Goal: Task Accomplishment & Management: Complete application form

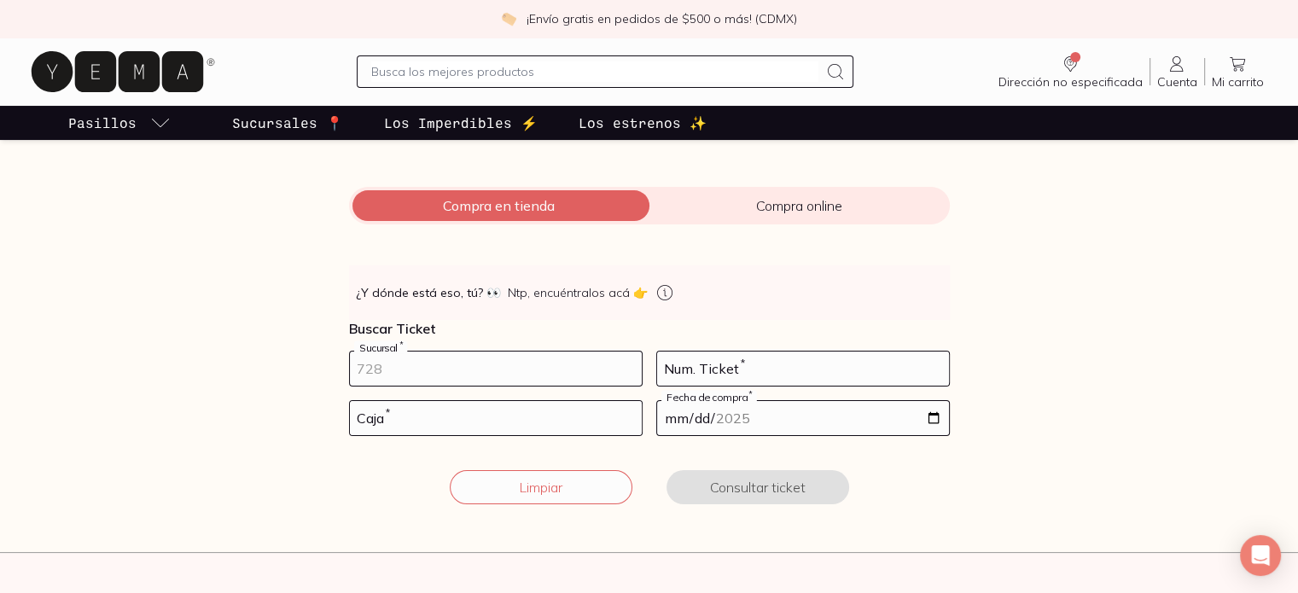
click at [464, 364] on input "number" at bounding box center [496, 369] width 292 height 34
type input "10002"
click at [730, 370] on input "number" at bounding box center [803, 369] width 292 height 34
type input "75"
click at [487, 421] on input "number" at bounding box center [496, 418] width 292 height 34
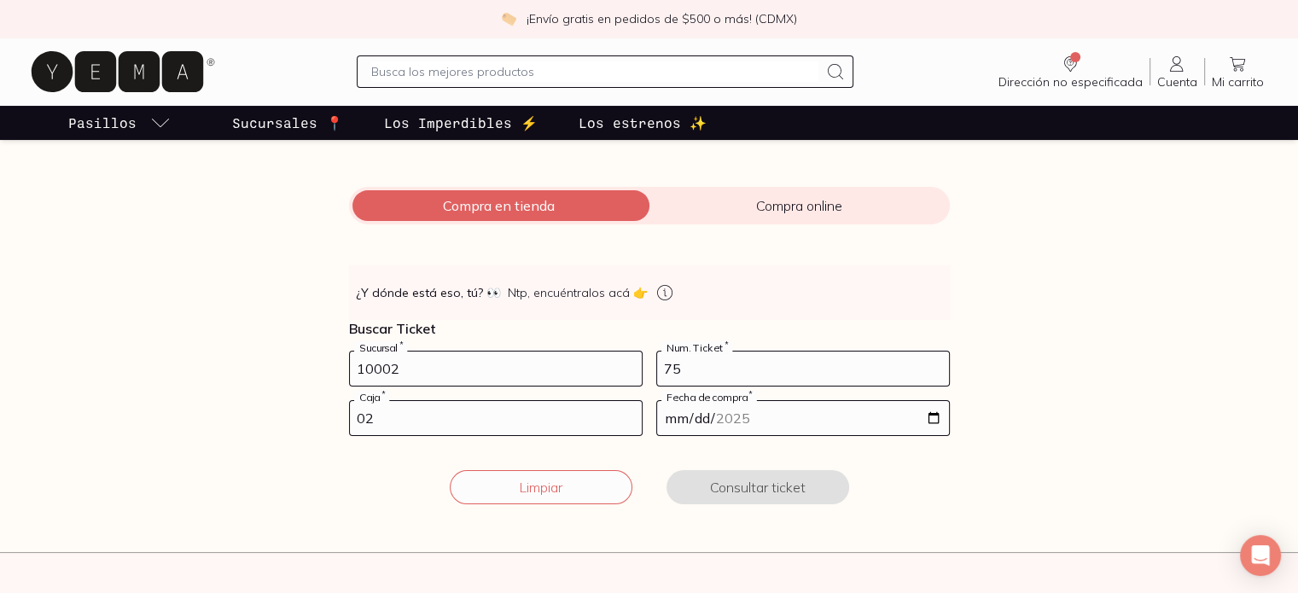
type input "02"
click at [682, 415] on input "date" at bounding box center [803, 418] width 292 height 34
type input "[DATE]"
click at [731, 421] on input "[DATE]" at bounding box center [803, 418] width 292 height 34
click at [757, 490] on button "Consultar ticket" at bounding box center [758, 487] width 183 height 34
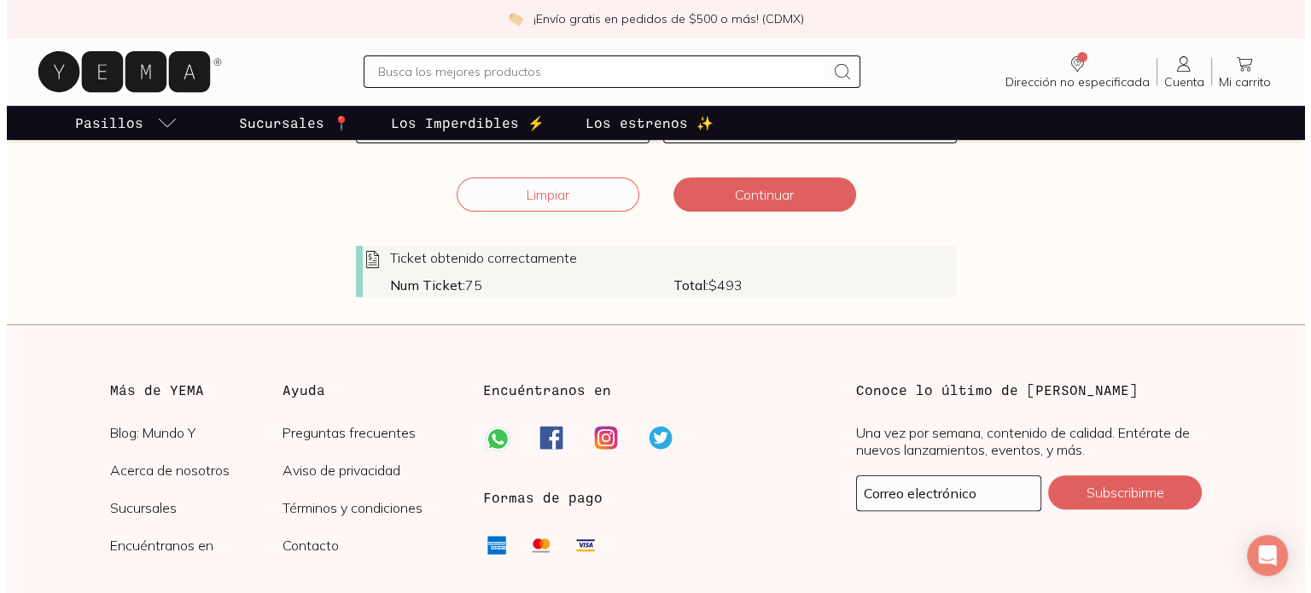
scroll to position [512, 0]
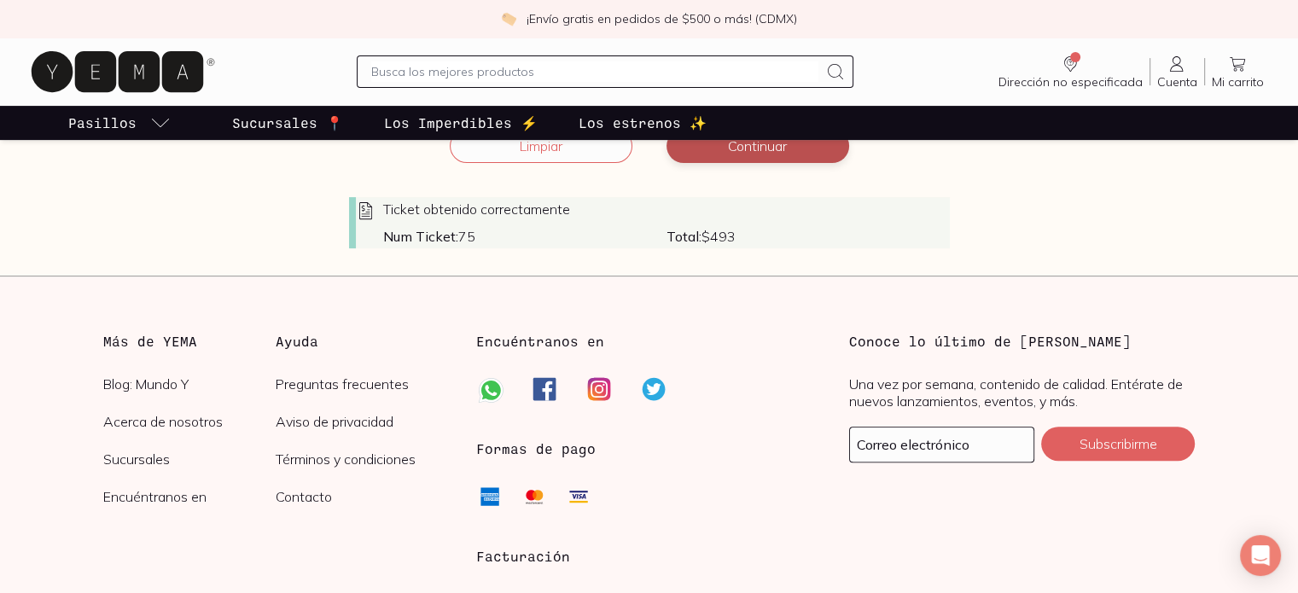
click at [740, 144] on button "Continuar" at bounding box center [758, 146] width 183 height 34
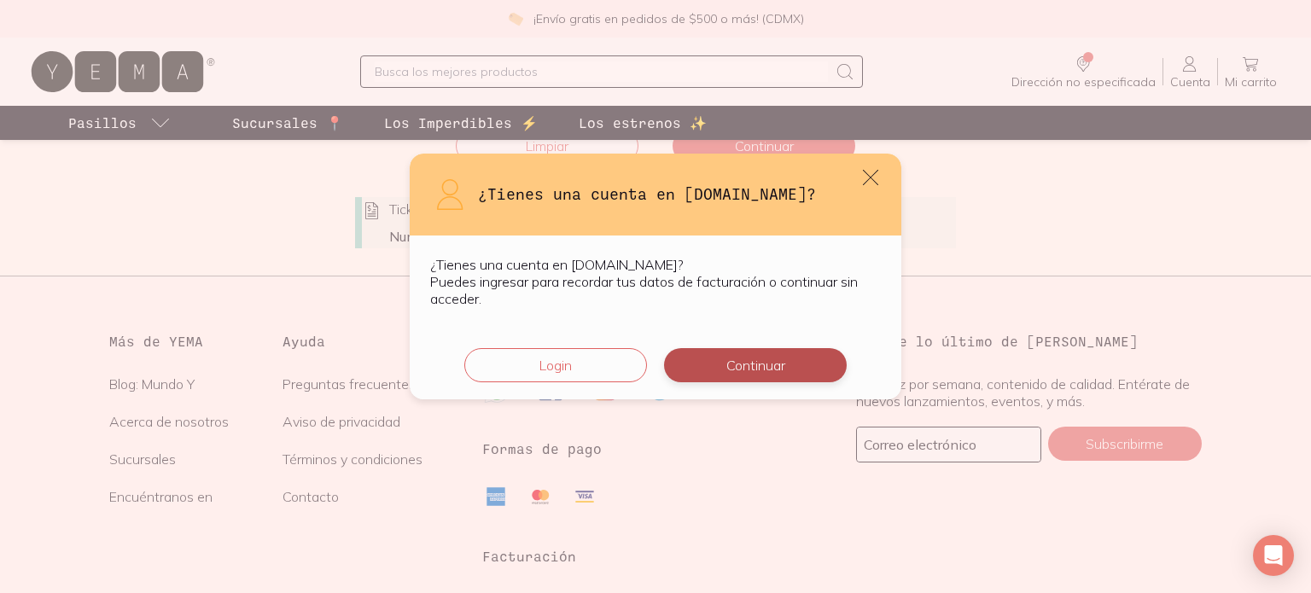
click at [758, 369] on button "Continuar" at bounding box center [755, 365] width 183 height 34
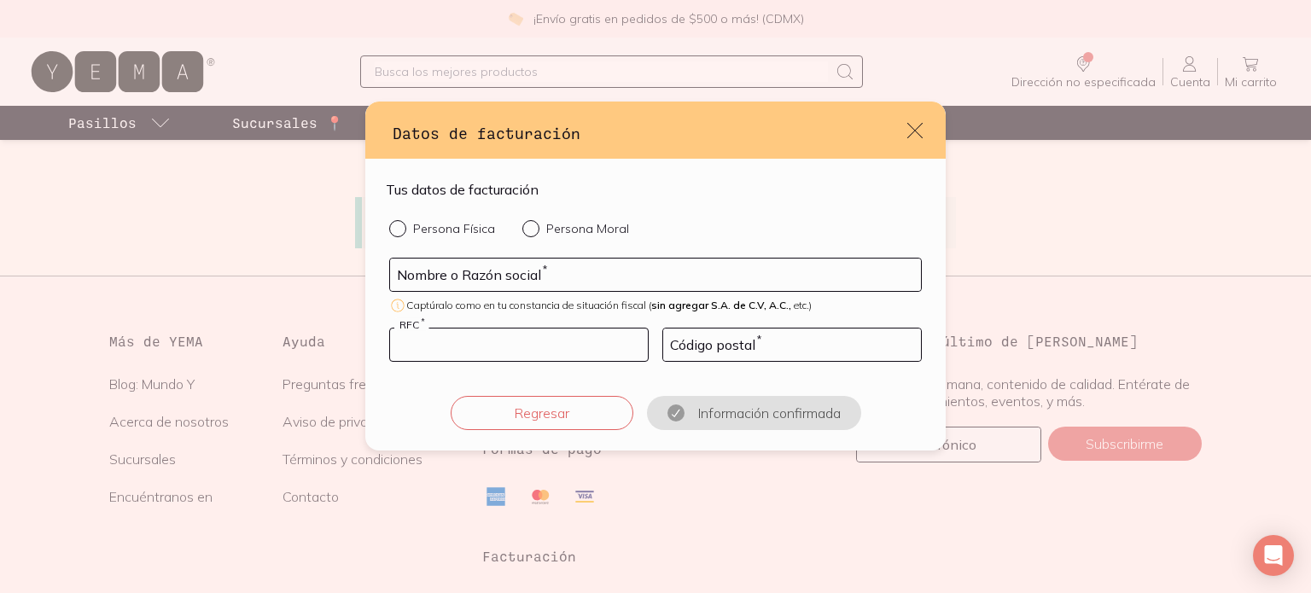
click at [452, 340] on input "default" at bounding box center [519, 345] width 258 height 32
paste input "UNO1905155Y7"
type input "UNO1905155Y7"
click at [510, 276] on input "default" at bounding box center [655, 275] width 531 height 32
paste input "URNAMNOMOLAS"
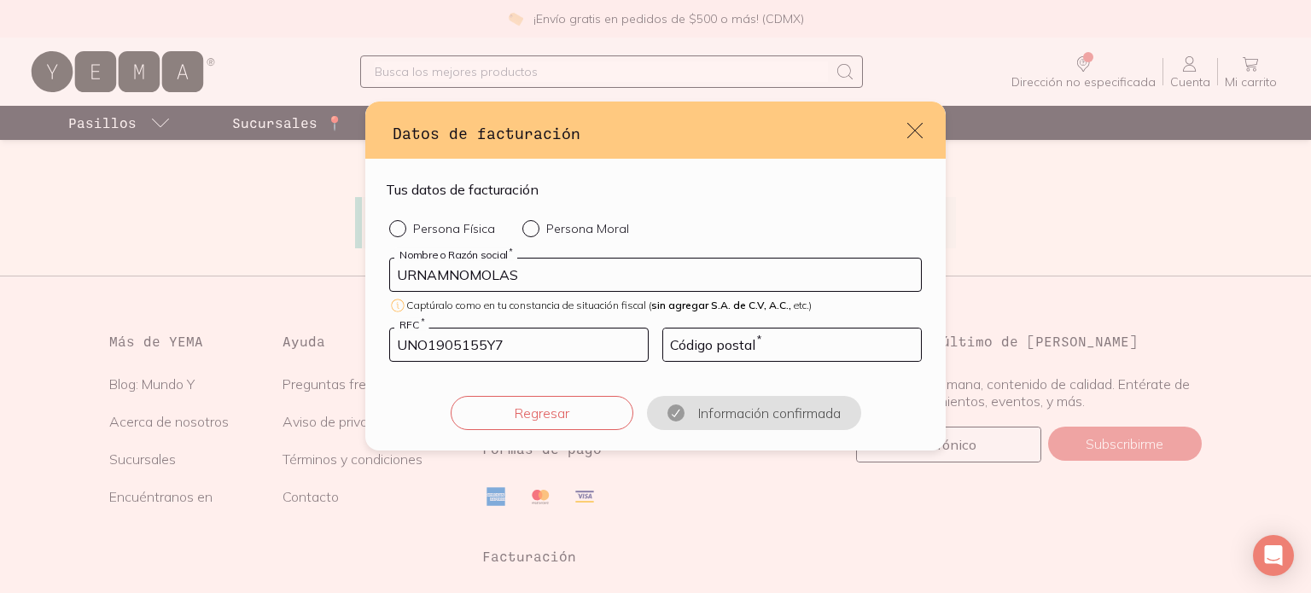
type input "URNAMNOMOLAS"
click at [533, 229] on div "default" at bounding box center [534, 228] width 24 height 17
click at [533, 229] on input "Persona Moral" at bounding box center [529, 227] width 14 height 14
radio input "true"
click at [757, 343] on input "default" at bounding box center [792, 345] width 258 height 32
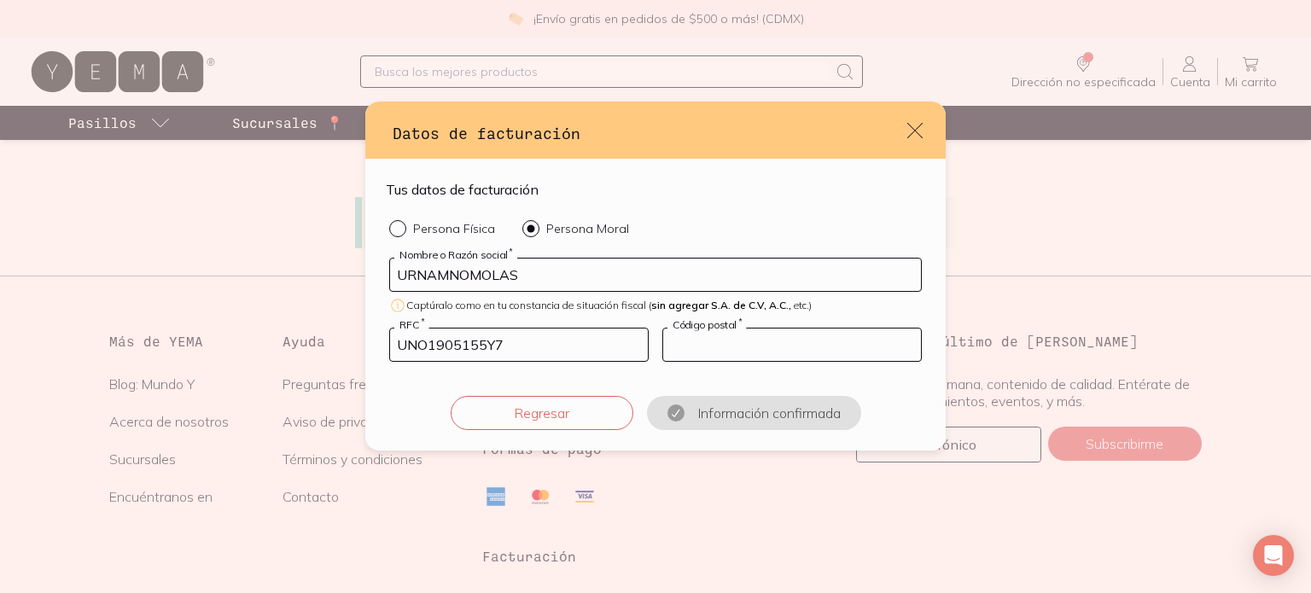
paste input "62448"
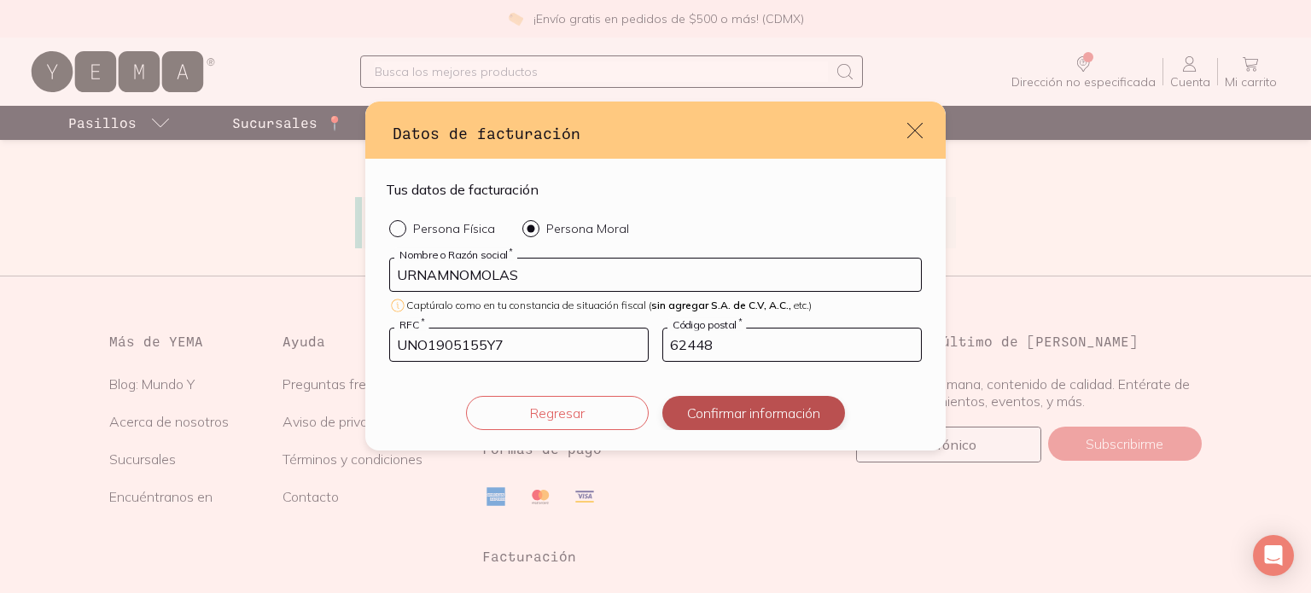
type input "62448"
click at [772, 415] on button "Confirmar información" at bounding box center [753, 413] width 183 height 34
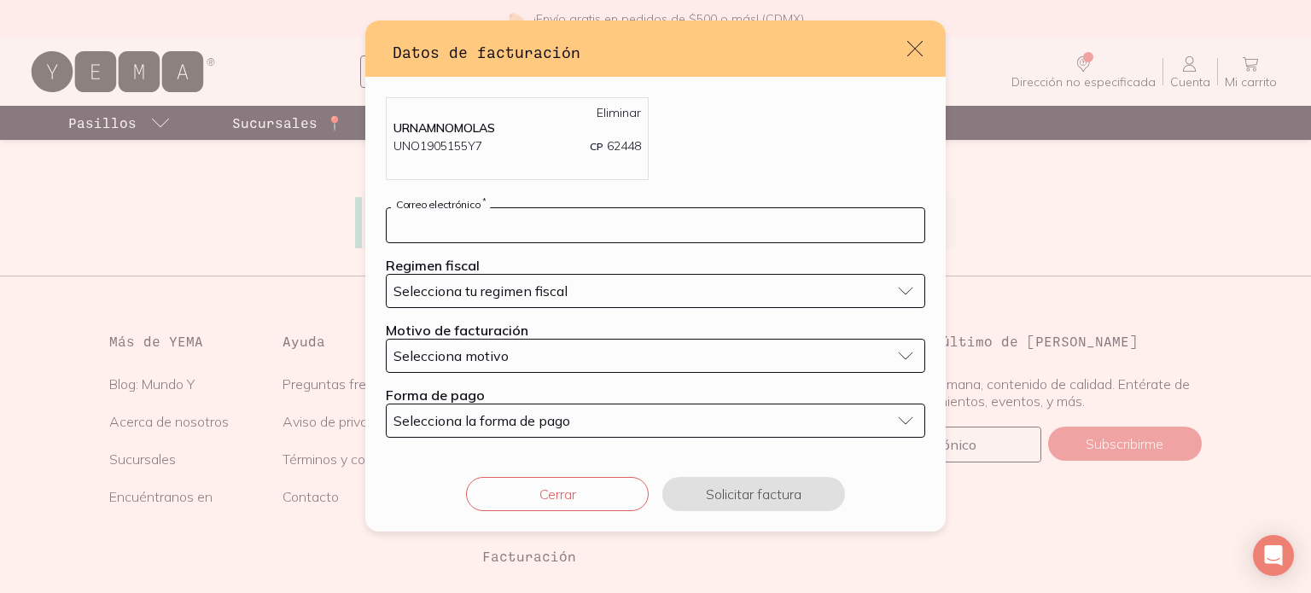
click at [534, 227] on input "default" at bounding box center [656, 225] width 538 height 34
type input "A"
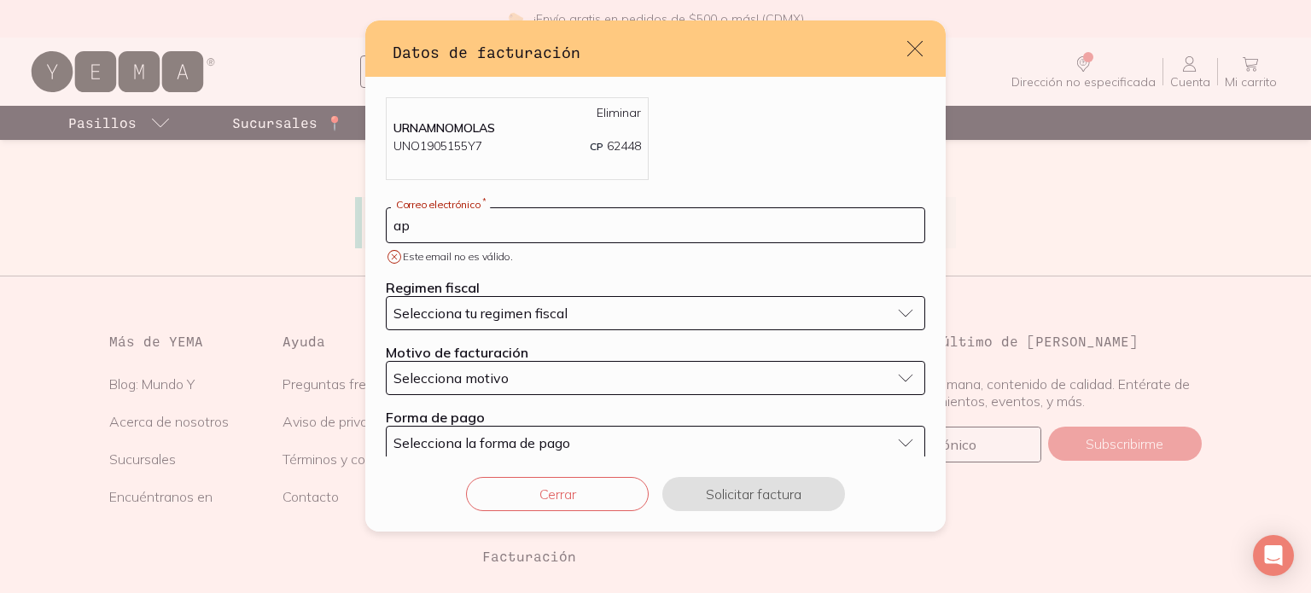
type input "a"
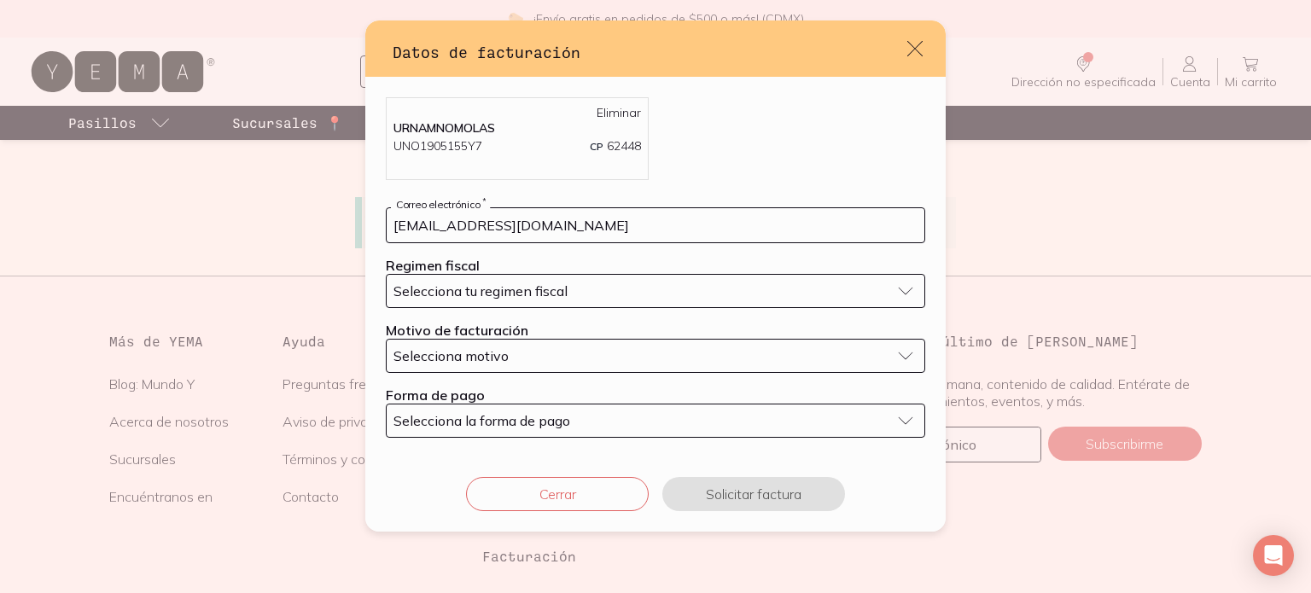
click at [898, 293] on button "Selecciona tu regimen fiscal" at bounding box center [655, 291] width 539 height 34
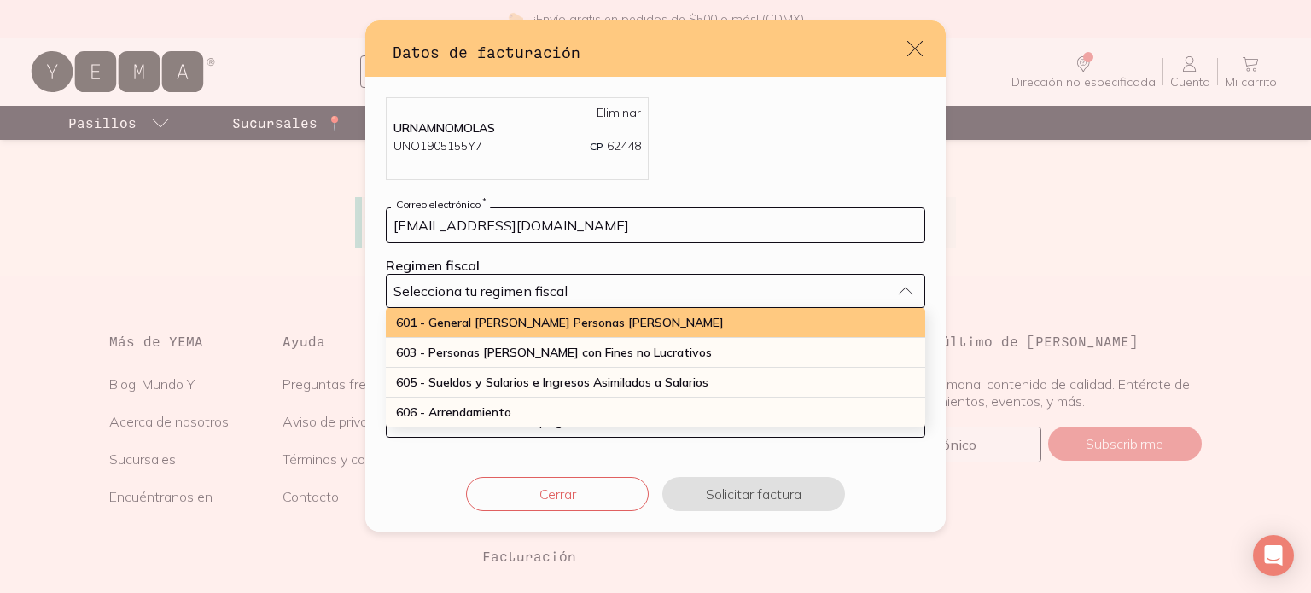
click at [652, 317] on div "601 - General [PERSON_NAME] Personas [PERSON_NAME]" at bounding box center [655, 323] width 539 height 30
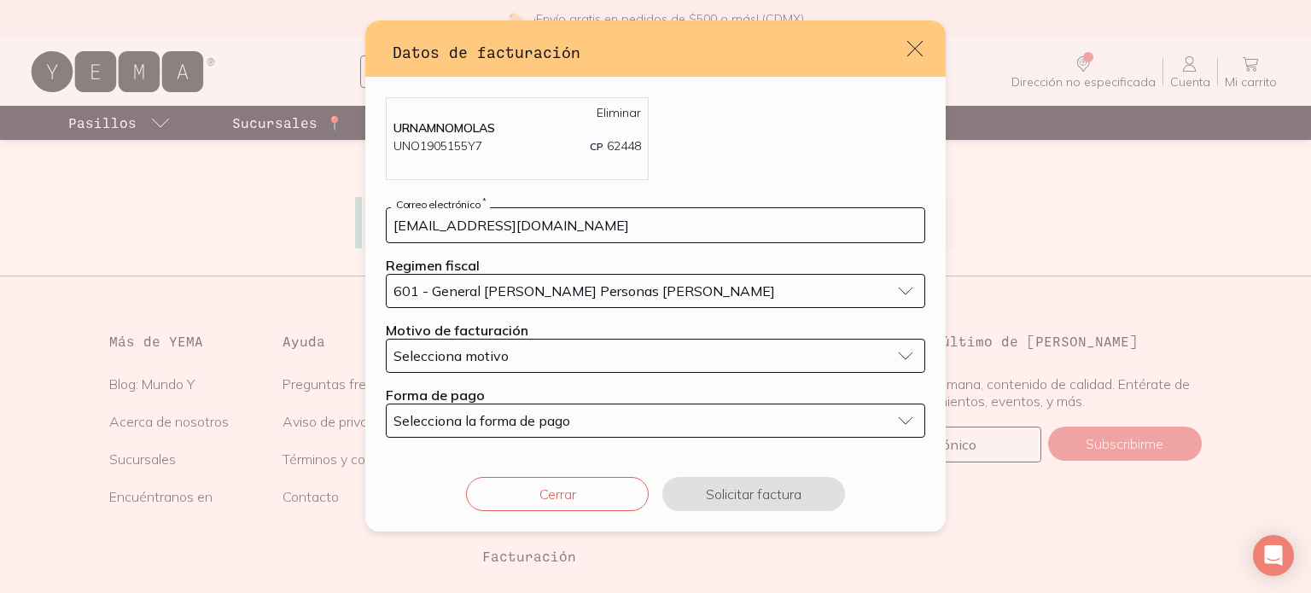
click at [888, 358] on button "Selecciona motivo" at bounding box center [655, 356] width 539 height 34
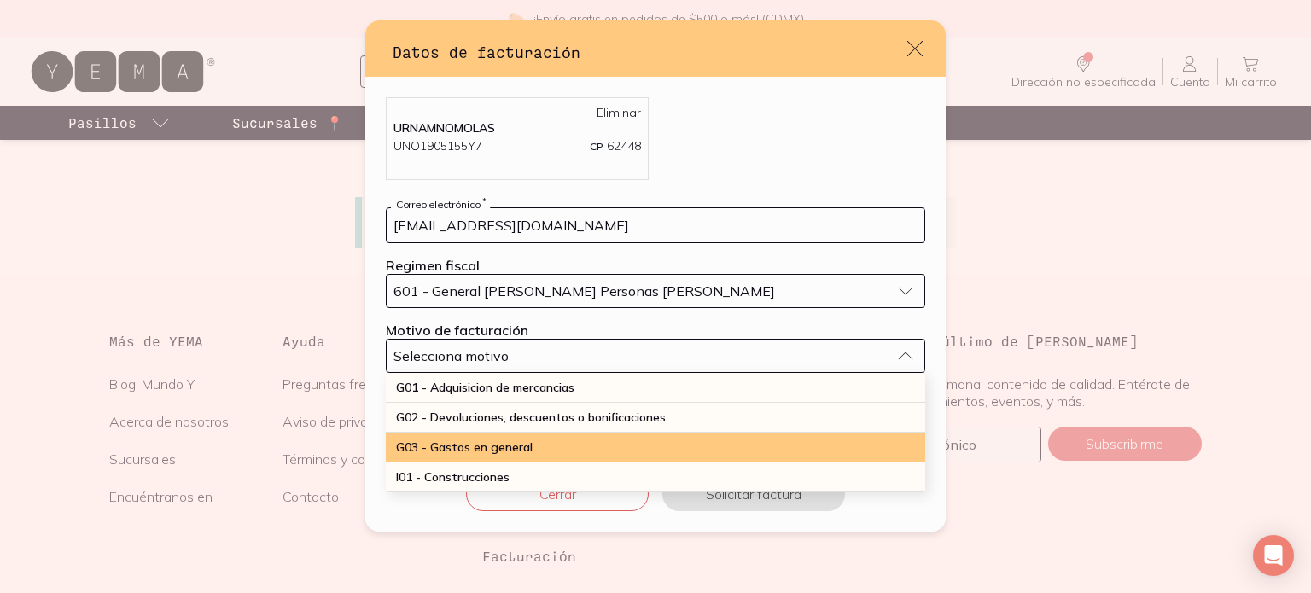
click at [557, 443] on div "G03 - Gastos en general" at bounding box center [655, 448] width 539 height 30
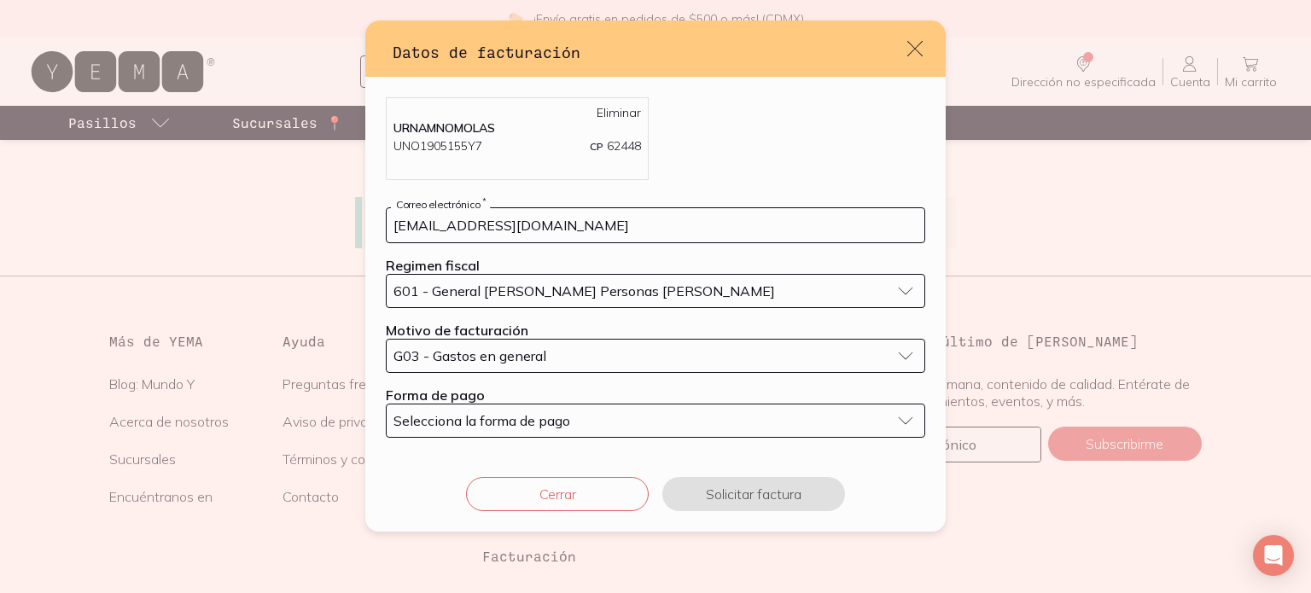
click at [899, 414] on button "Selecciona la forma de pago" at bounding box center [655, 421] width 539 height 34
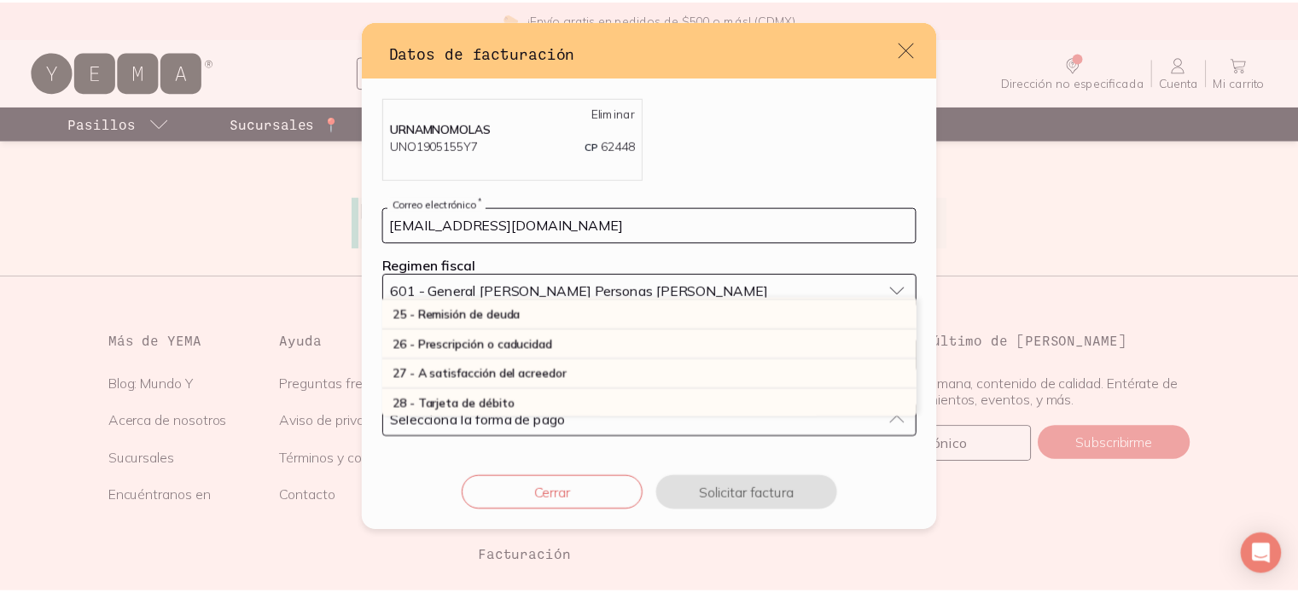
scroll to position [492, 0]
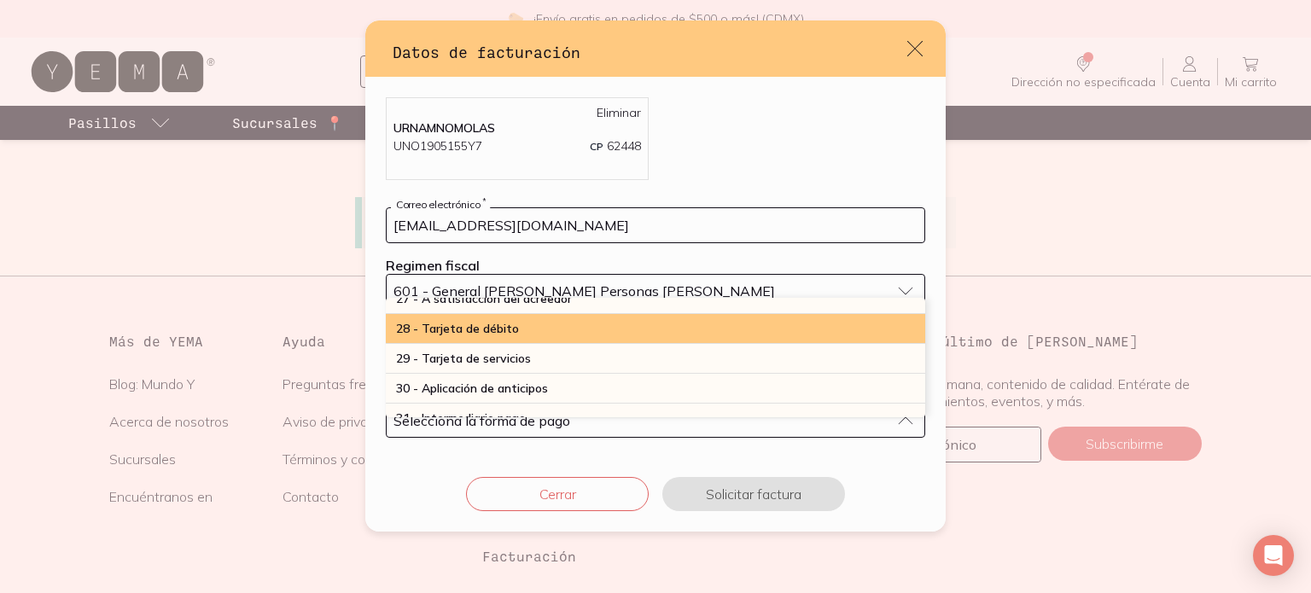
click at [673, 327] on div "28 - Tarjeta de débito" at bounding box center [655, 329] width 539 height 30
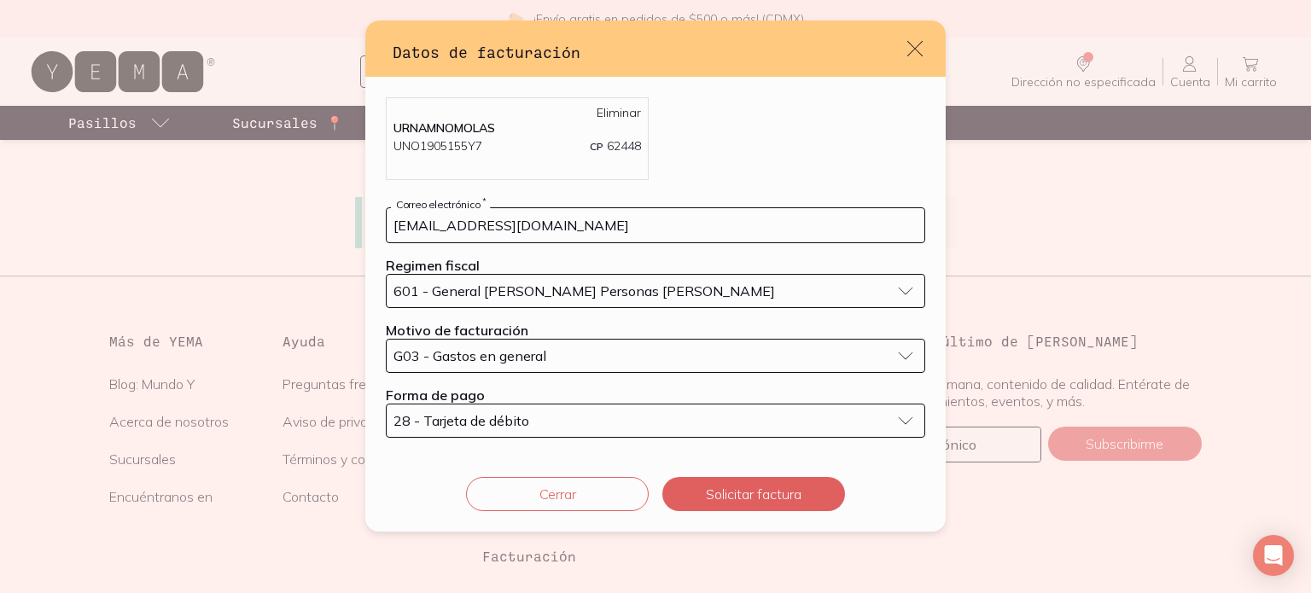
drag, startPoint x: 443, startPoint y: 228, endPoint x: 396, endPoint y: 220, distance: 47.6
click at [396, 220] on input "[EMAIL_ADDRESS][DOMAIN_NAME]" at bounding box center [656, 225] width 538 height 34
type input "[EMAIL_ADDRESS][DOMAIN_NAME]"
click at [740, 498] on button "Solicitar factura" at bounding box center [753, 494] width 183 height 34
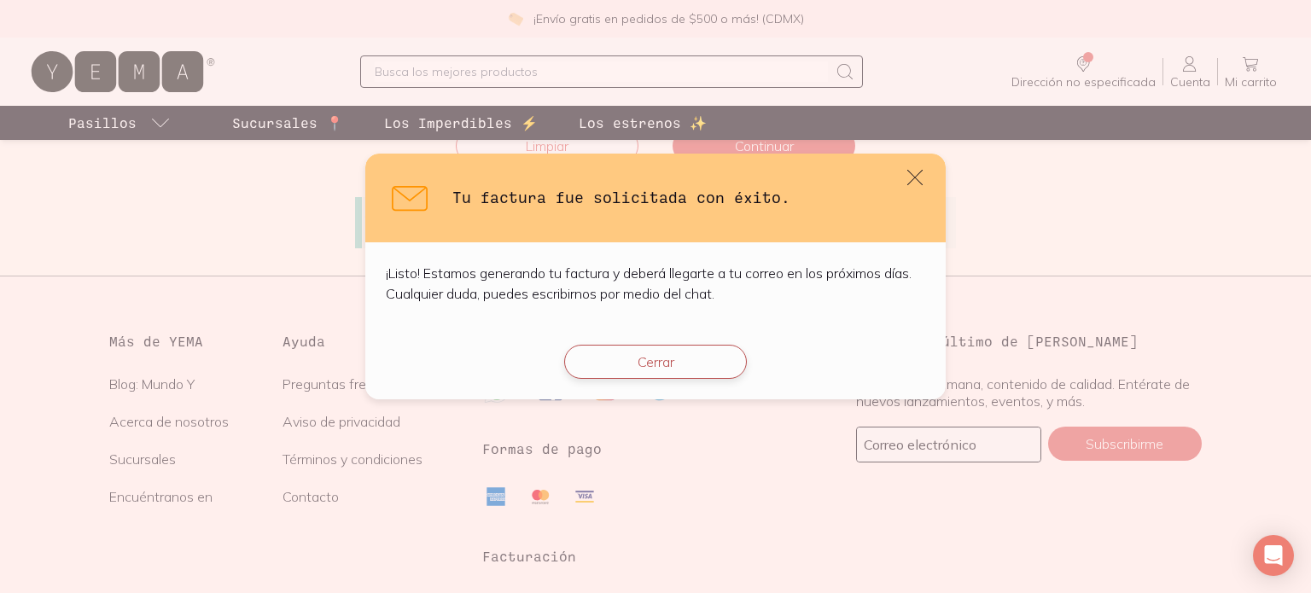
click at [633, 362] on button "Cerrar" at bounding box center [655, 362] width 183 height 34
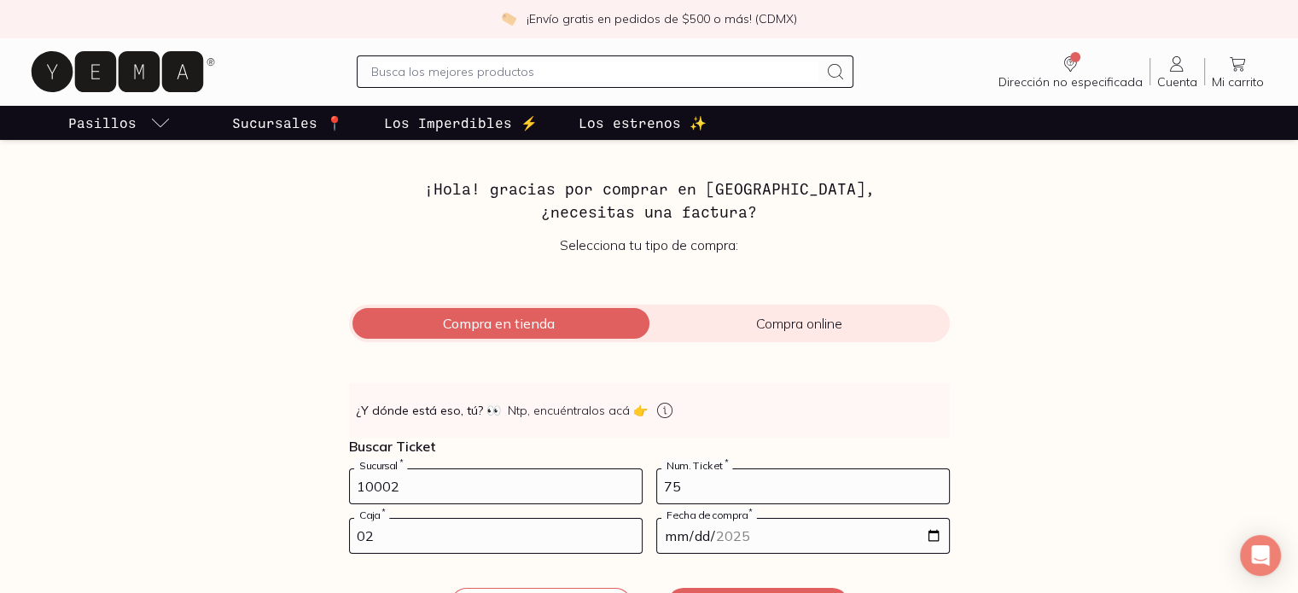
scroll to position [0, 0]
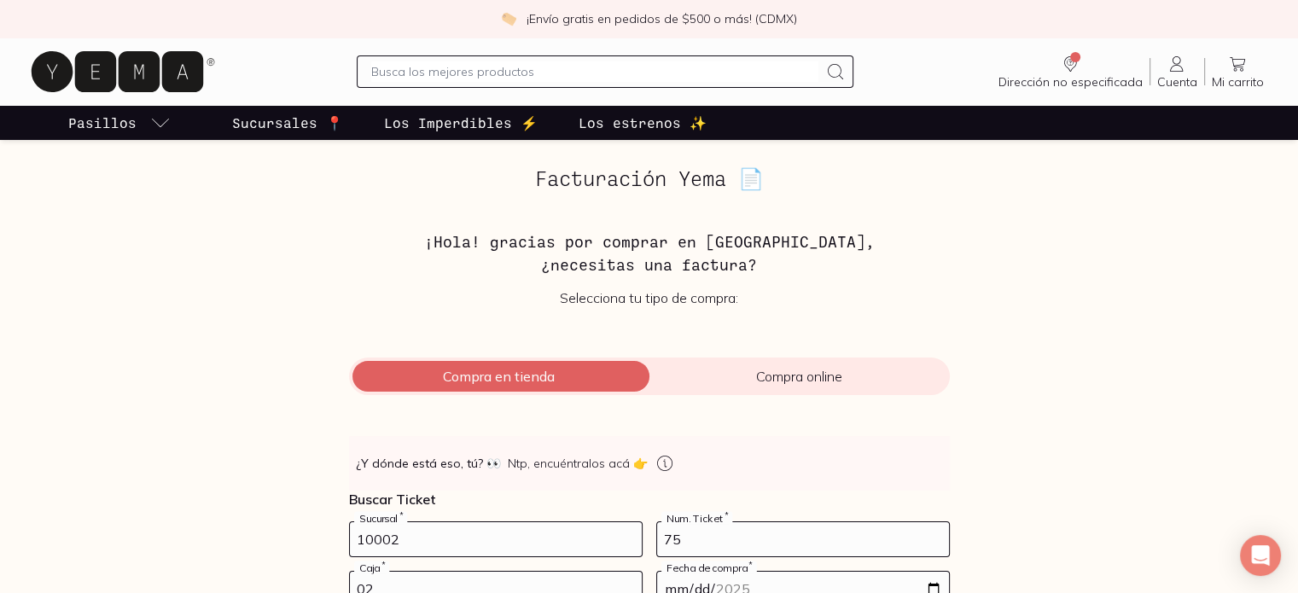
drag, startPoint x: 684, startPoint y: 539, endPoint x: 664, endPoint y: 535, distance: 19.9
click at [664, 535] on input "75" at bounding box center [803, 539] width 292 height 34
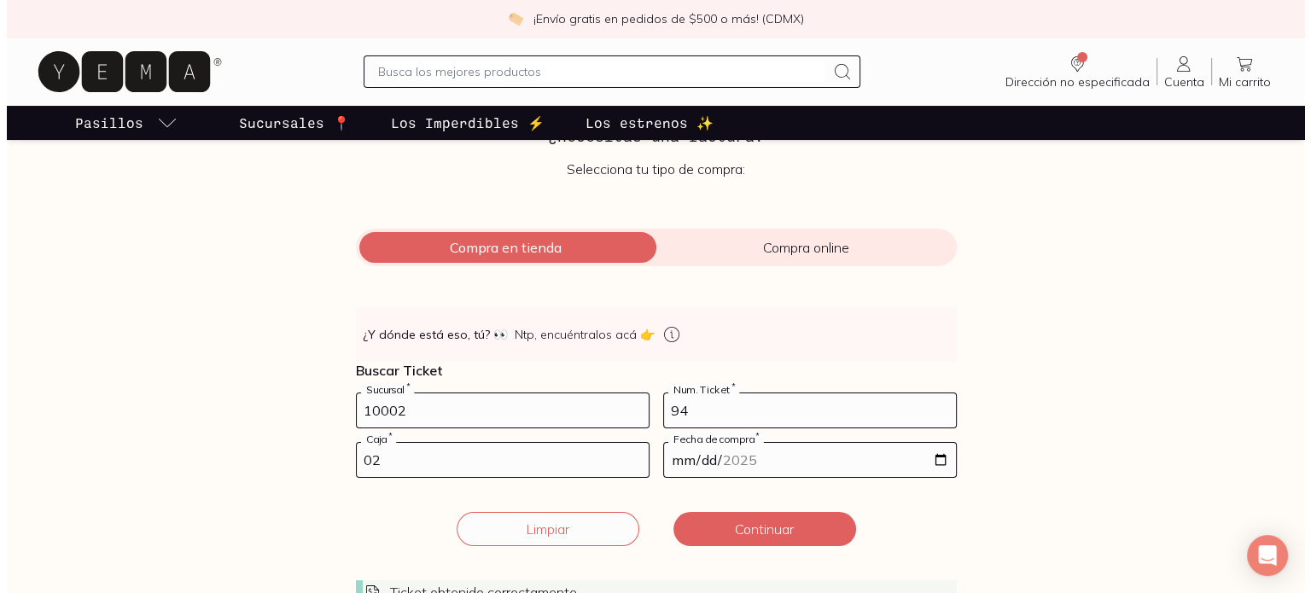
scroll to position [256, 0]
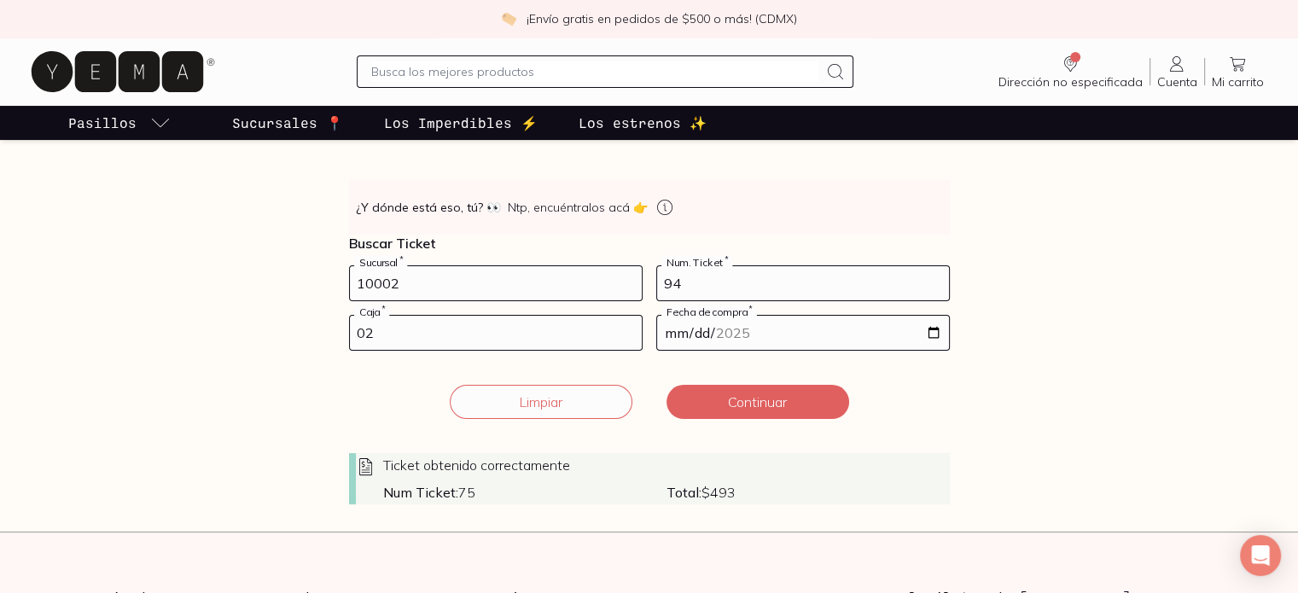
type input "94"
drag, startPoint x: 379, startPoint y: 335, endPoint x: 367, endPoint y: 330, distance: 12.7
click at [367, 330] on input "02" at bounding box center [496, 333] width 292 height 34
type input "01"
click at [678, 329] on input "[DATE]" at bounding box center [803, 333] width 292 height 34
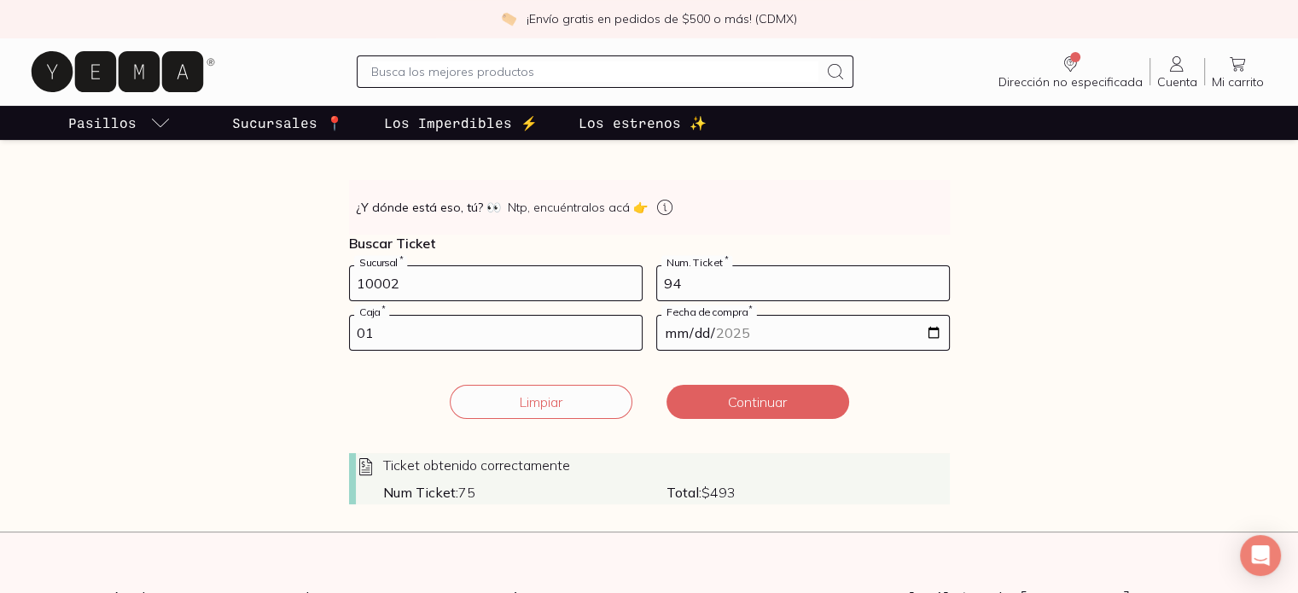
type input "[DATE]"
click at [744, 405] on button "Continuar" at bounding box center [758, 402] width 183 height 34
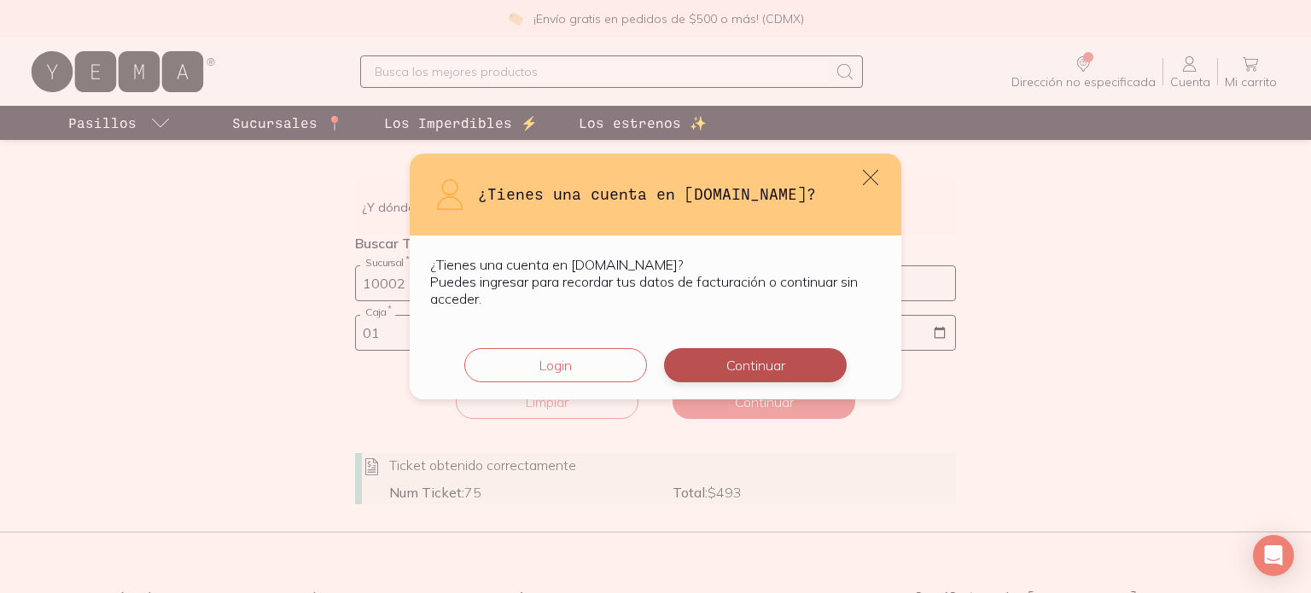
click at [720, 370] on button "Continuar" at bounding box center [755, 365] width 183 height 34
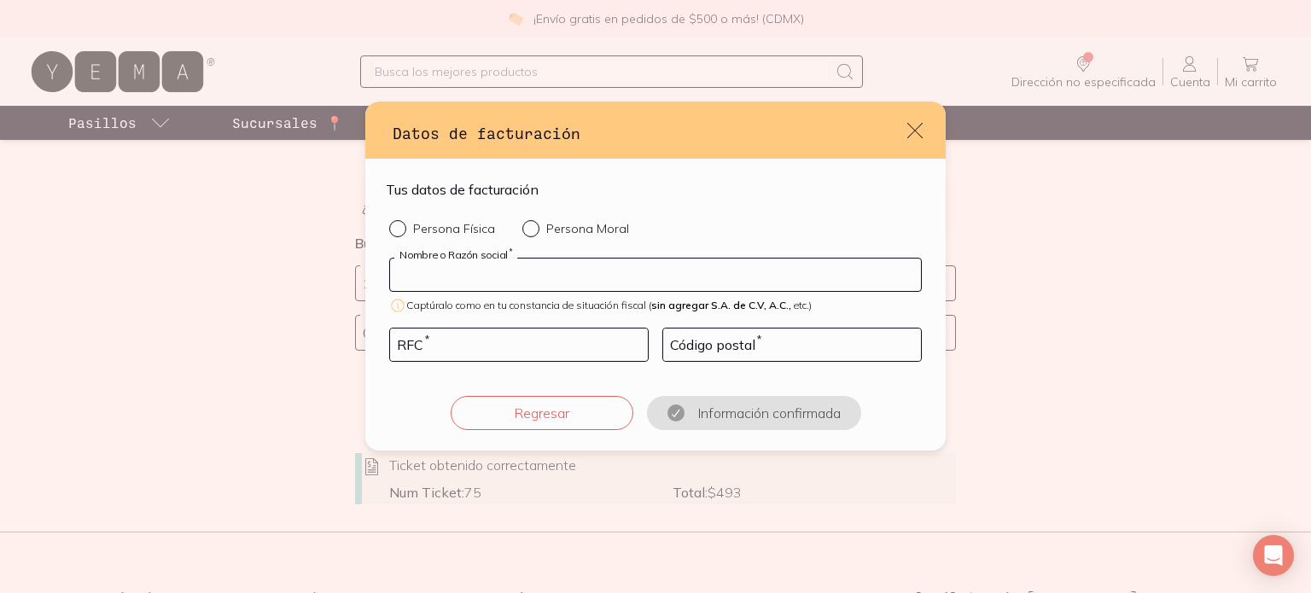
click at [483, 282] on input "default" at bounding box center [655, 275] width 531 height 32
click at [505, 272] on input "default" at bounding box center [655, 275] width 531 height 32
paste input "URNAMNOMOLAS"
click at [448, 272] on input "URNAMNOMOLAS" at bounding box center [655, 275] width 531 height 32
type input "URNAM NOMOLAS"
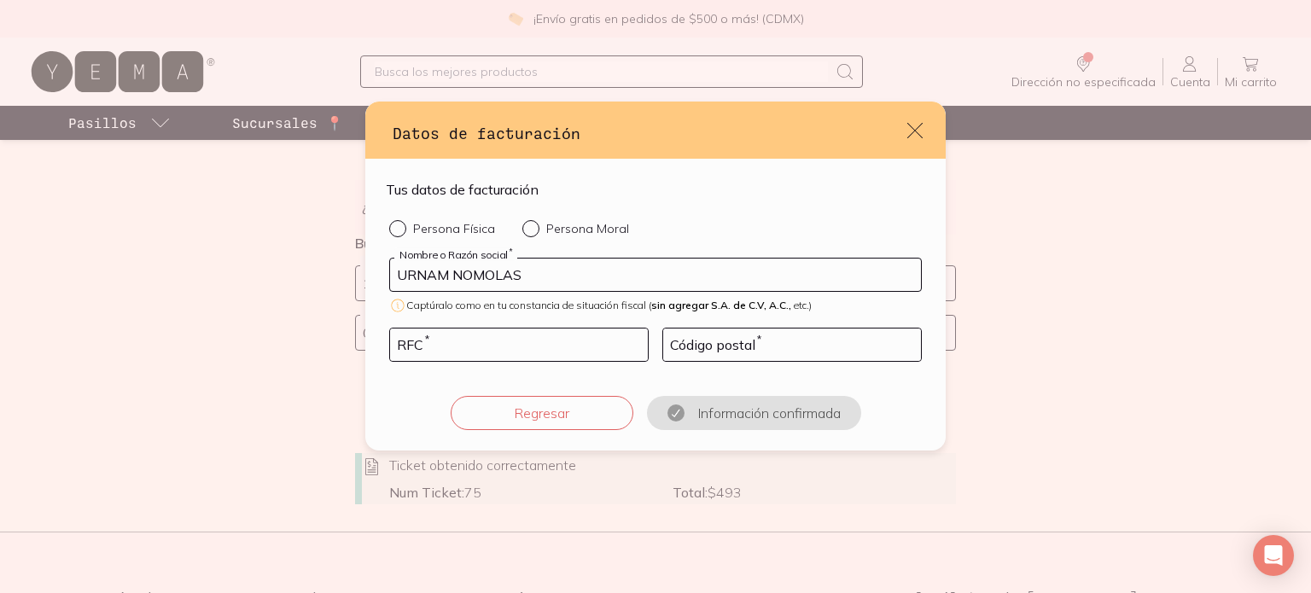
click at [522, 234] on div "default" at bounding box center [534, 228] width 24 height 17
click at [522, 234] on input "Persona Moral" at bounding box center [529, 227] width 14 height 14
radio input "true"
click at [516, 344] on input "default" at bounding box center [519, 345] width 258 height 32
paste input "UNO1905155Y7"
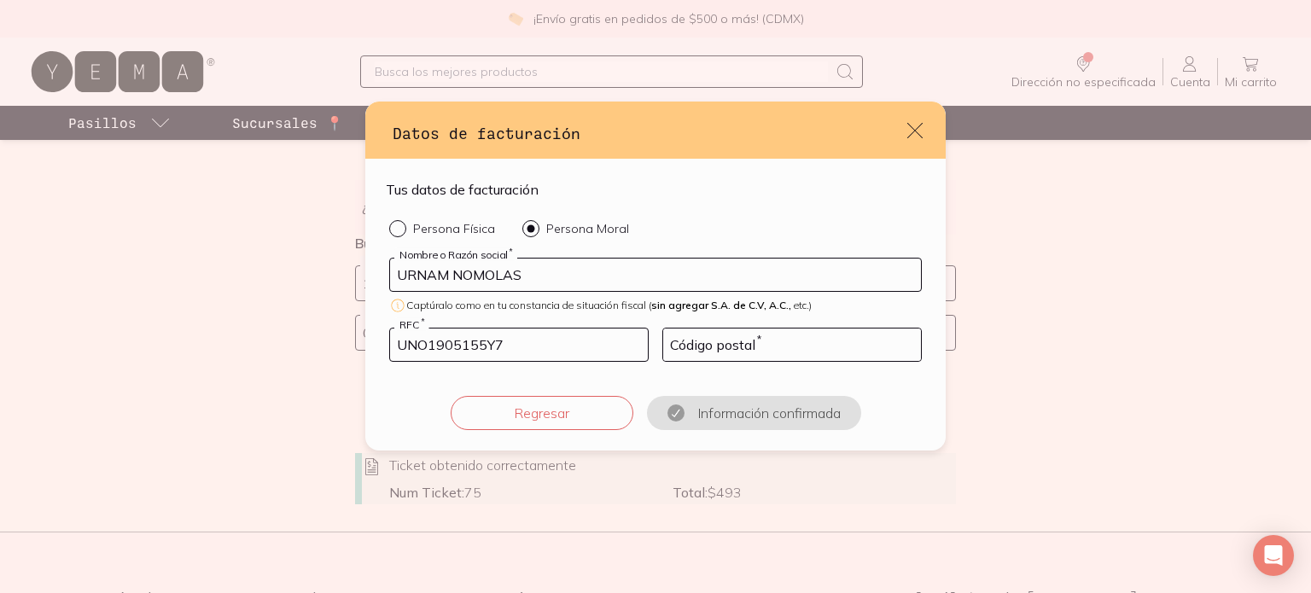
type input "UNO1905155Y7"
click at [710, 344] on input "default" at bounding box center [792, 345] width 258 height 32
paste input "62448"
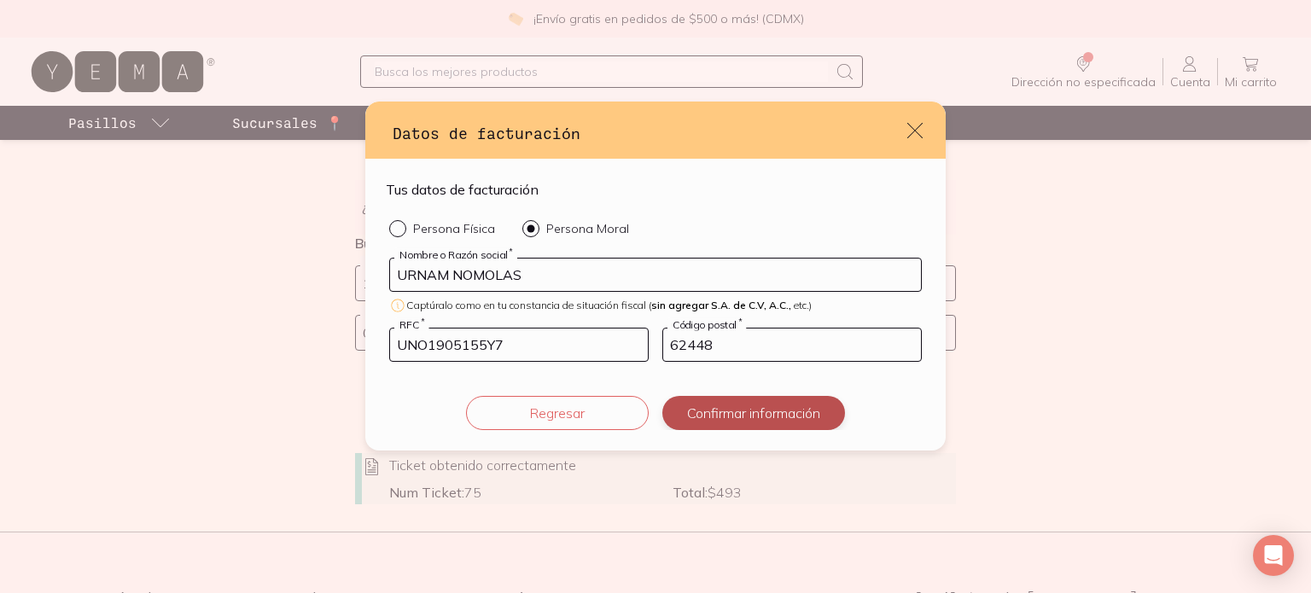
type input "62448"
click at [705, 409] on button "Confirmar información" at bounding box center [753, 413] width 183 height 34
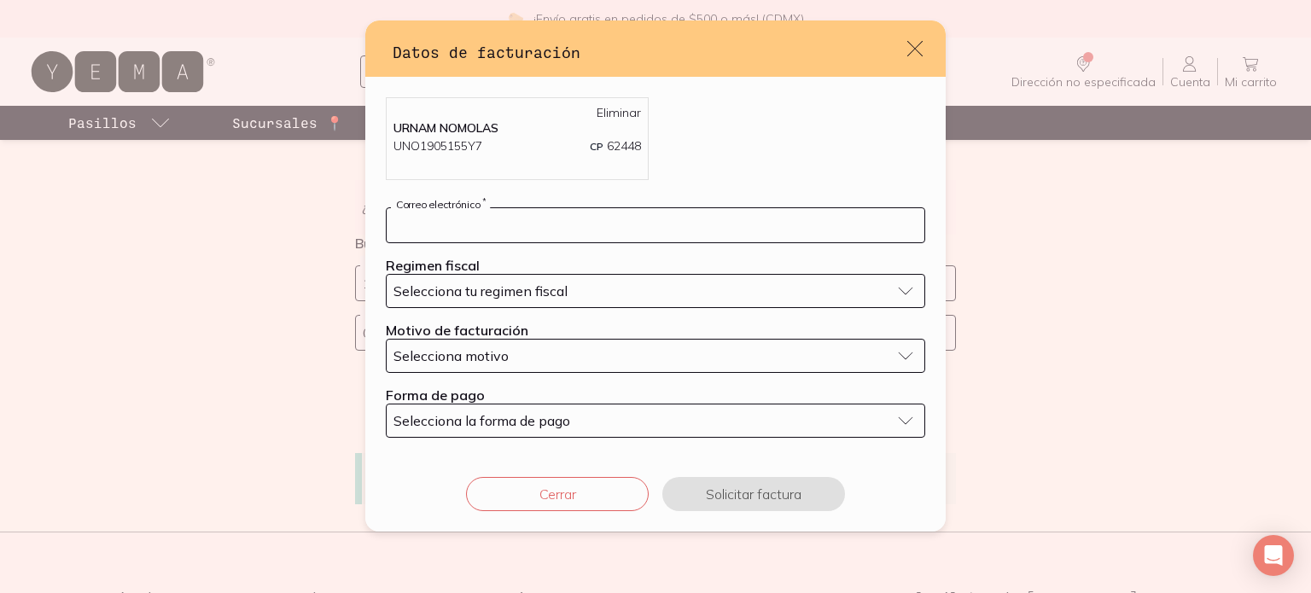
click at [642, 230] on input "default" at bounding box center [656, 225] width 538 height 34
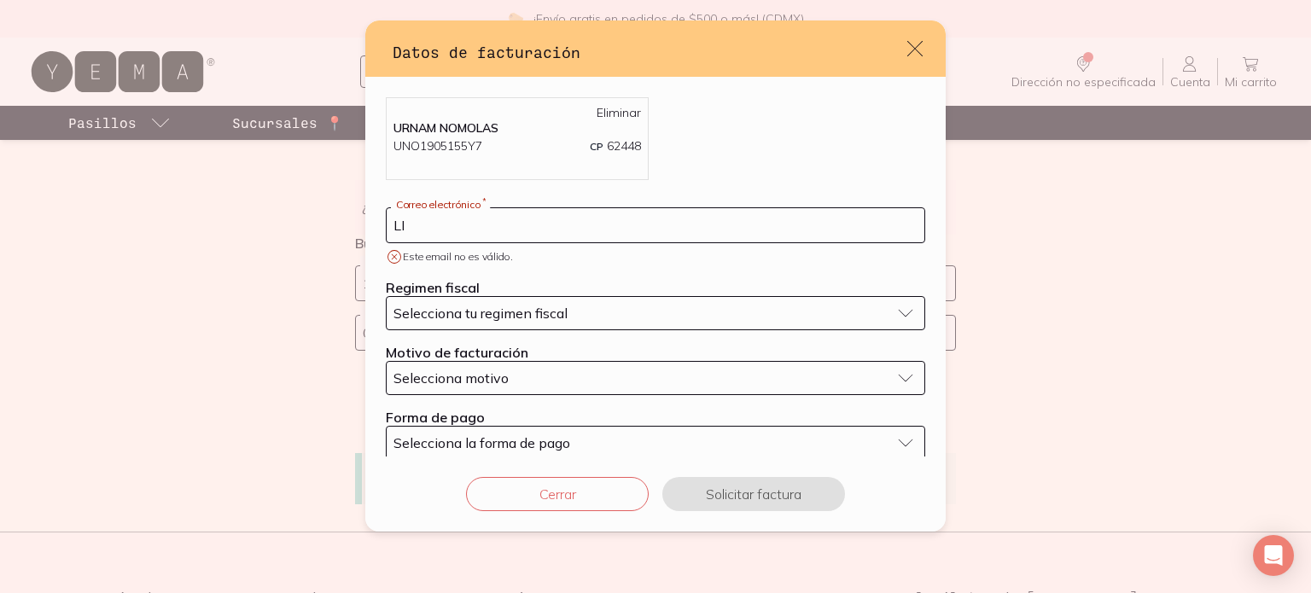
type input "L"
type input "[EMAIL_ADDRESS][DOMAIN_NAME]"
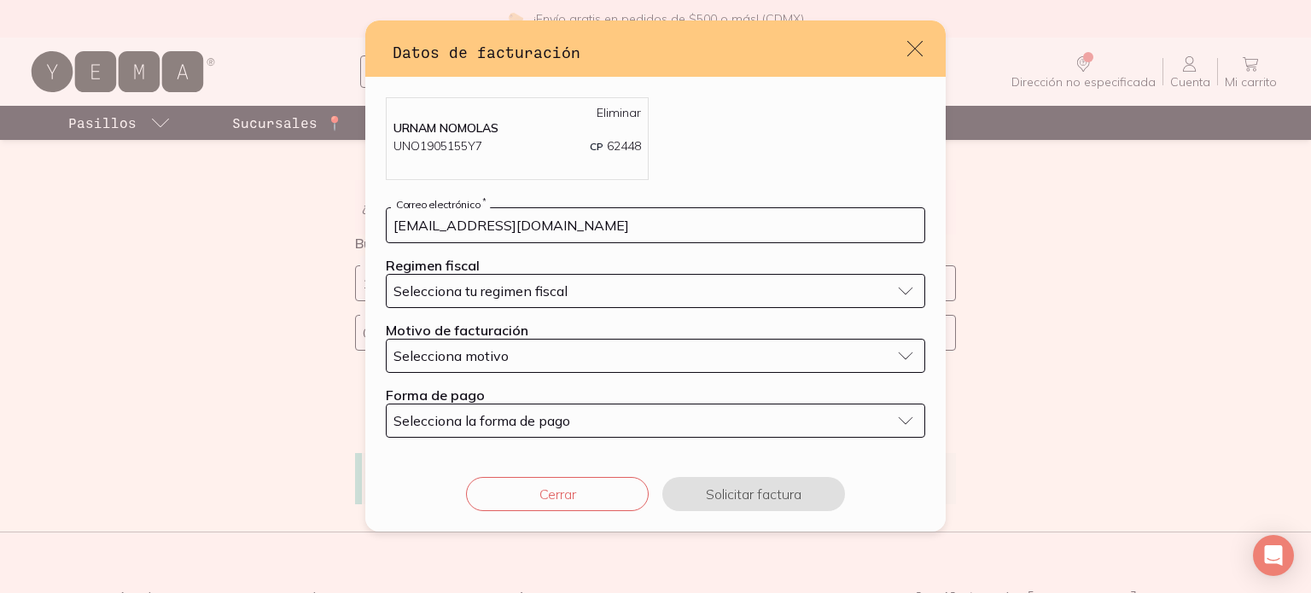
click at [505, 297] on span "Selecciona tu regimen fiscal" at bounding box center [480, 290] width 174 height 17
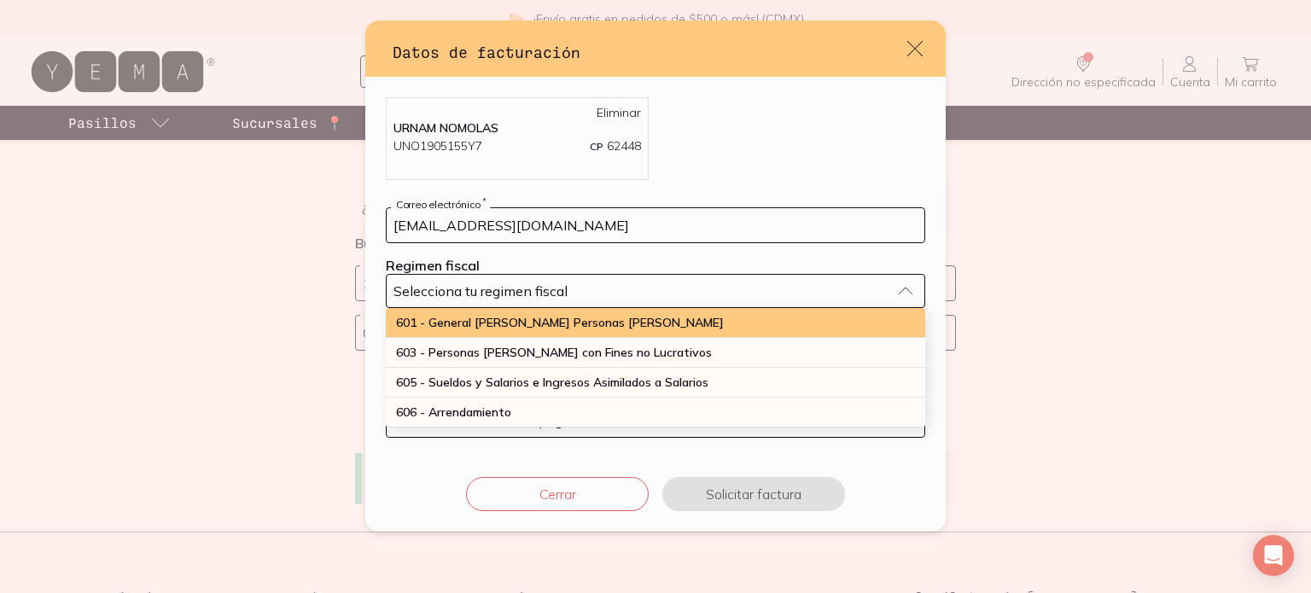
click at [521, 323] on span "601 - General [PERSON_NAME] Personas [PERSON_NAME]" at bounding box center [560, 322] width 328 height 15
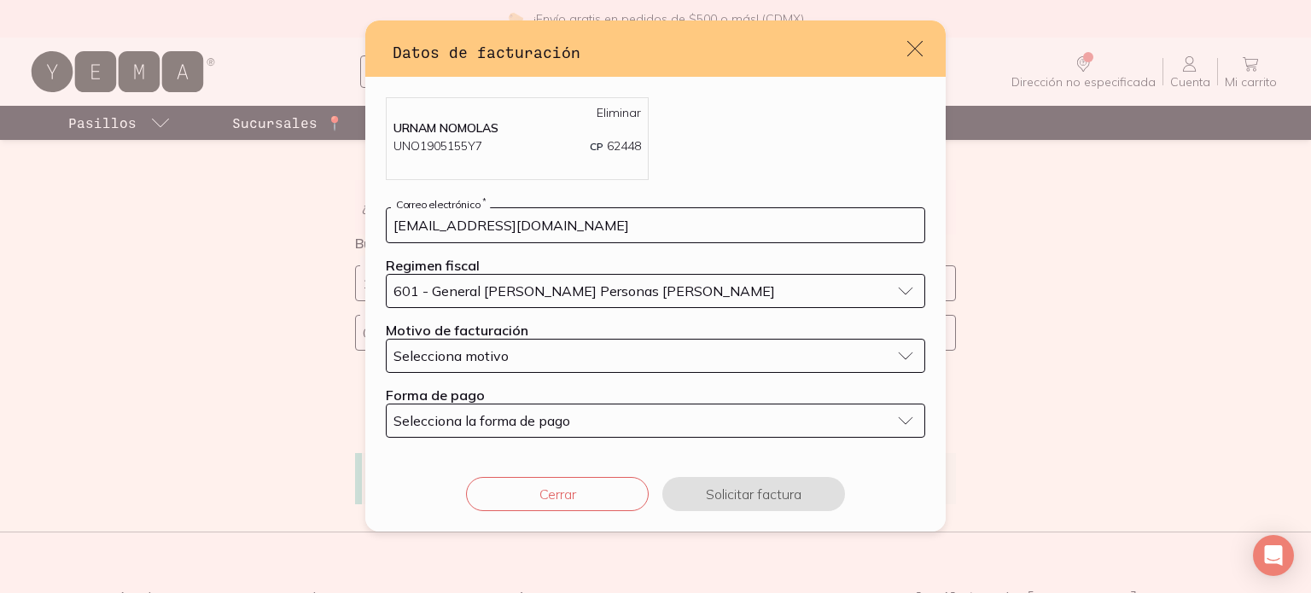
click at [530, 363] on div "Selecciona motivo" at bounding box center [641, 355] width 497 height 17
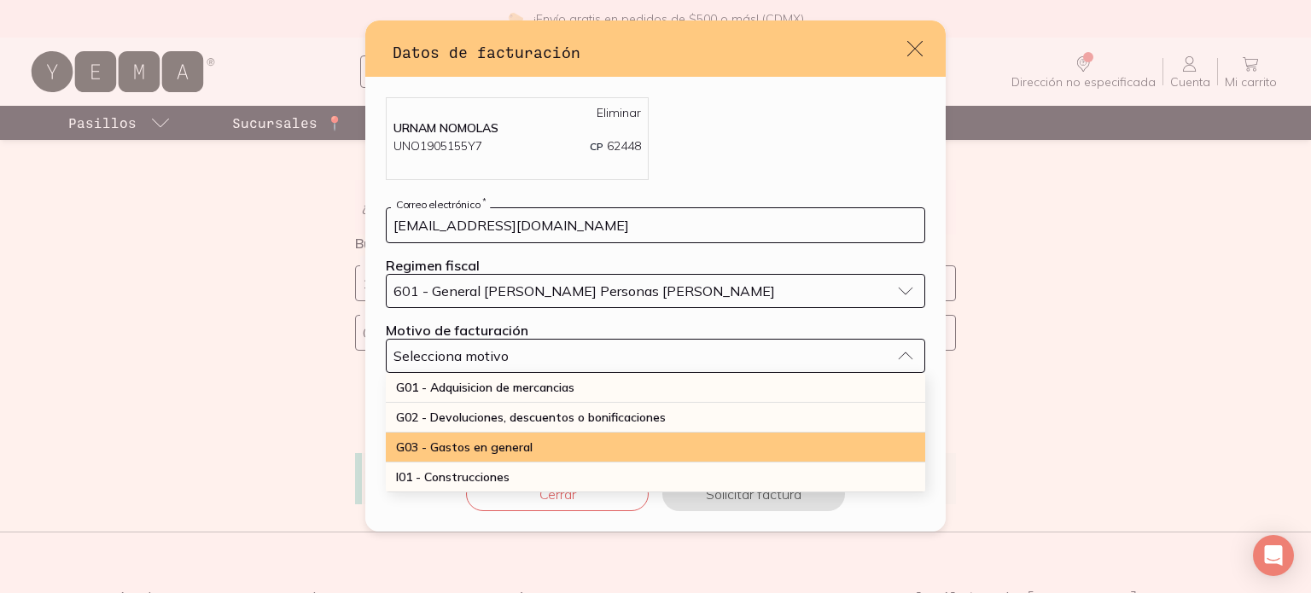
click at [503, 443] on span "G03 - Gastos en general" at bounding box center [464, 447] width 137 height 15
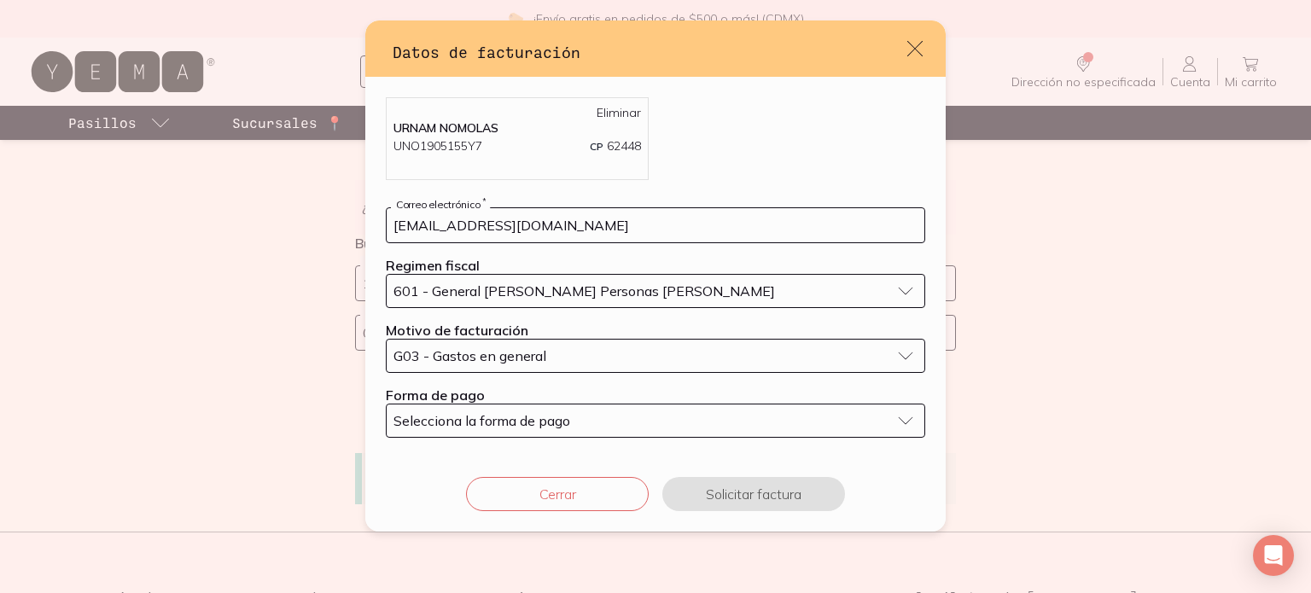
click at [906, 422] on button "Selecciona la forma de pago" at bounding box center [655, 421] width 539 height 34
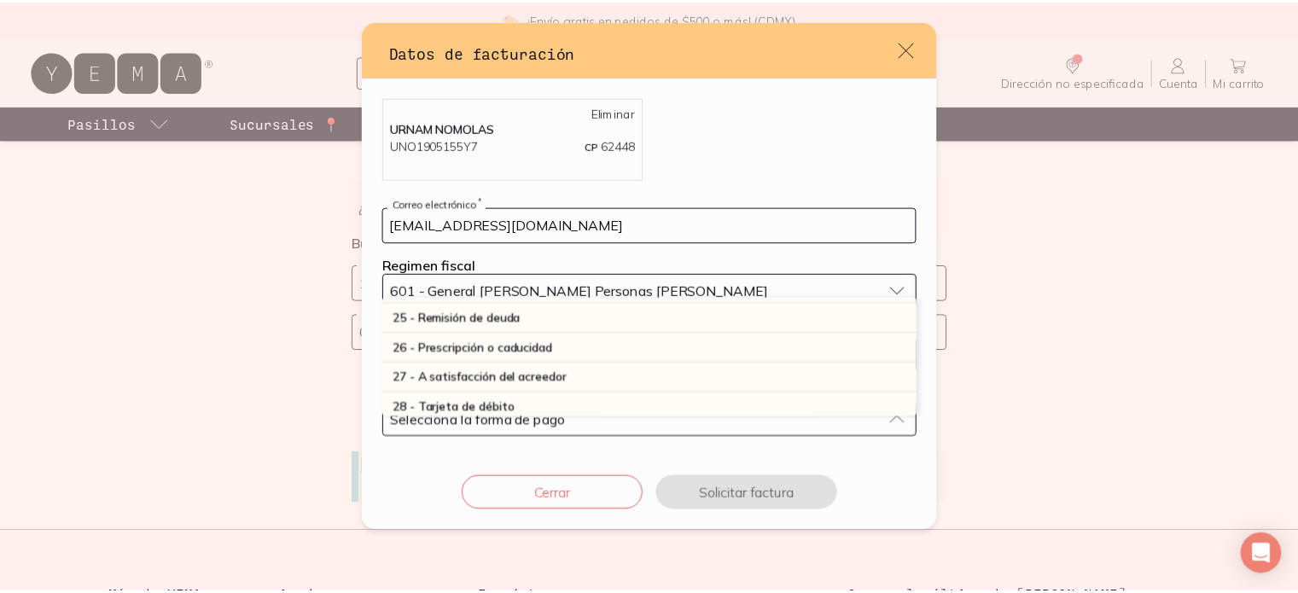
scroll to position [433, 0]
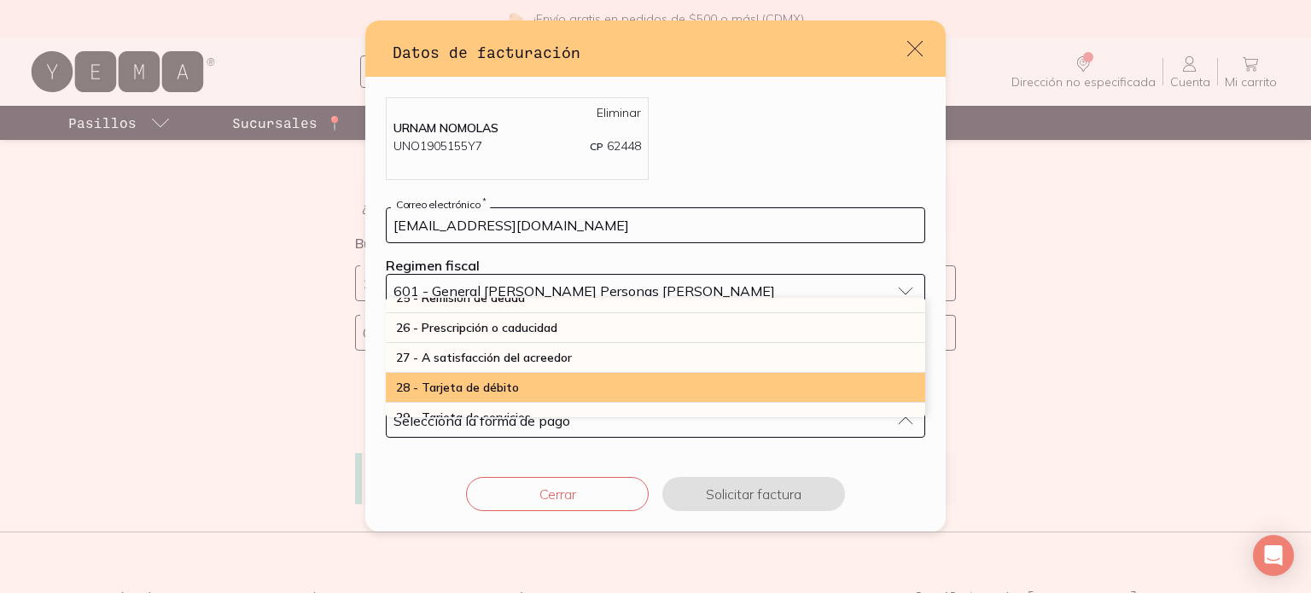
click at [560, 375] on div "28 - Tarjeta de débito" at bounding box center [655, 388] width 539 height 30
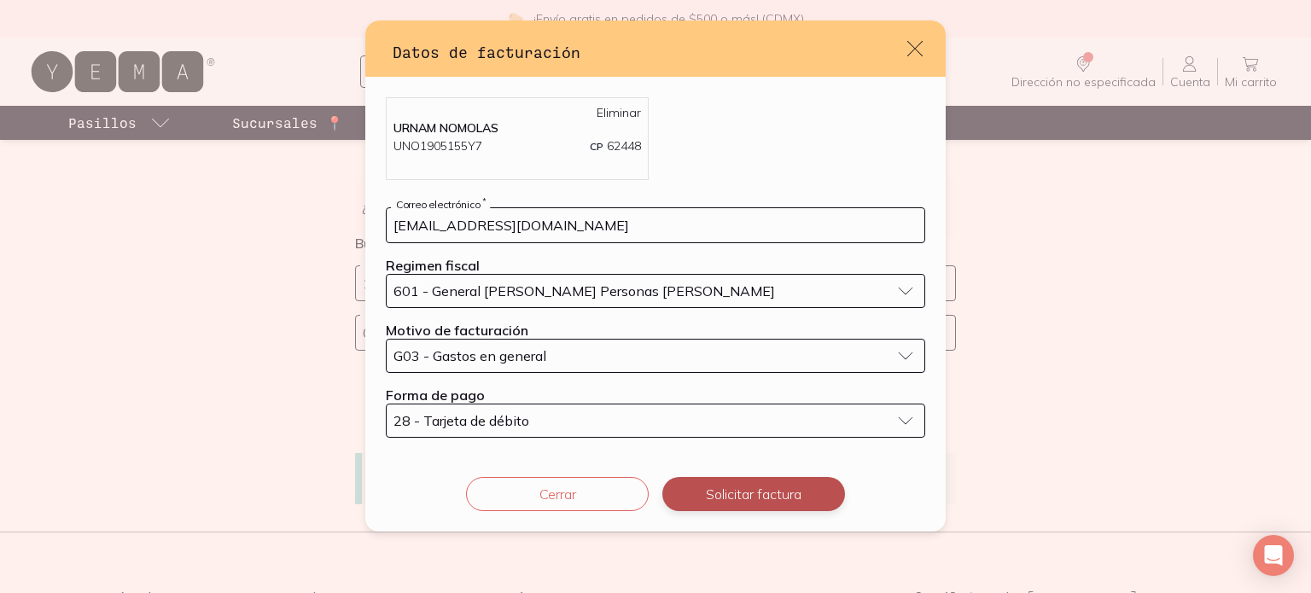
click at [735, 489] on button "Solicitar factura" at bounding box center [753, 494] width 183 height 34
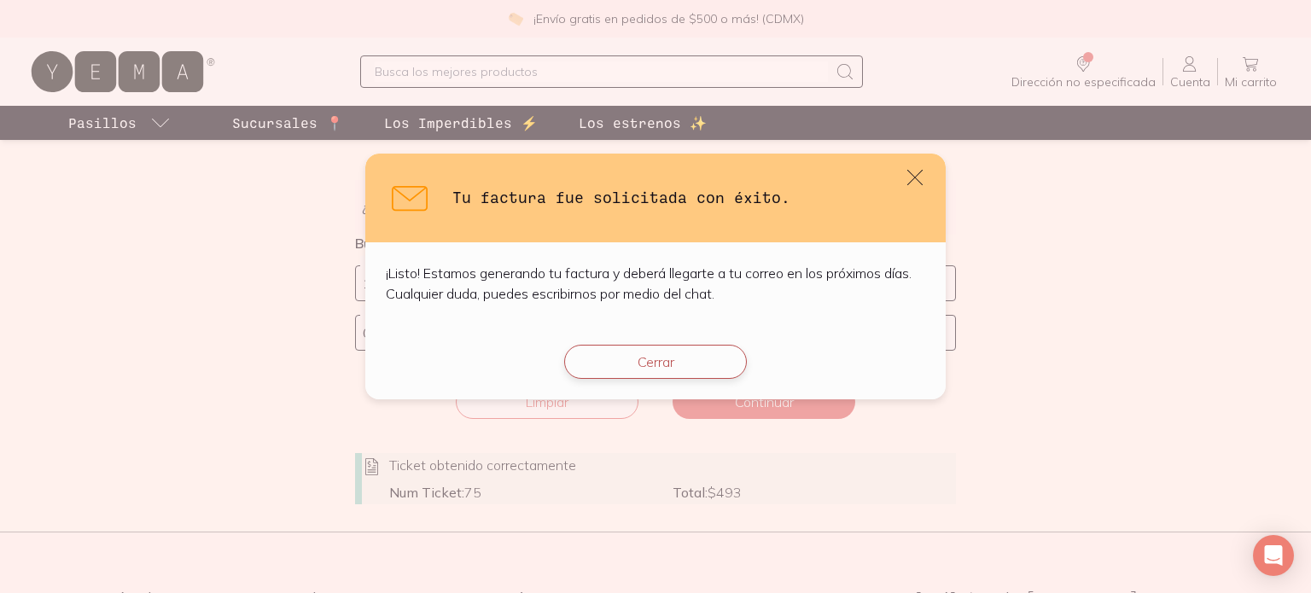
click at [696, 364] on button "Cerrar" at bounding box center [655, 362] width 183 height 34
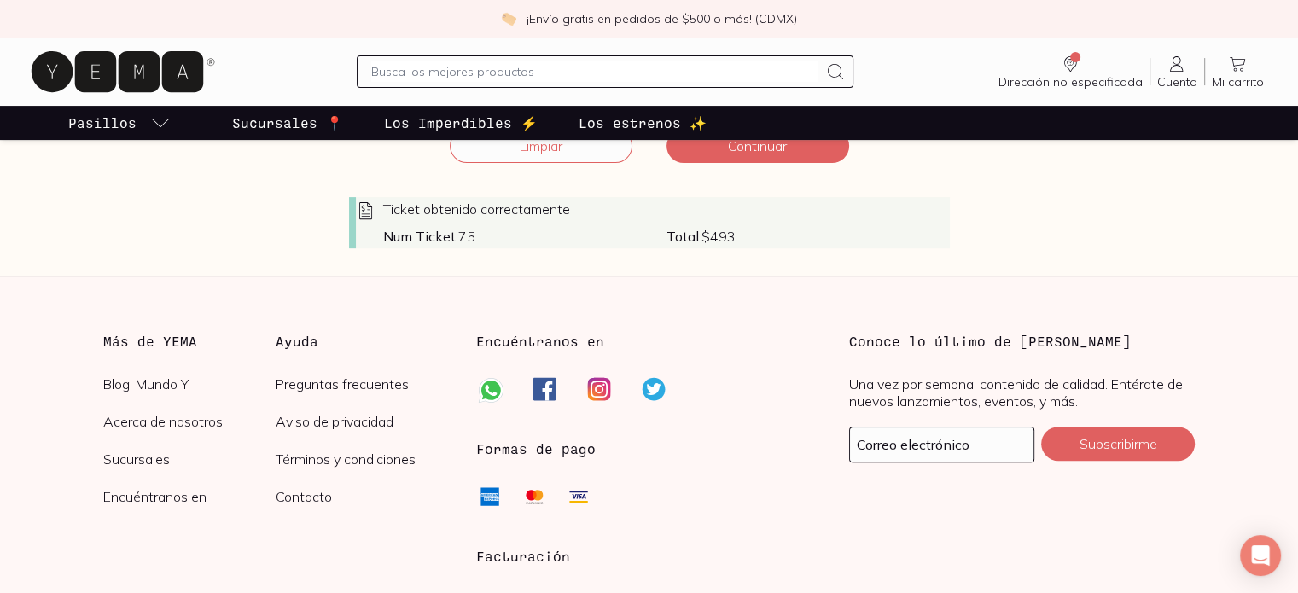
scroll to position [341, 0]
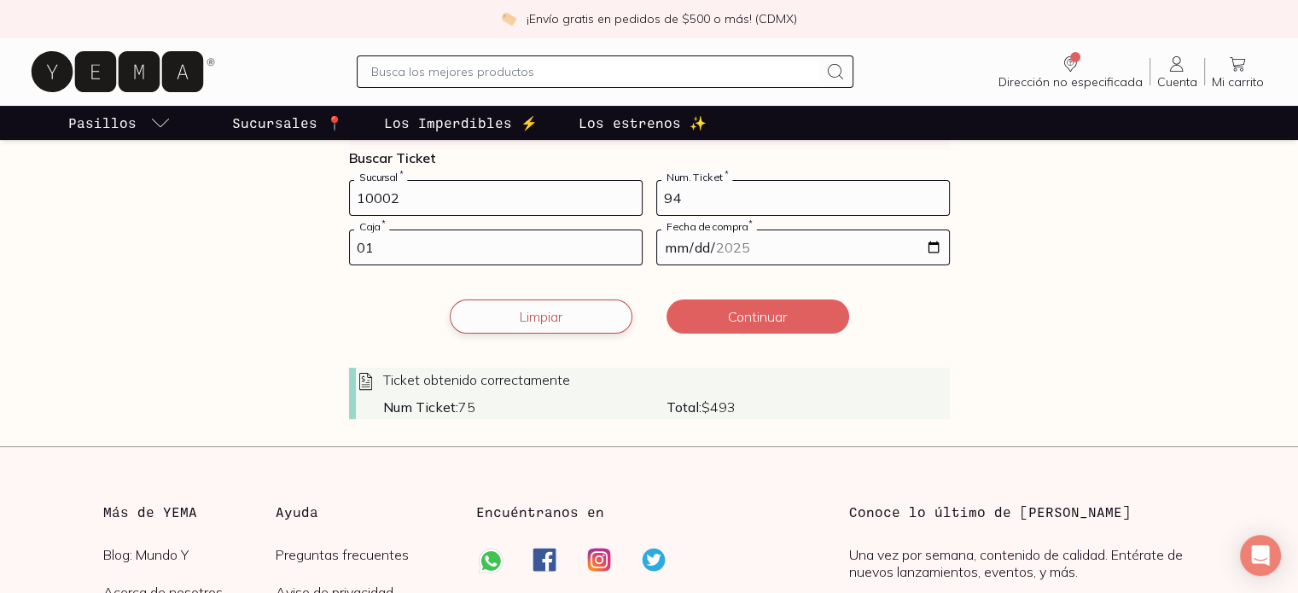
click at [562, 318] on button "Limpiar" at bounding box center [541, 317] width 183 height 34
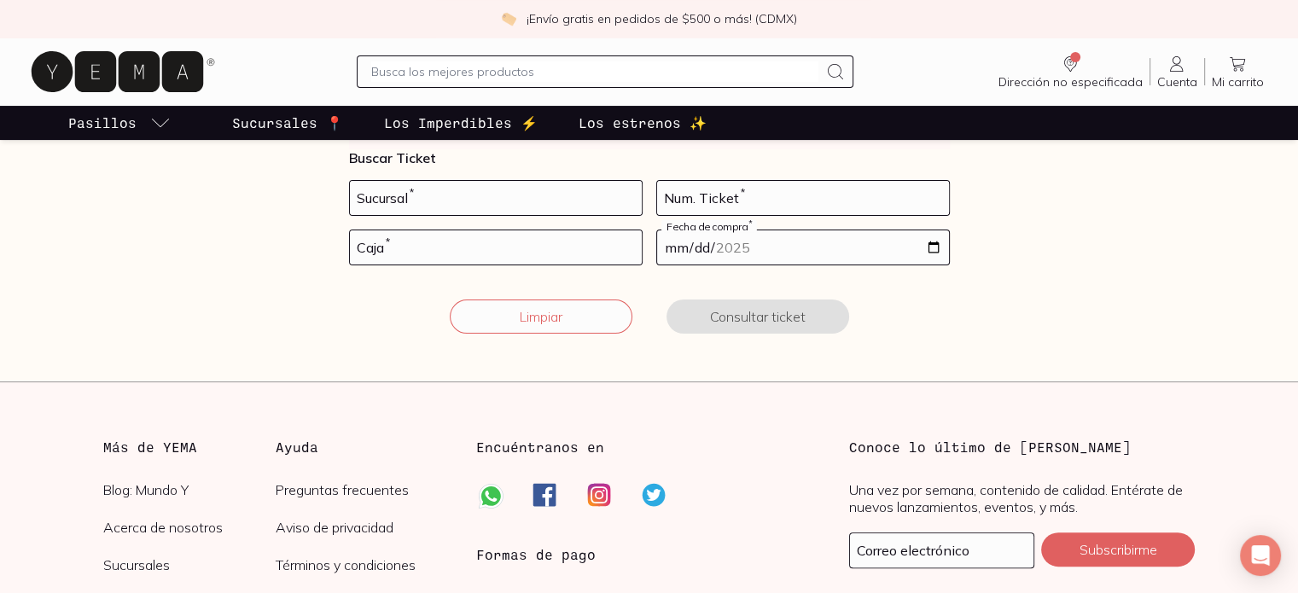
scroll to position [171, 0]
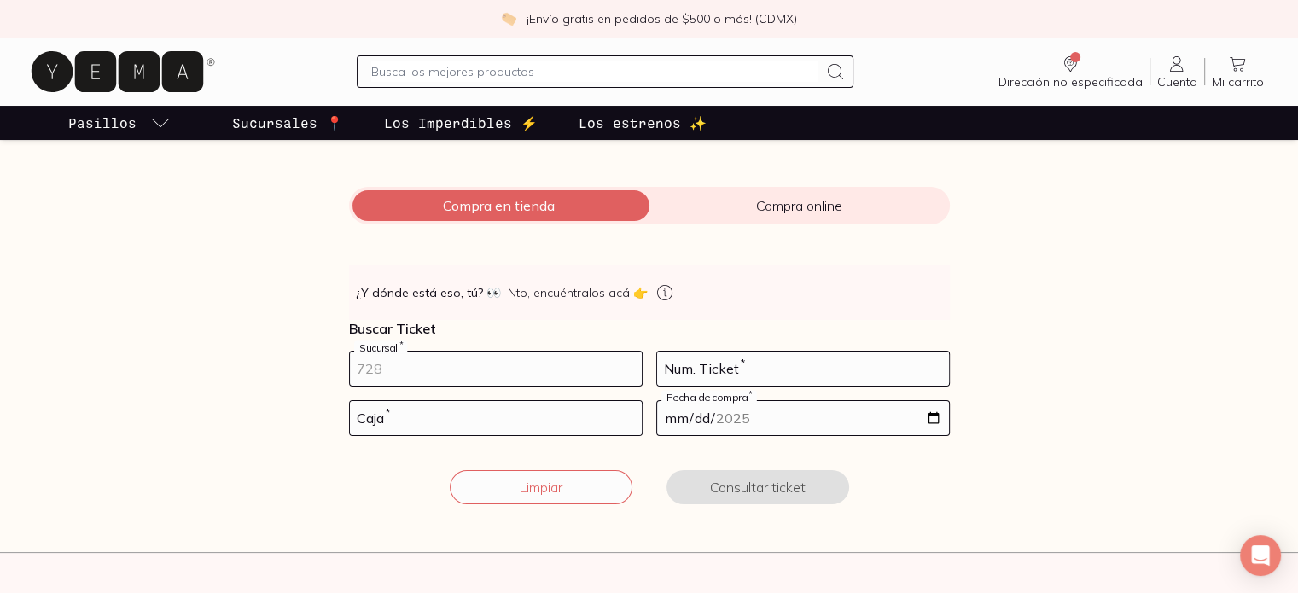
click at [439, 363] on input "number" at bounding box center [496, 369] width 292 height 34
type input "10002"
click at [684, 364] on input "number" at bounding box center [803, 369] width 292 height 34
type input "94"
click at [563, 422] on input "number" at bounding box center [496, 418] width 292 height 34
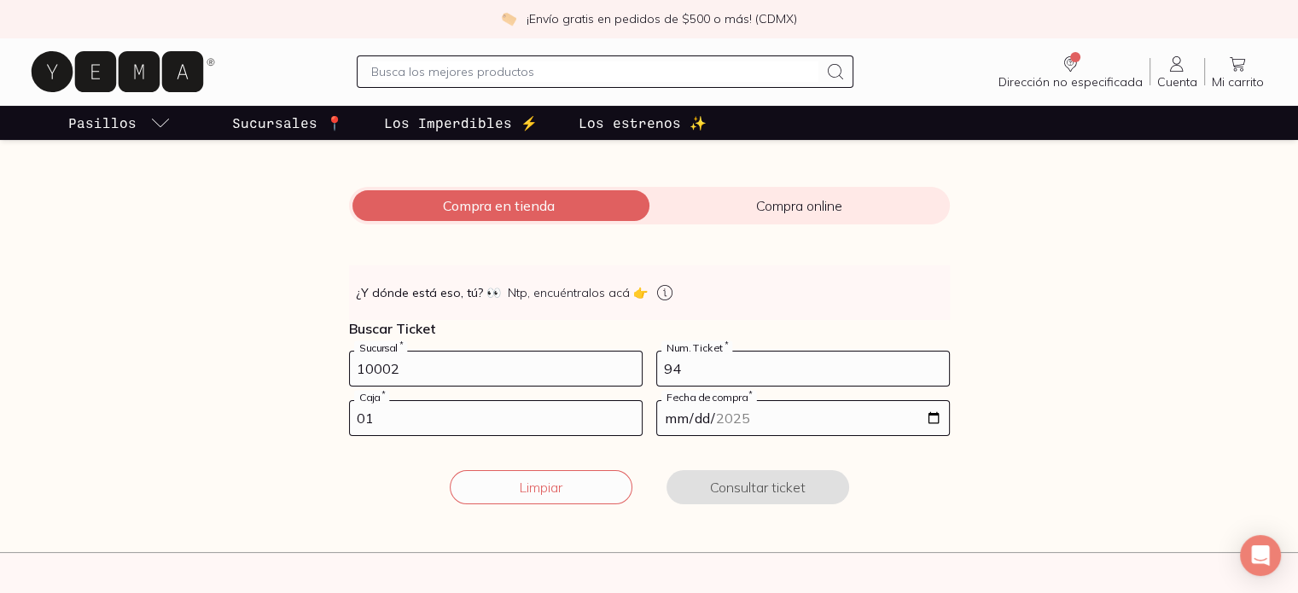
type input "01"
click at [675, 416] on input "date" at bounding box center [803, 418] width 292 height 34
type input "[DATE]"
click at [748, 480] on button "Consultar ticket" at bounding box center [758, 487] width 183 height 34
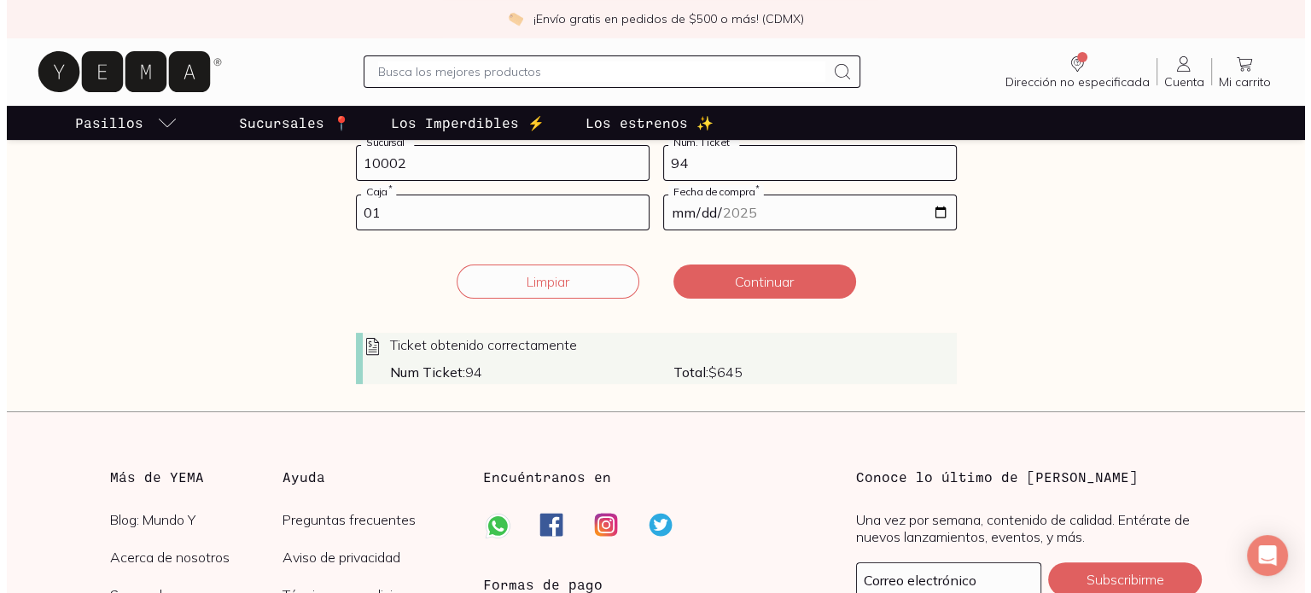
scroll to position [427, 0]
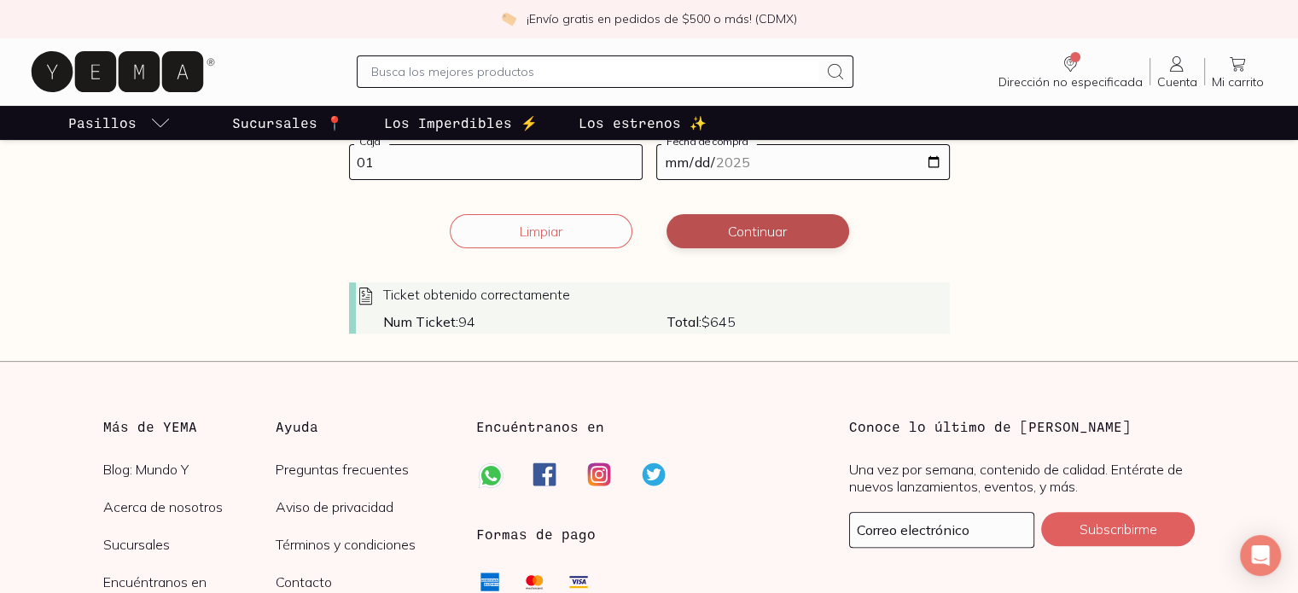
click at [768, 231] on button "Continuar" at bounding box center [758, 231] width 183 height 34
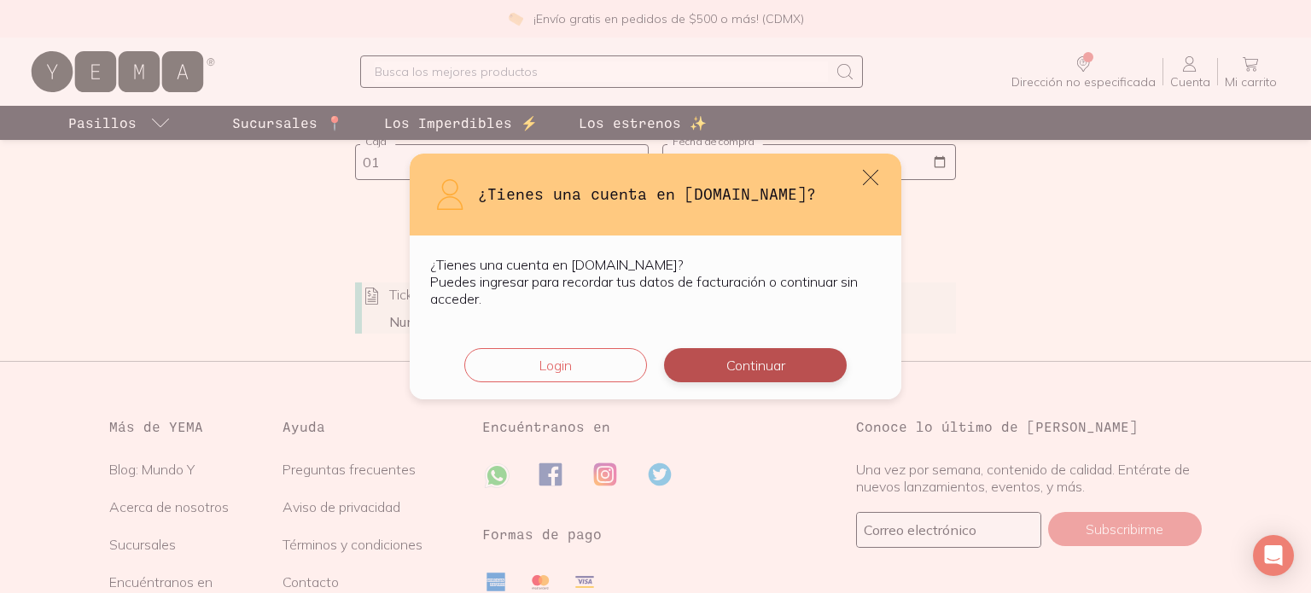
click at [766, 358] on button "Continuar" at bounding box center [755, 365] width 183 height 34
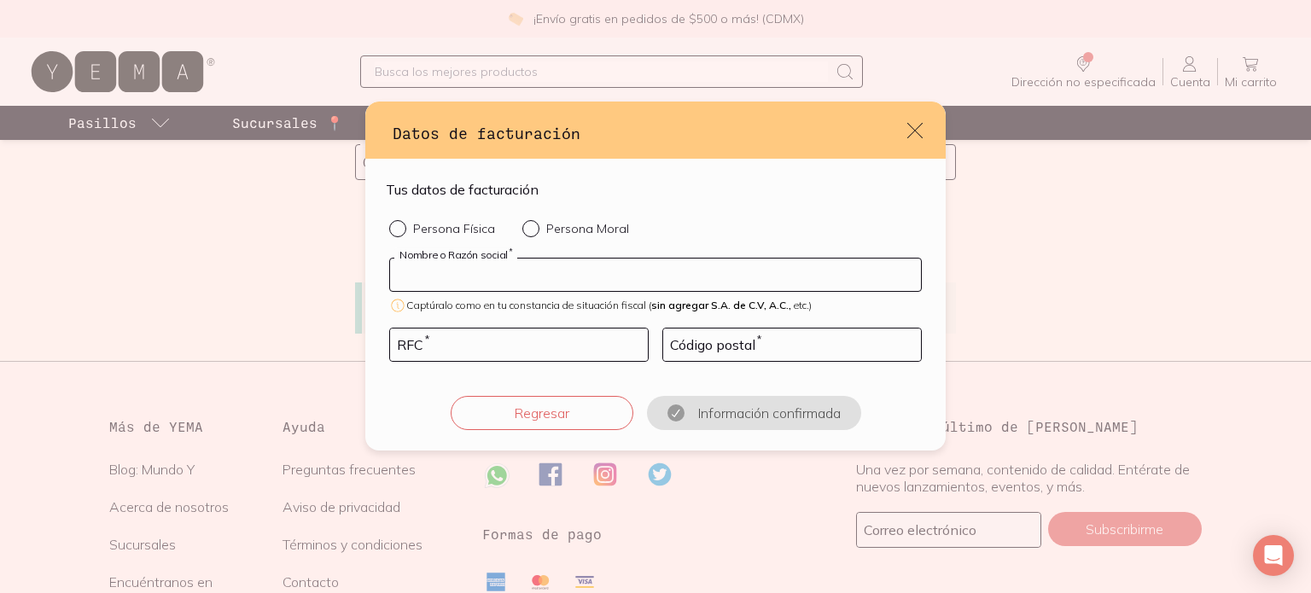
click at [471, 274] on input "default" at bounding box center [655, 275] width 531 height 32
click at [455, 339] on input "default" at bounding box center [519, 345] width 258 height 32
paste input "62448"
type input "62448"
drag, startPoint x: 455, startPoint y: 339, endPoint x: 367, endPoint y: 330, distance: 88.3
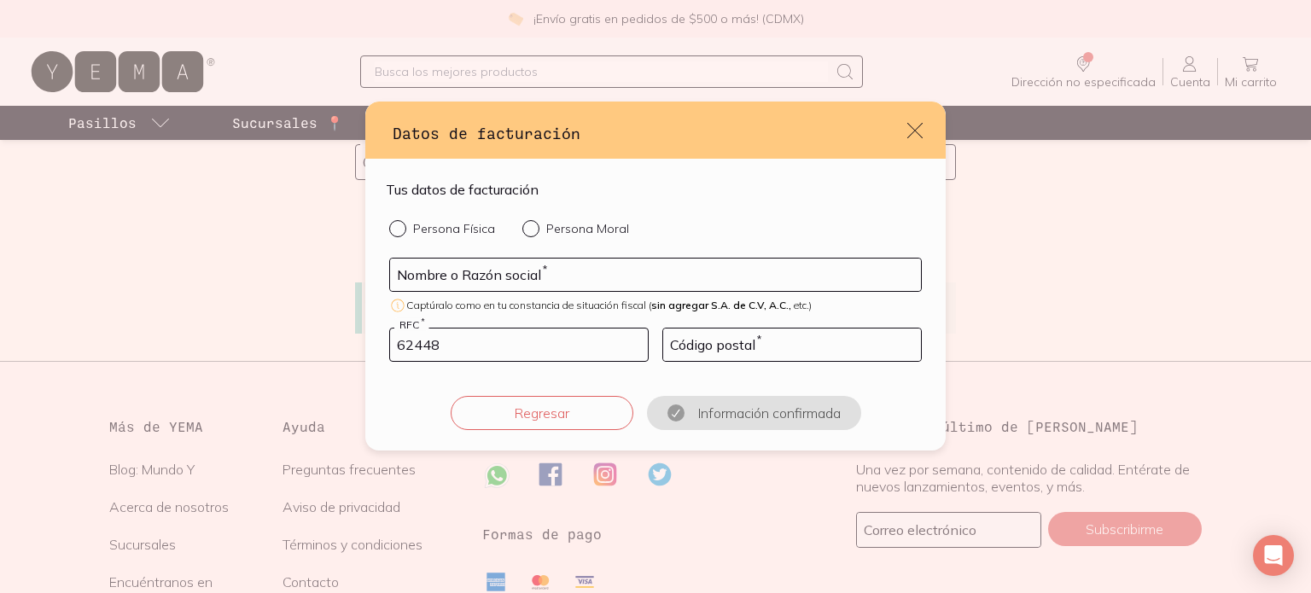
click at [367, 330] on div "Tus datos de facturación Persona Física Persona Moral Nombre o Razón social * C…" at bounding box center [655, 305] width 580 height 292
click at [709, 339] on input "default" at bounding box center [792, 345] width 258 height 32
paste input "62448"
type input "62448"
click at [430, 274] on input "default" at bounding box center [655, 275] width 531 height 32
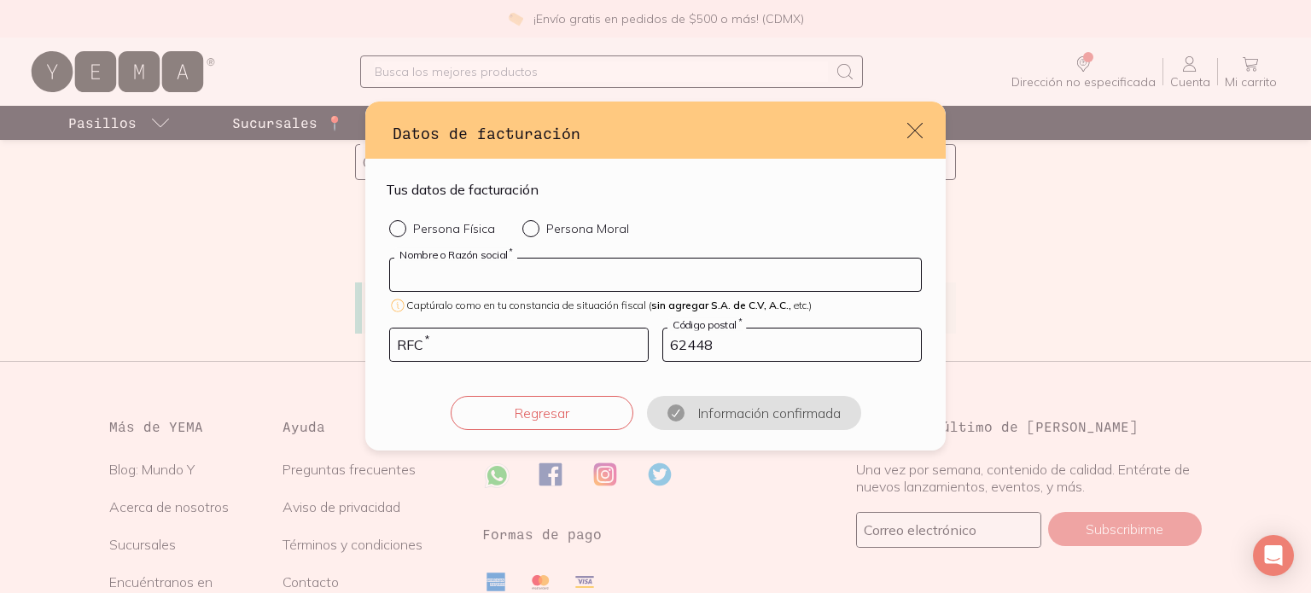
paste input "URNAMNOMOLAS"
click at [450, 272] on input "URNAMNOMOLAS" at bounding box center [655, 275] width 531 height 32
type input "URNAM NOMOLAS"
drag, startPoint x: 553, startPoint y: 288, endPoint x: 494, endPoint y: 334, distance: 74.3
click at [494, 334] on div "Persona Física Persona Moral URNAM NOMOLAS Nombre o Razón social * Captúralo co…" at bounding box center [655, 325] width 539 height 210
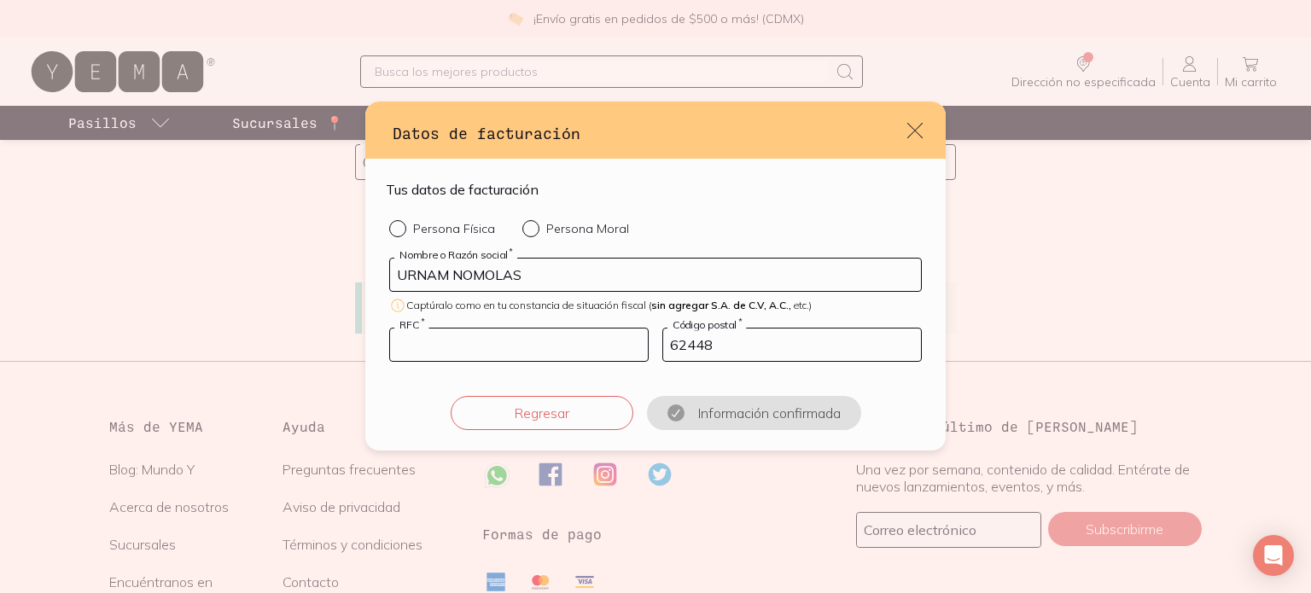
click at [424, 344] on input "default" at bounding box center [519, 345] width 258 height 32
paste input "UNO1905155Y7"
type input "UNO1905155Y7"
click at [528, 234] on div "default" at bounding box center [534, 228] width 24 height 17
click at [528, 234] on input "Persona Moral" at bounding box center [529, 227] width 14 height 14
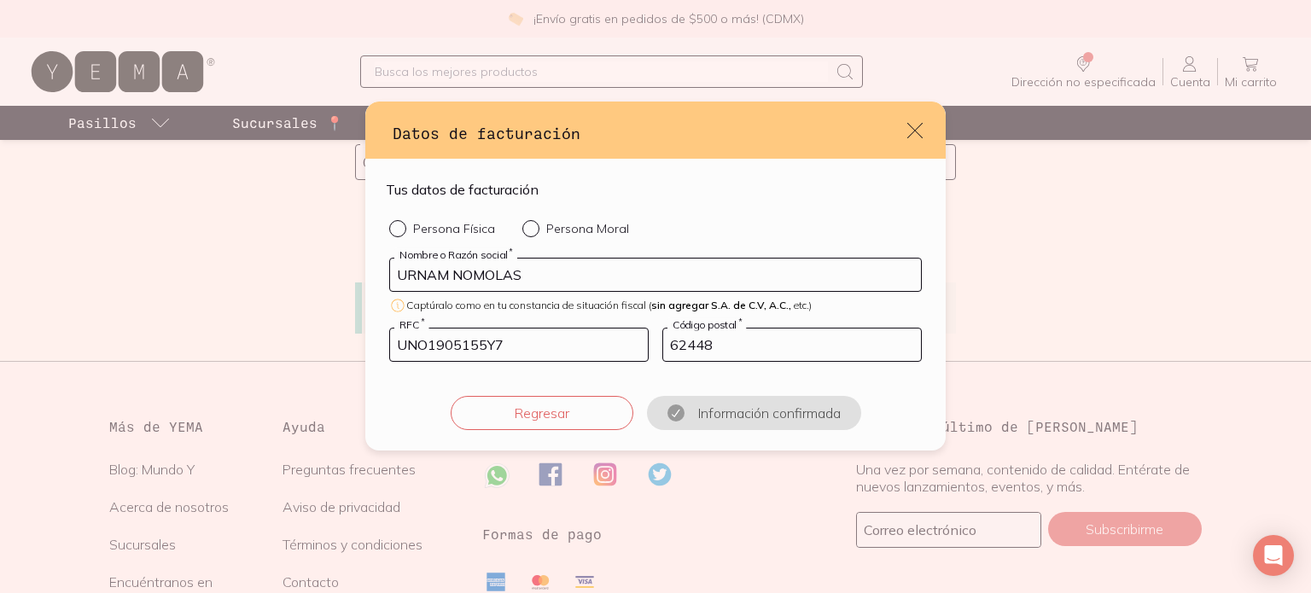
radio input "true"
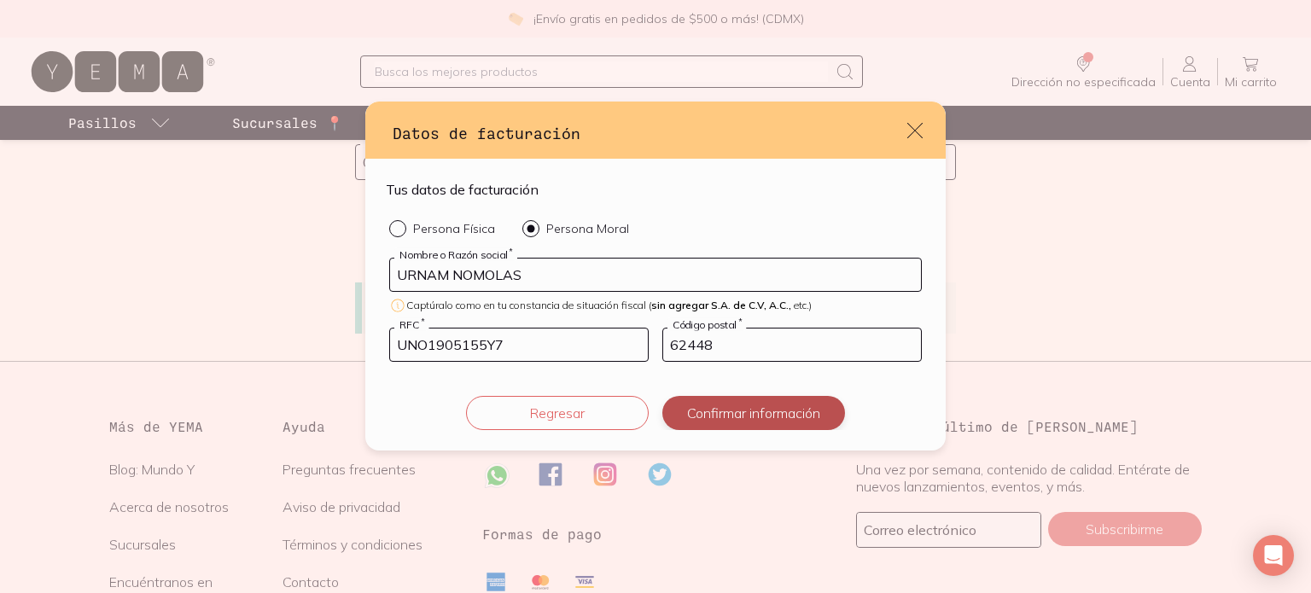
click at [708, 415] on button "Confirmar información" at bounding box center [753, 413] width 183 height 34
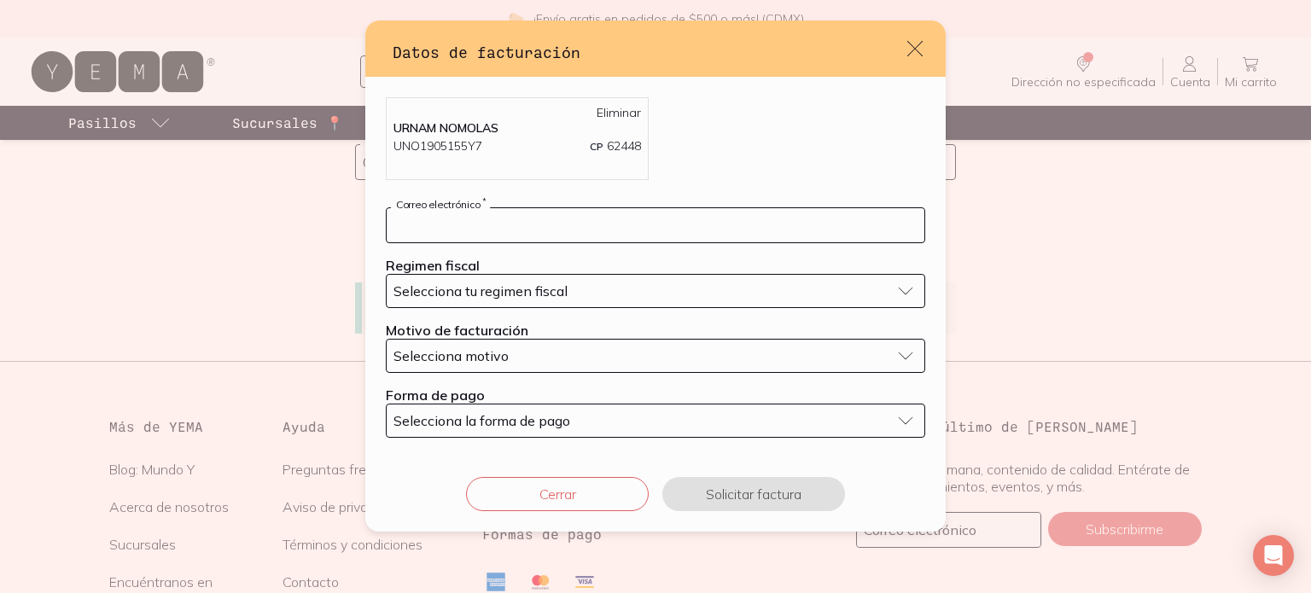
click at [524, 224] on input "default" at bounding box center [656, 225] width 538 height 34
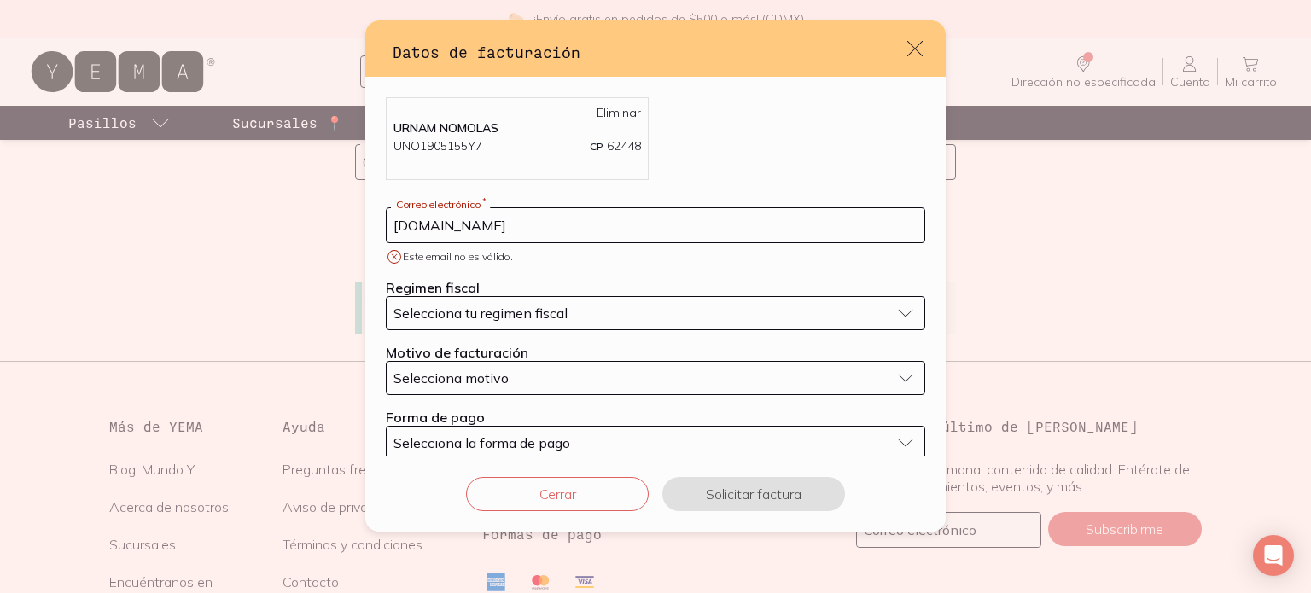
type input "[EMAIL_ADDRESS][DOMAIN_NAME]"
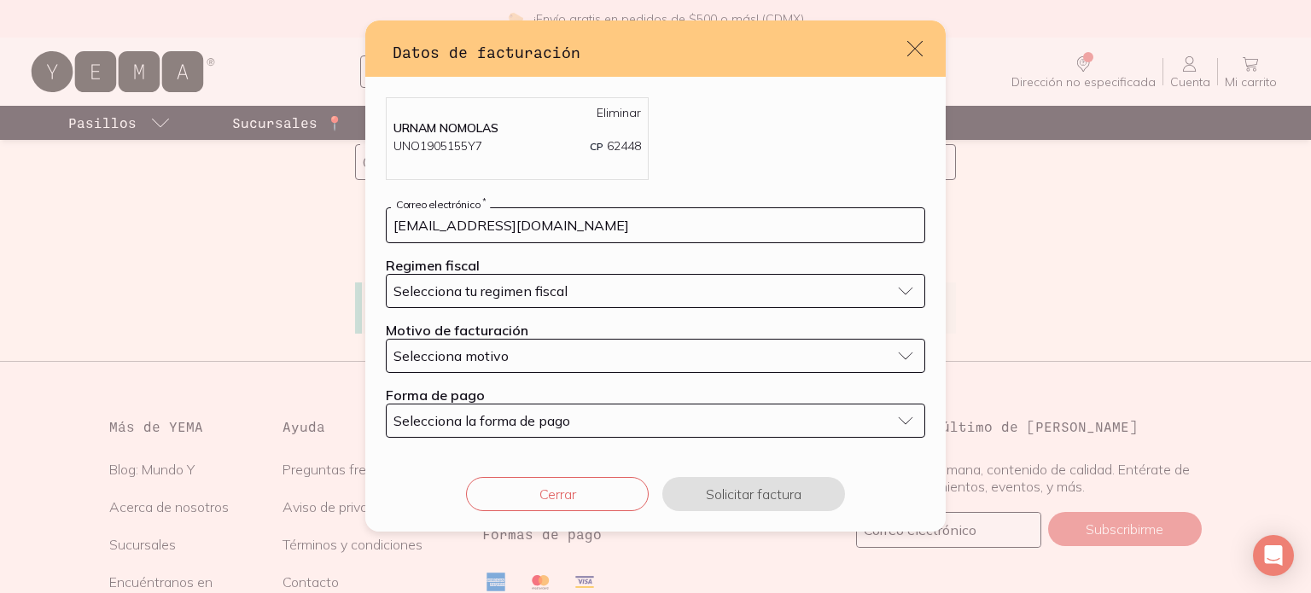
click at [754, 300] on button "Selecciona tu regimen fiscal" at bounding box center [655, 291] width 539 height 34
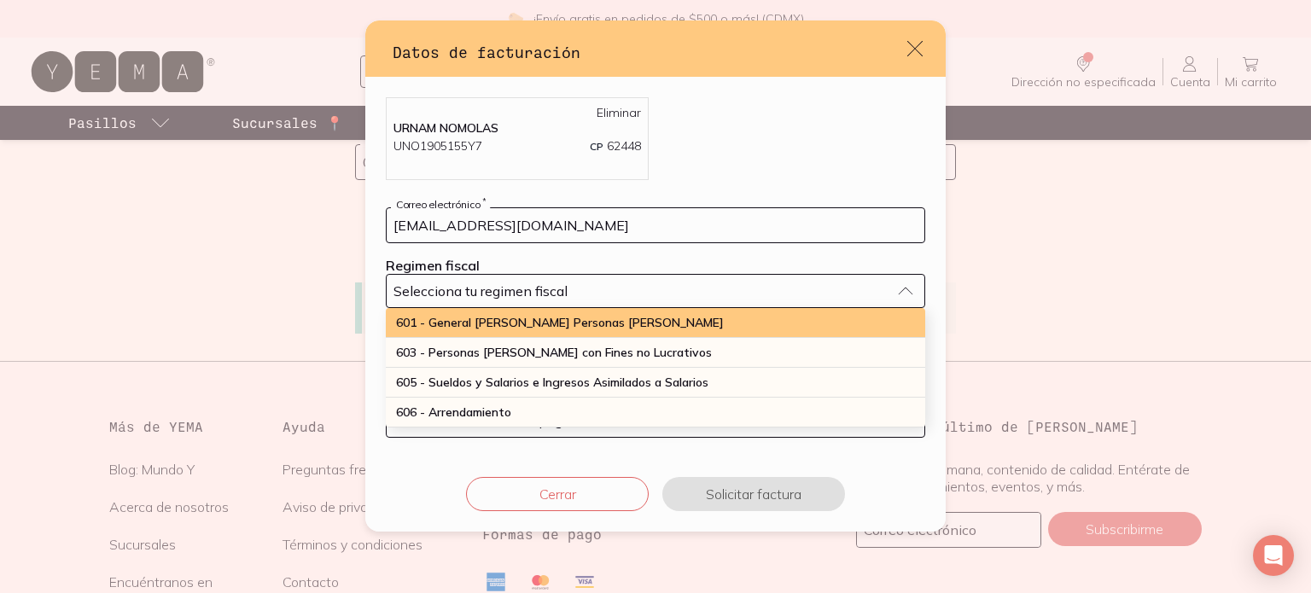
click at [560, 323] on span "601 - General [PERSON_NAME] Personas [PERSON_NAME]" at bounding box center [560, 322] width 328 height 15
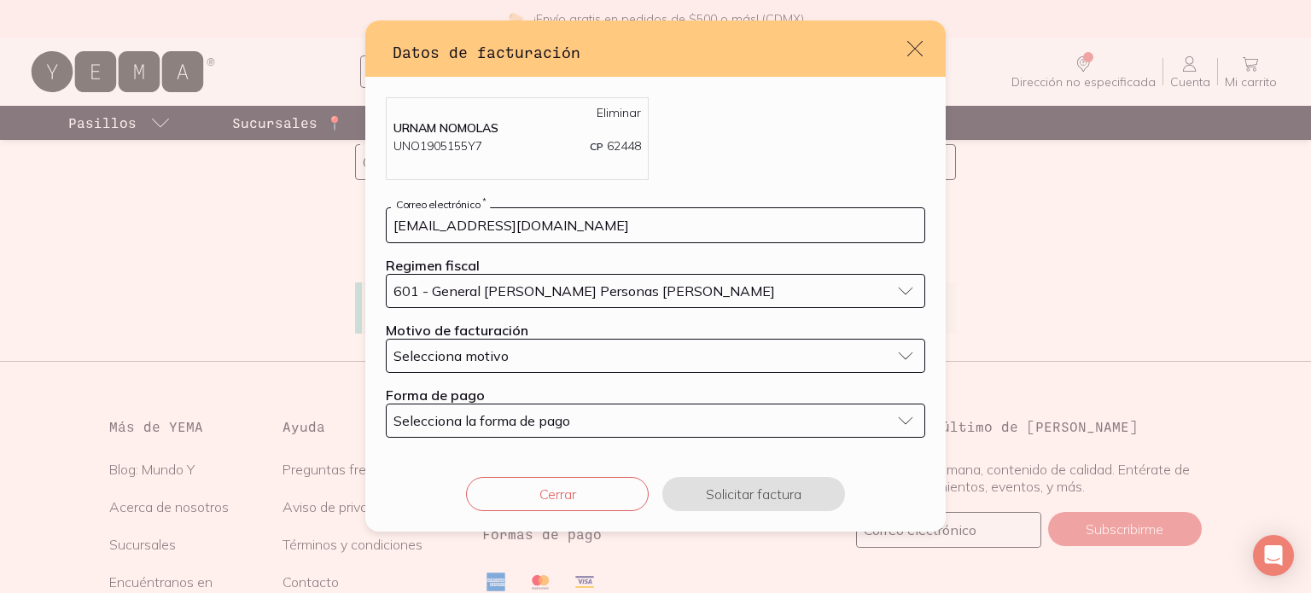
click at [578, 352] on div "Selecciona motivo" at bounding box center [641, 355] width 497 height 17
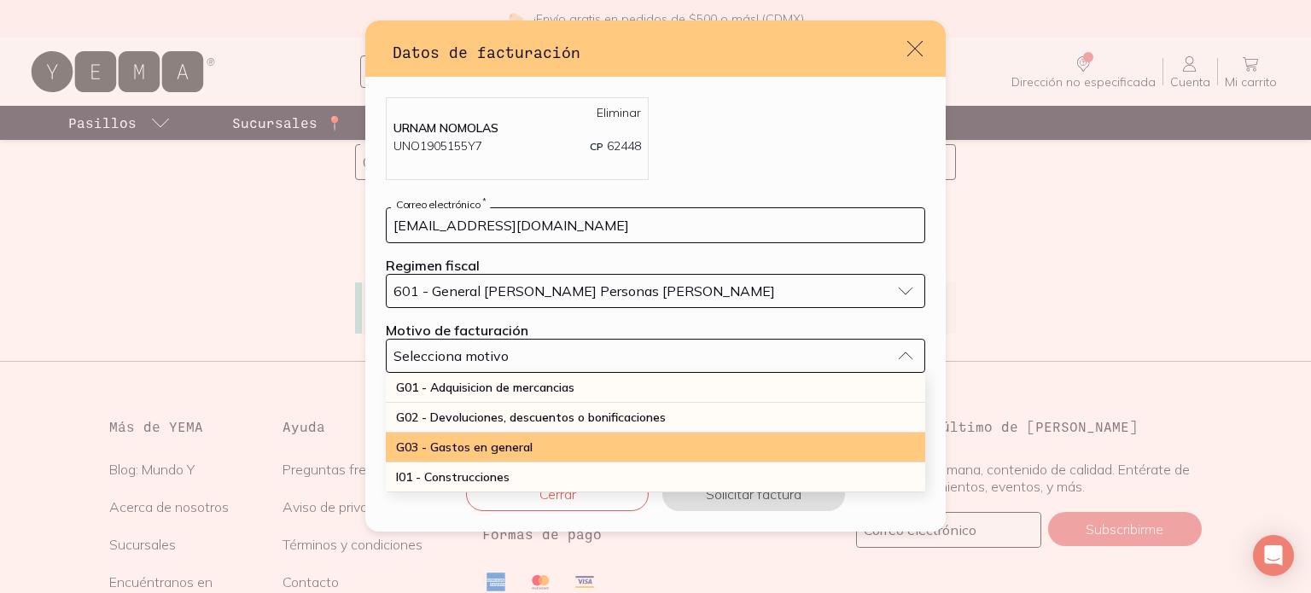
click at [543, 437] on div "G03 - Gastos en general" at bounding box center [655, 448] width 539 height 30
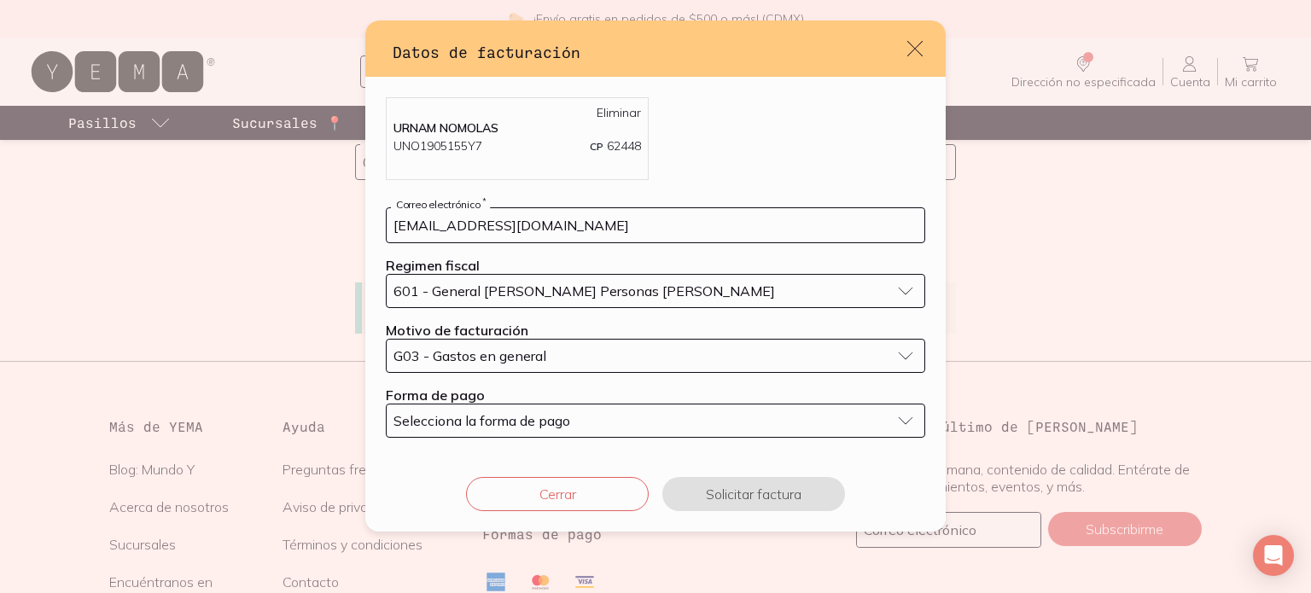
click at [574, 418] on div "Selecciona la forma de pago" at bounding box center [641, 420] width 497 height 17
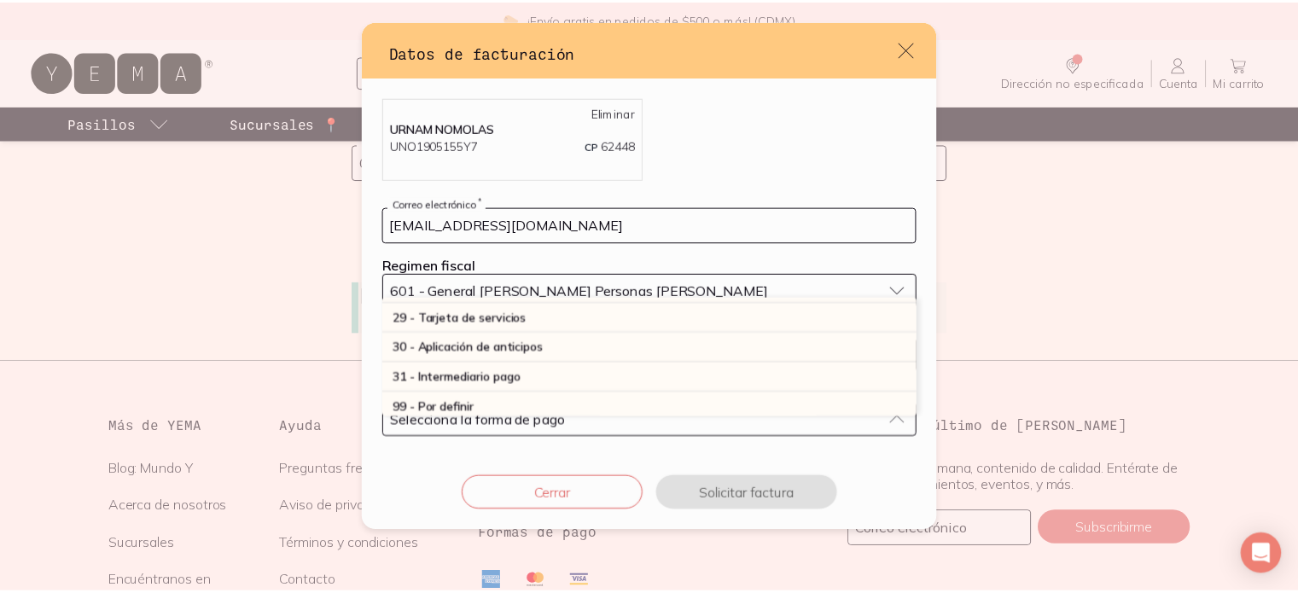
scroll to position [498, 0]
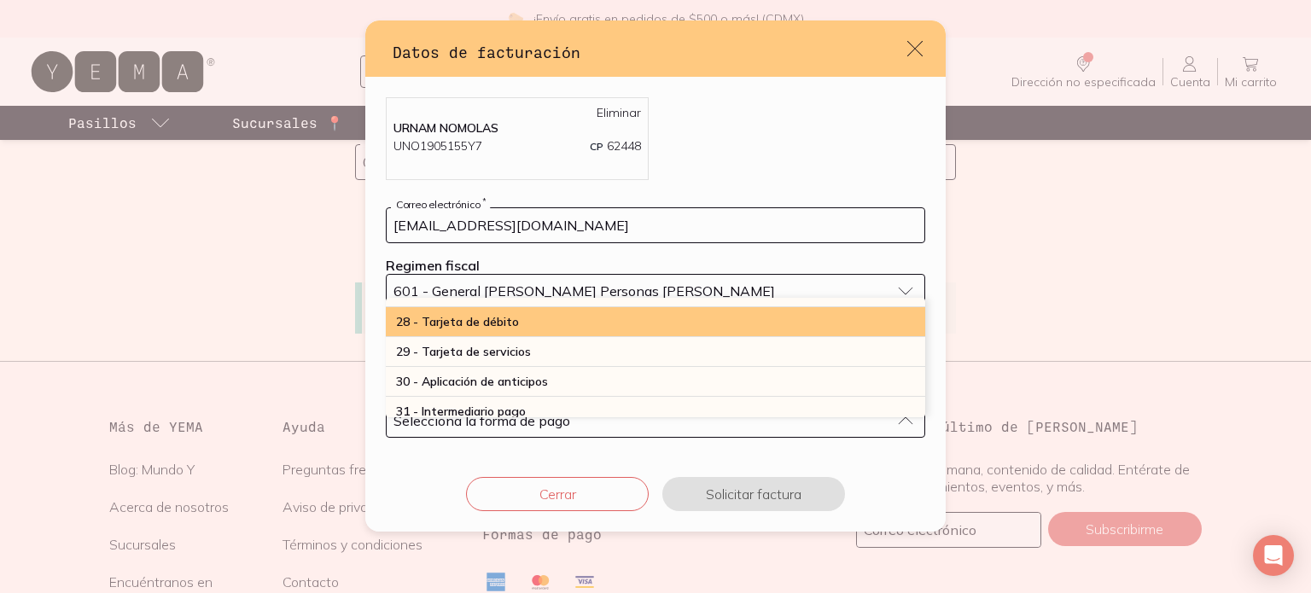
click at [556, 325] on div "28 - Tarjeta de débito" at bounding box center [655, 322] width 539 height 30
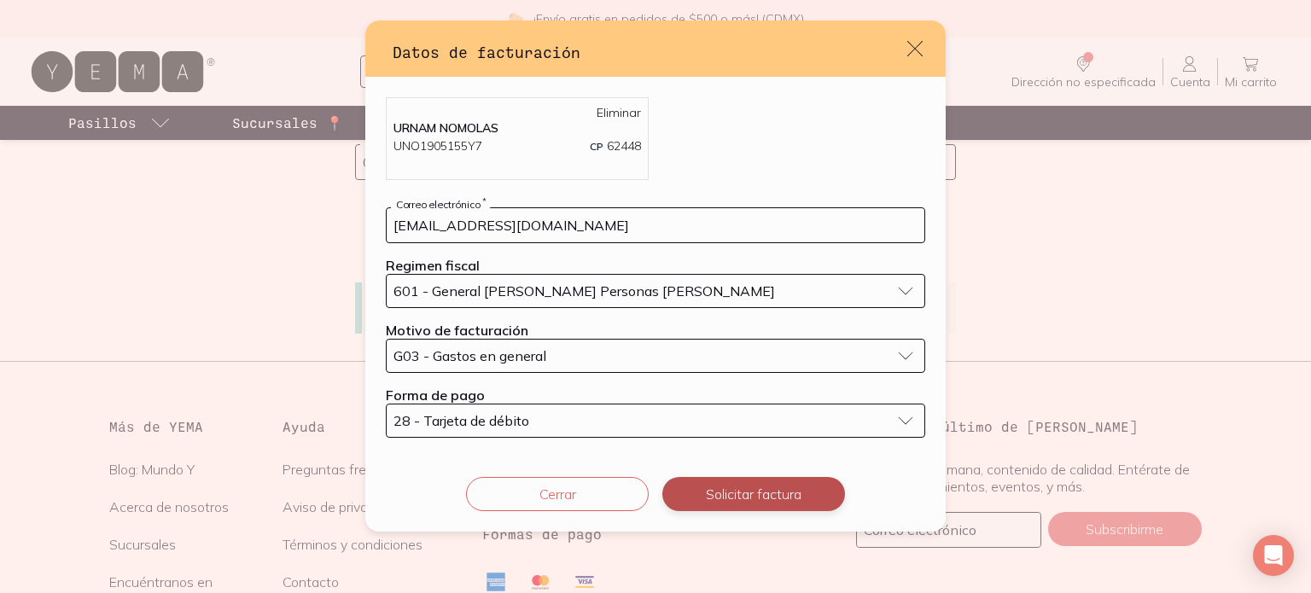
click at [737, 494] on button "Solicitar factura" at bounding box center [753, 494] width 183 height 34
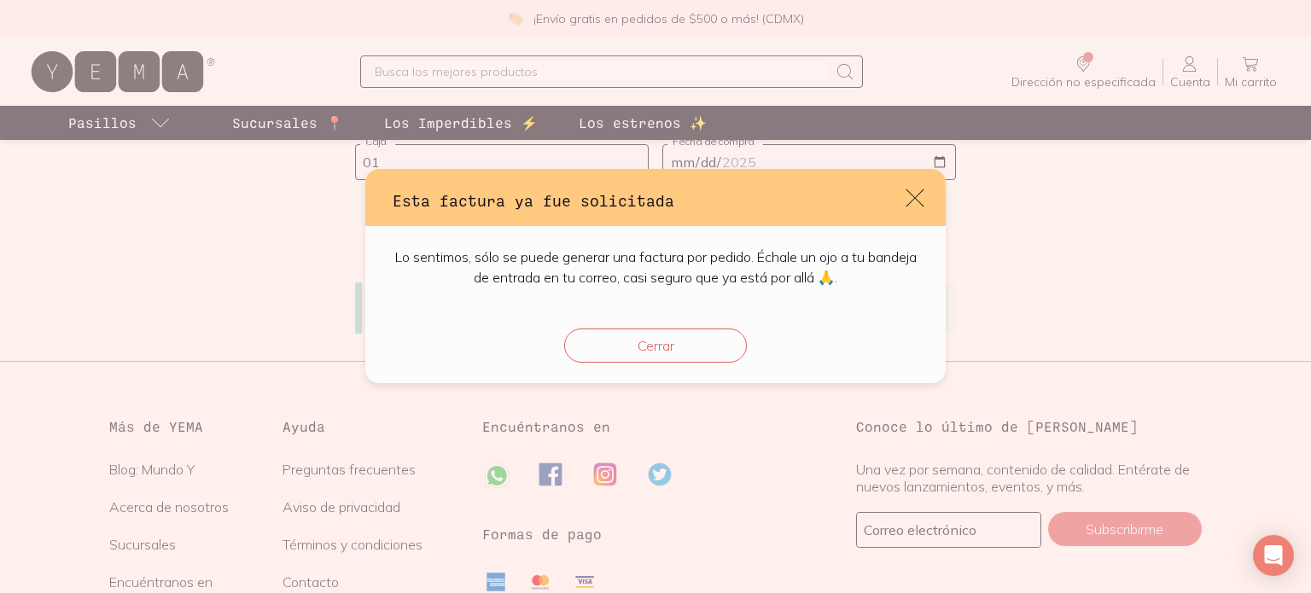
click at [912, 195] on icon "default" at bounding box center [915, 198] width 24 height 24
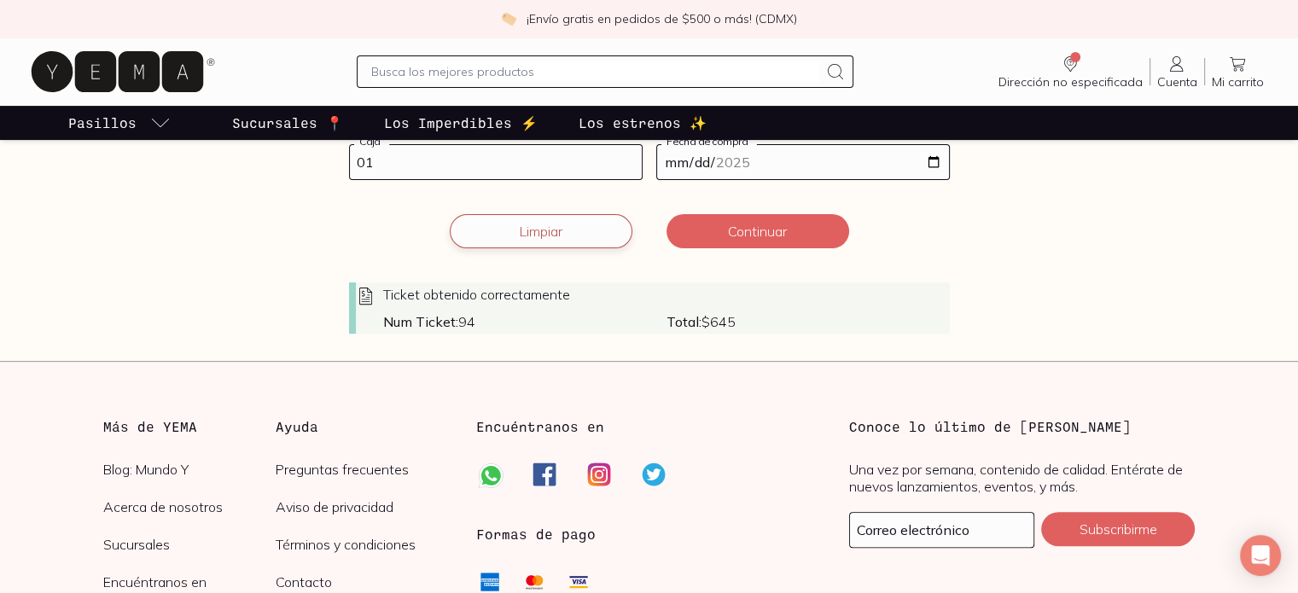
click at [556, 235] on button "Limpiar" at bounding box center [541, 231] width 183 height 34
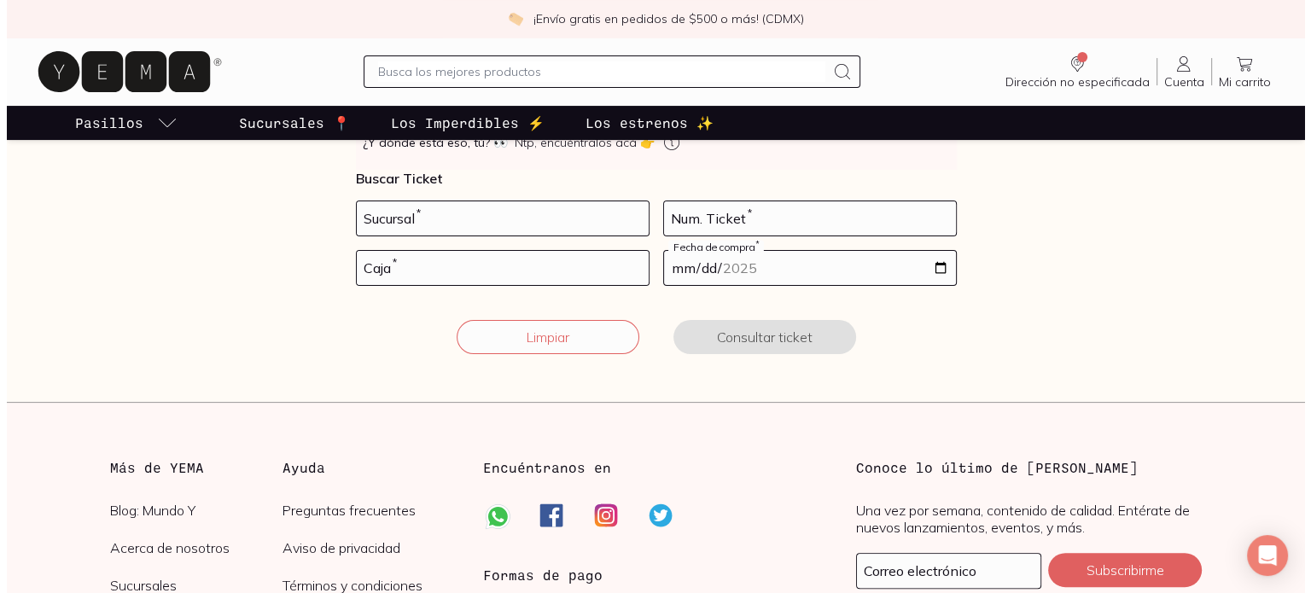
scroll to position [256, 0]
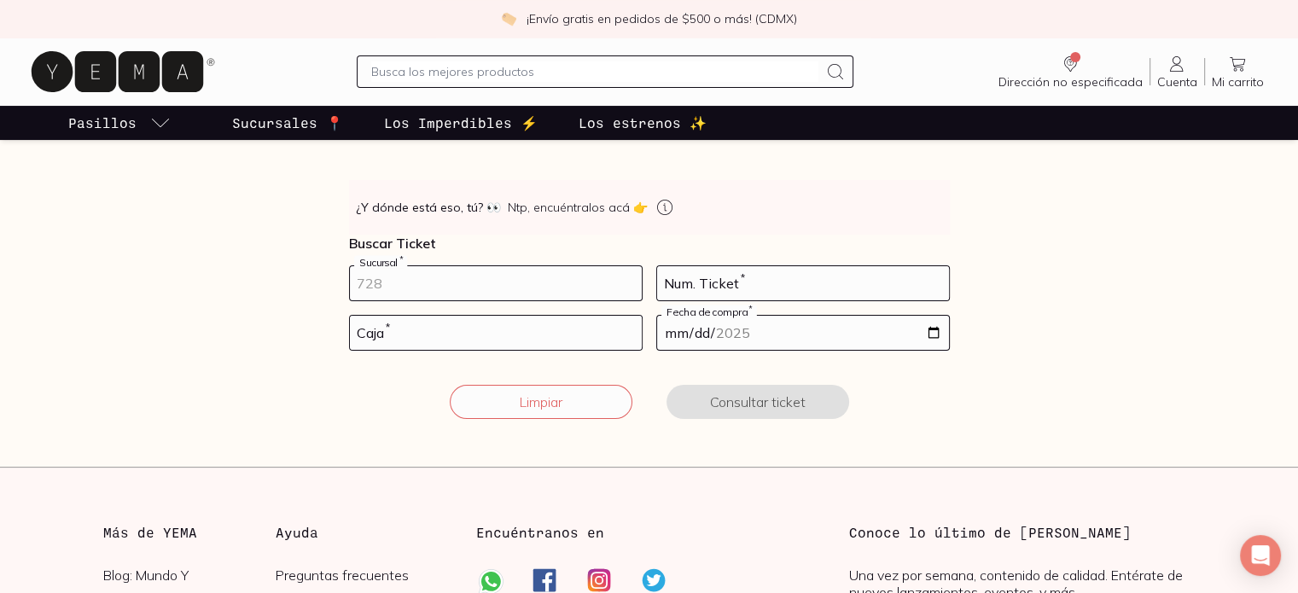
click at [473, 285] on input "number" at bounding box center [496, 283] width 292 height 34
type input "1002"
type input "41"
click at [431, 335] on input "number" at bounding box center [496, 333] width 292 height 34
type input "01"
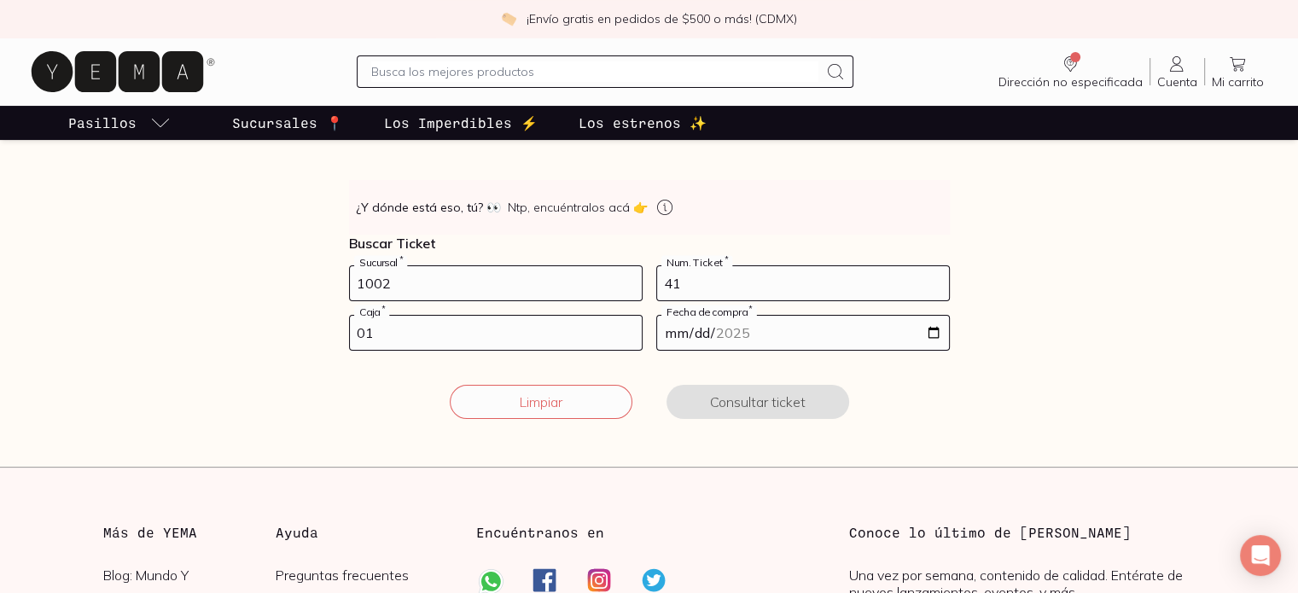
click at [673, 337] on input "date" at bounding box center [803, 333] width 292 height 34
type input "[DATE]"
click at [775, 403] on button "Consultar ticket" at bounding box center [758, 402] width 183 height 34
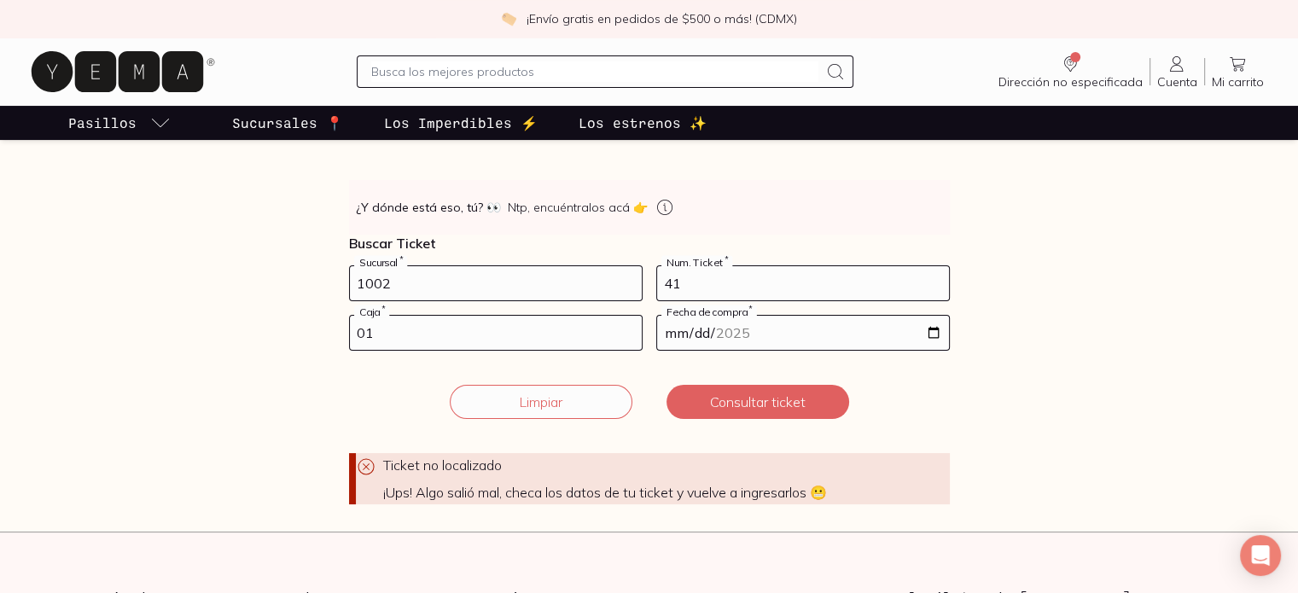
click at [379, 275] on input "1002" at bounding box center [496, 283] width 292 height 34
type input "10002"
click at [715, 395] on button "Consultar ticket" at bounding box center [758, 402] width 183 height 34
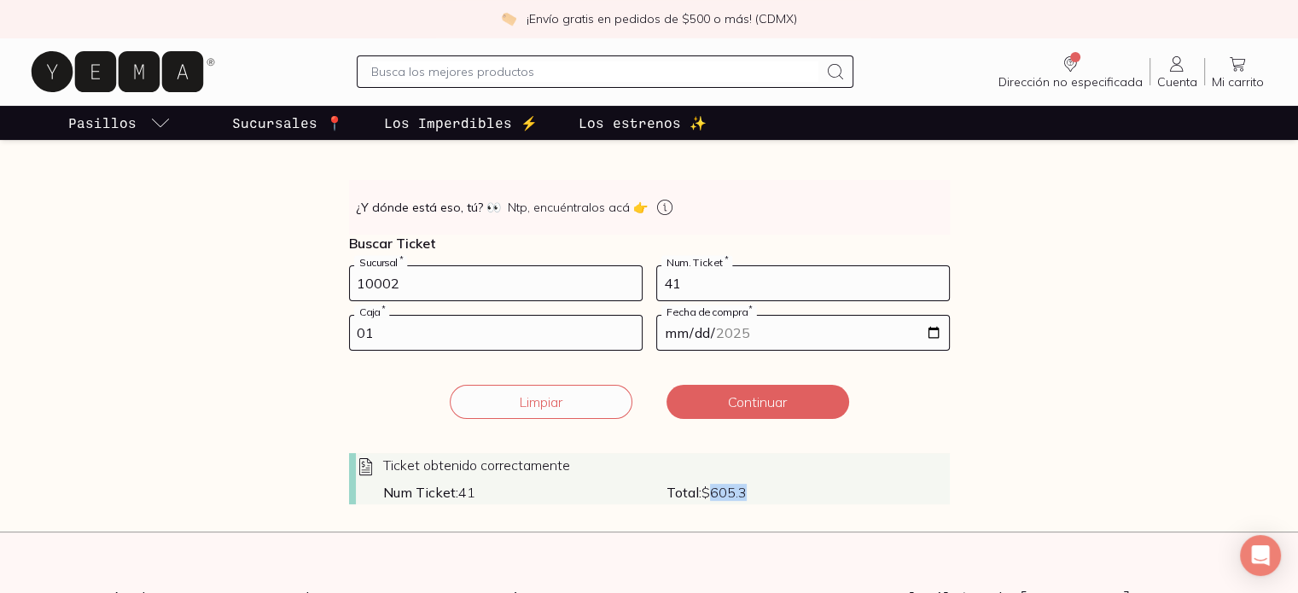
drag, startPoint x: 748, startPoint y: 492, endPoint x: 715, endPoint y: 484, distance: 33.5
click at [715, 484] on span "Total: $ 605.3" at bounding box center [808, 492] width 283 height 17
copy span "605.3"
click at [740, 406] on button "Continuar" at bounding box center [758, 402] width 183 height 34
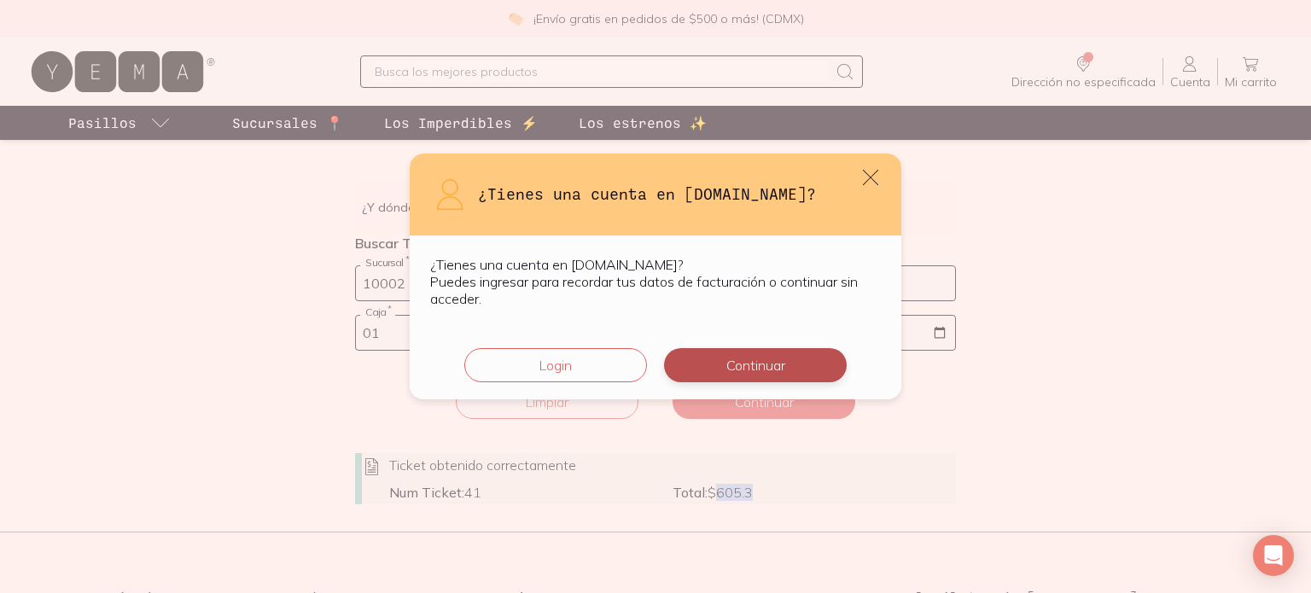
click at [757, 365] on button "Continuar" at bounding box center [755, 365] width 183 height 34
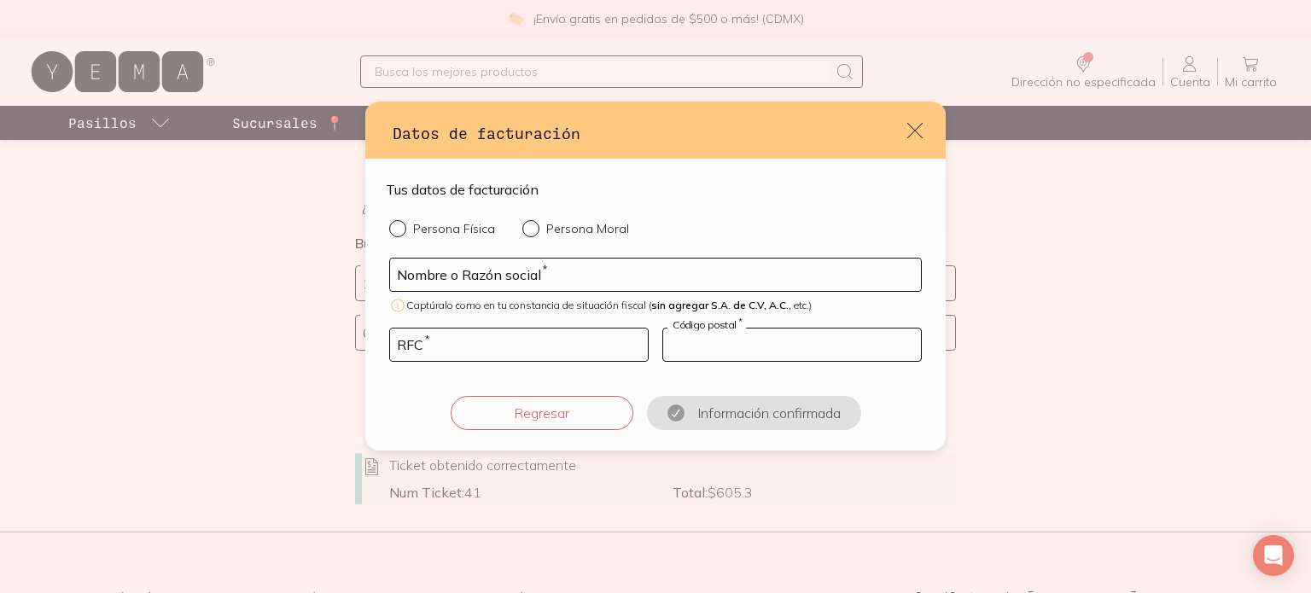
click at [695, 341] on input "default" at bounding box center [792, 345] width 258 height 32
paste input "605.3"
type input "605.3"
click at [528, 222] on input "Persona Moral" at bounding box center [529, 227] width 14 height 14
radio input "true"
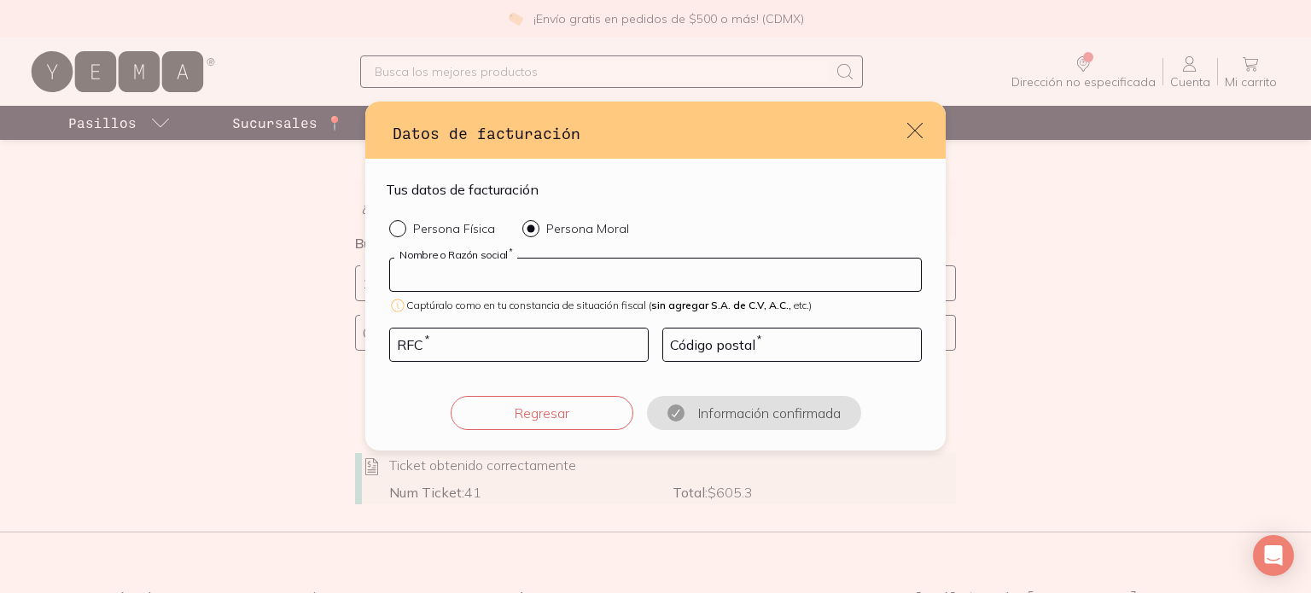
click at [511, 270] on input "default" at bounding box center [655, 275] width 531 height 32
paste input "UNO1905155Y7"
type input "UNO1905155Y7"
click at [442, 337] on input "default" at bounding box center [519, 345] width 258 height 32
paste input "UNO1905155Y7"
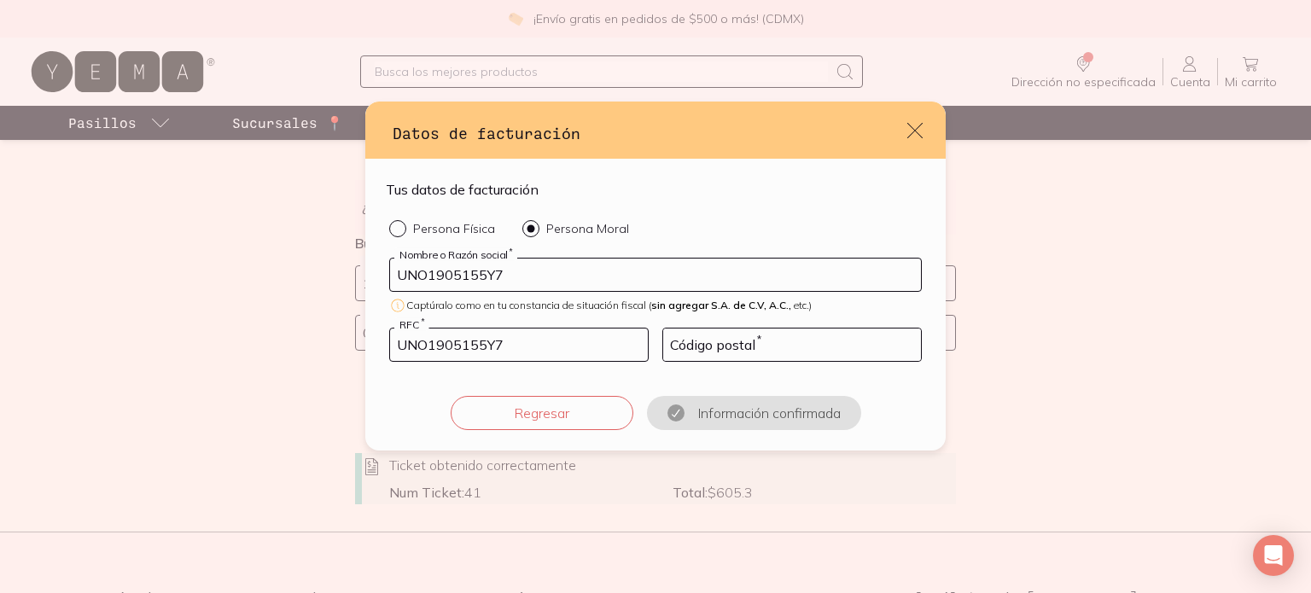
type input "UNO1905155Y7"
drag, startPoint x: 501, startPoint y: 275, endPoint x: 394, endPoint y: 273, distance: 106.7
click at [394, 273] on input "UNO1905155Y7" at bounding box center [655, 275] width 531 height 32
paste input "RNAMNOMOLAS"
click at [448, 271] on input "URNAMNOMOLAS" at bounding box center [655, 275] width 531 height 32
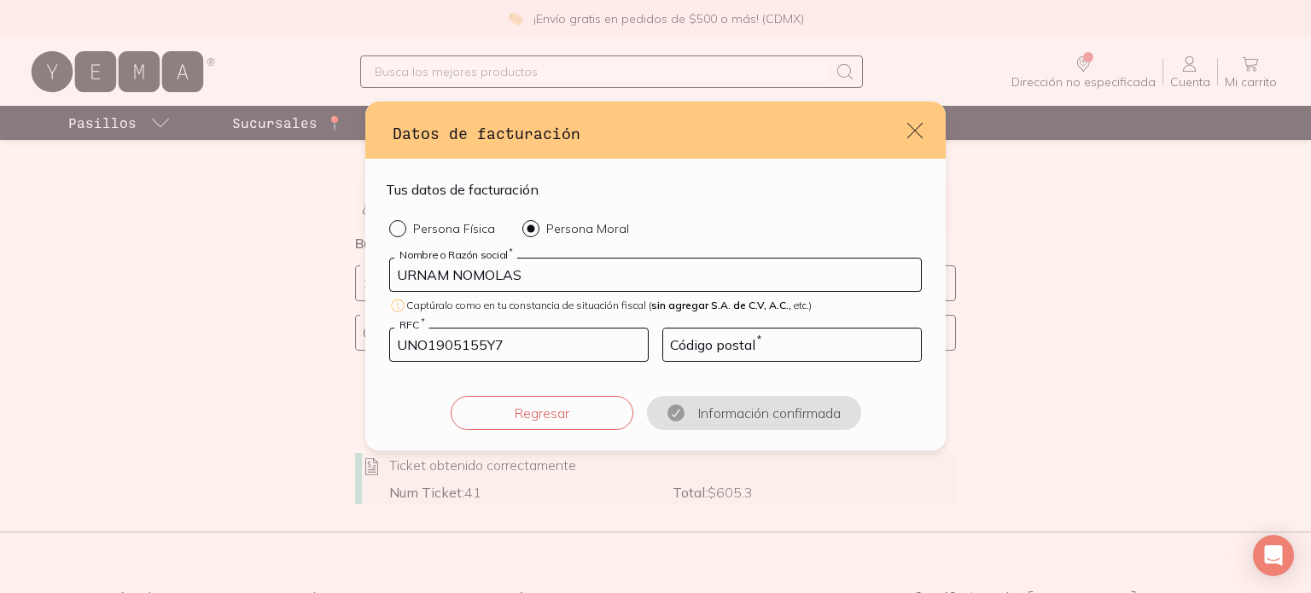
type input "URNAM NOMOLAS"
click at [709, 341] on input "default" at bounding box center [792, 345] width 258 height 32
paste input "62448"
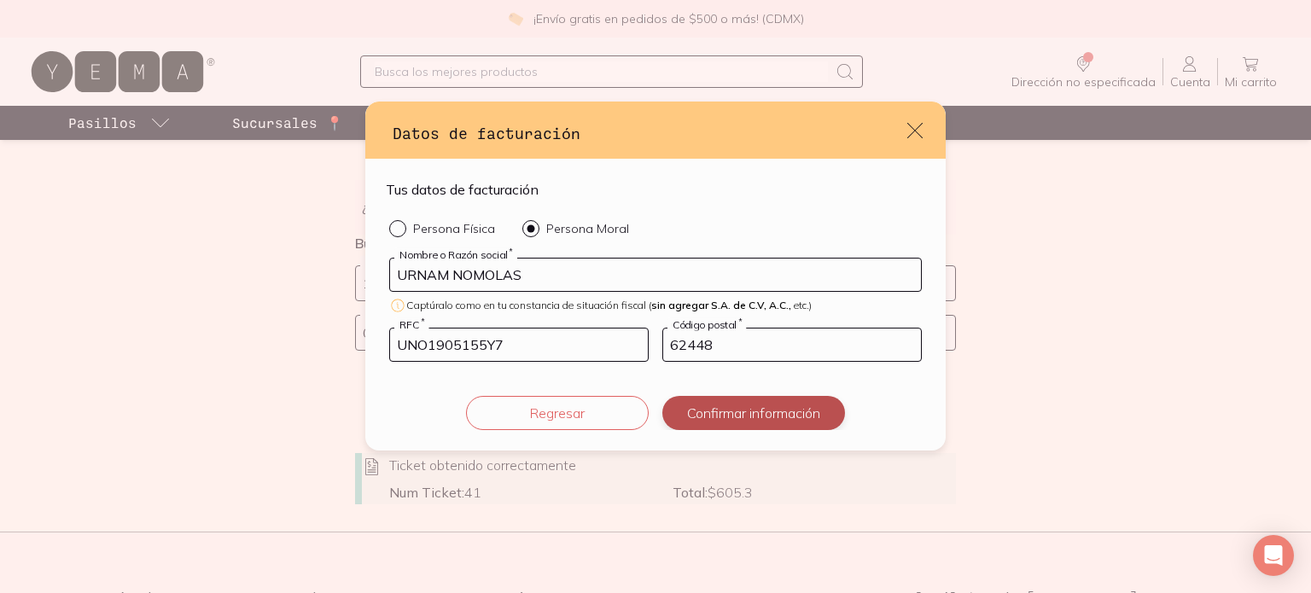
type input "62448"
click at [725, 411] on button "Confirmar información" at bounding box center [753, 413] width 183 height 34
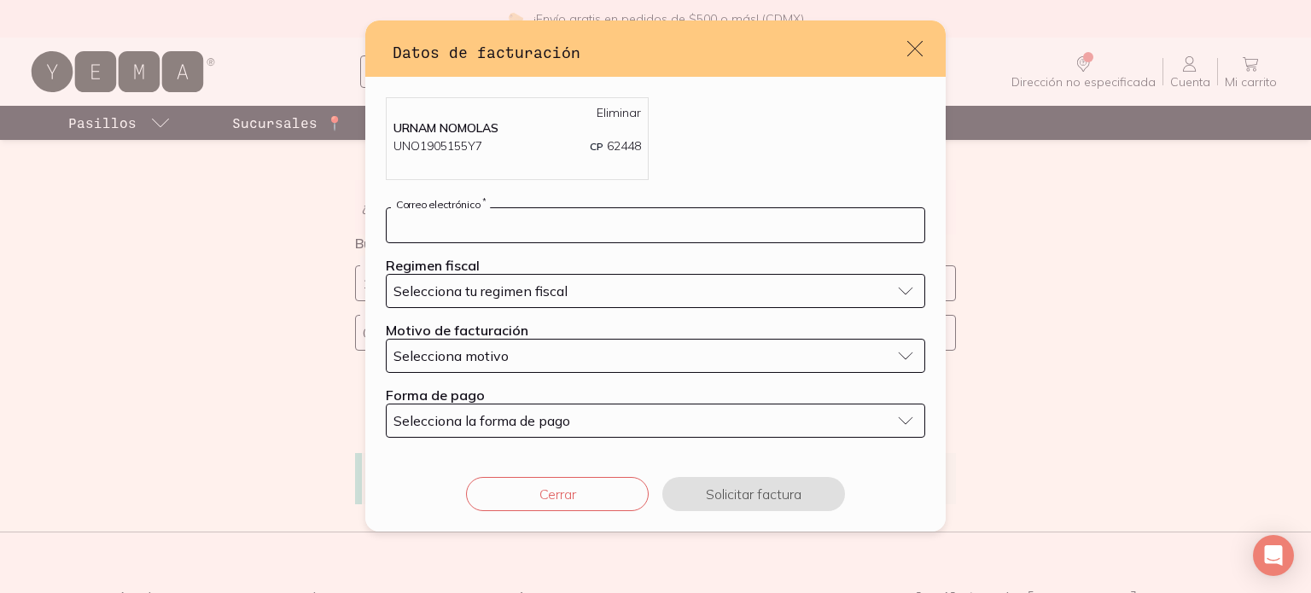
click at [552, 218] on input "default" at bounding box center [656, 225] width 538 height 34
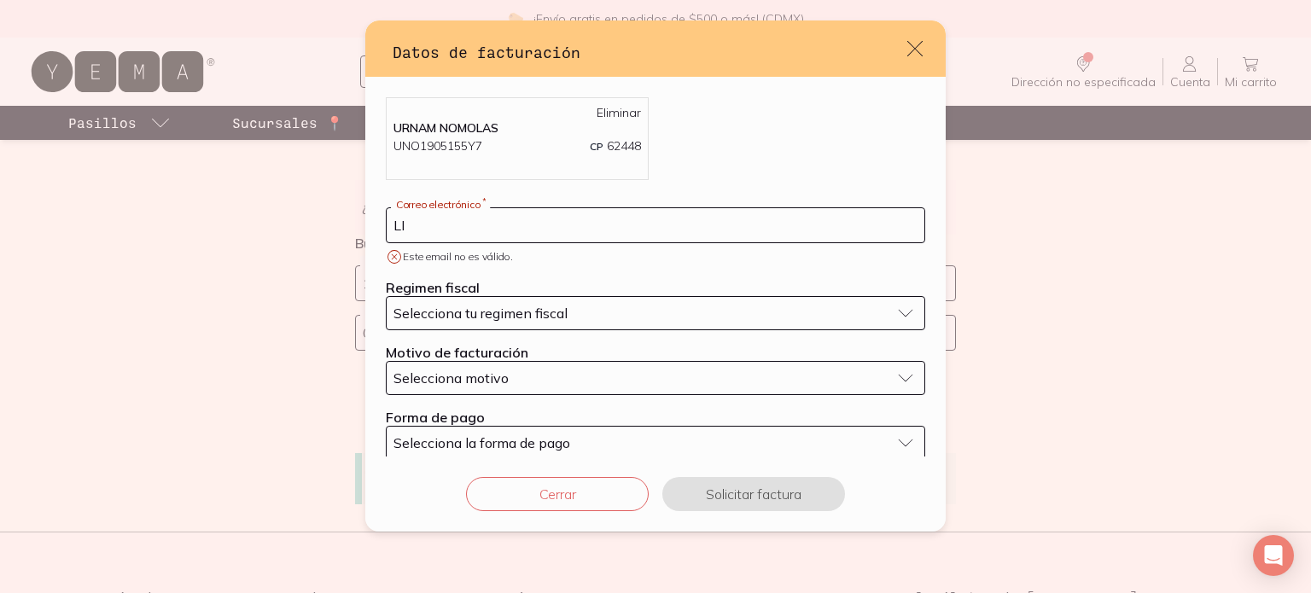
type input "L"
type input "[EMAIL_ADDRESS][DOMAIN_NAME]"
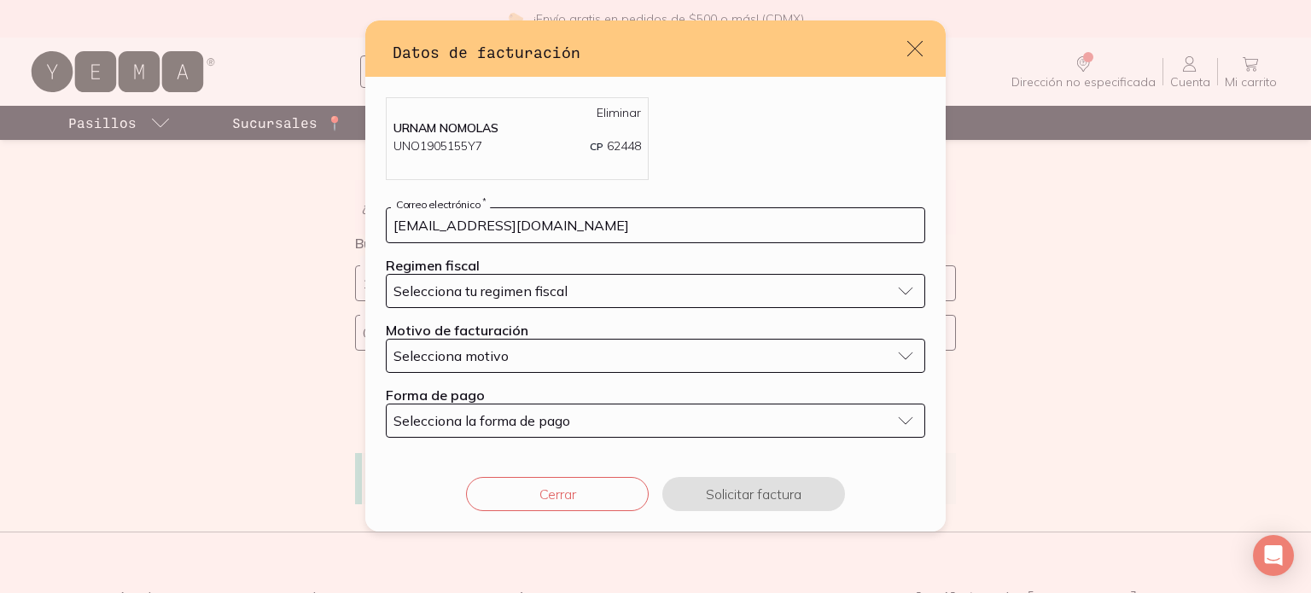
click at [893, 298] on button "Selecciona tu regimen fiscal" at bounding box center [655, 291] width 539 height 34
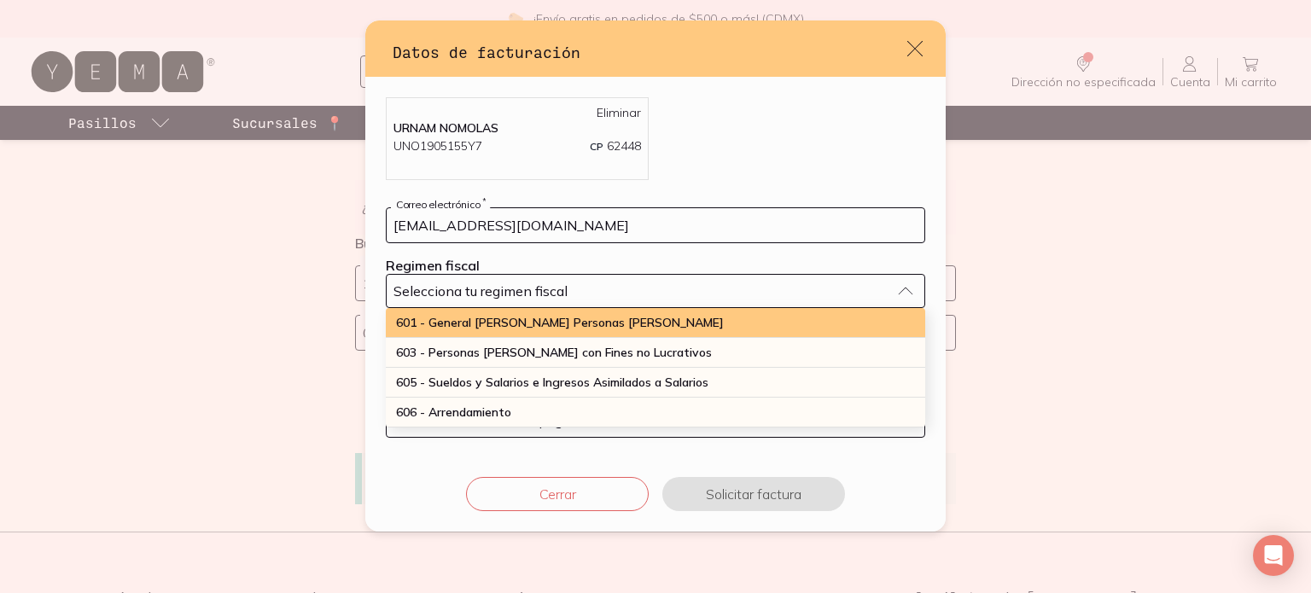
click at [594, 323] on span "601 - General [PERSON_NAME] Personas [PERSON_NAME]" at bounding box center [560, 322] width 328 height 15
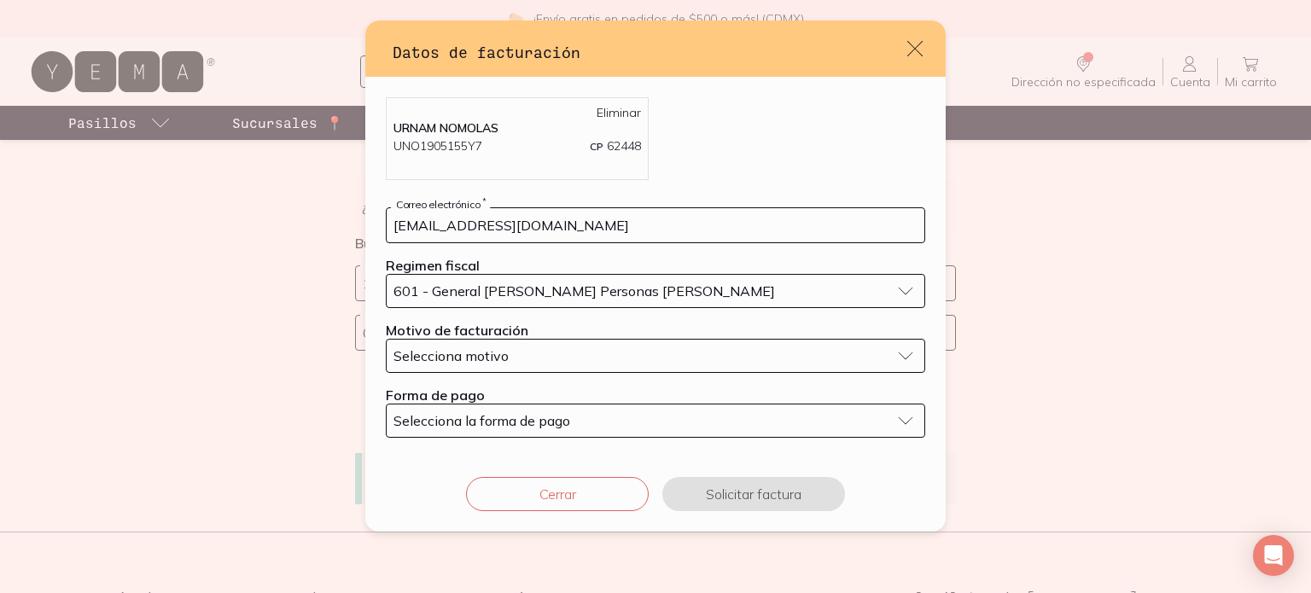
click at [898, 358] on button "Selecciona motivo" at bounding box center [655, 356] width 539 height 34
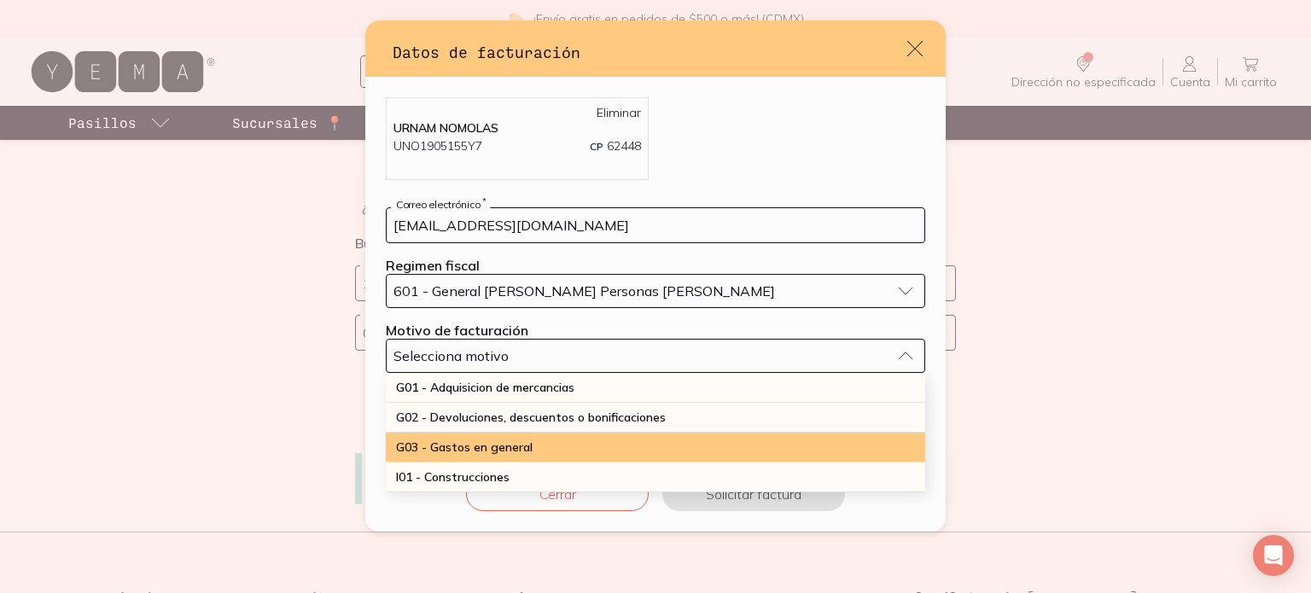
click at [593, 453] on div "G03 - Gastos en general" at bounding box center [655, 448] width 539 height 30
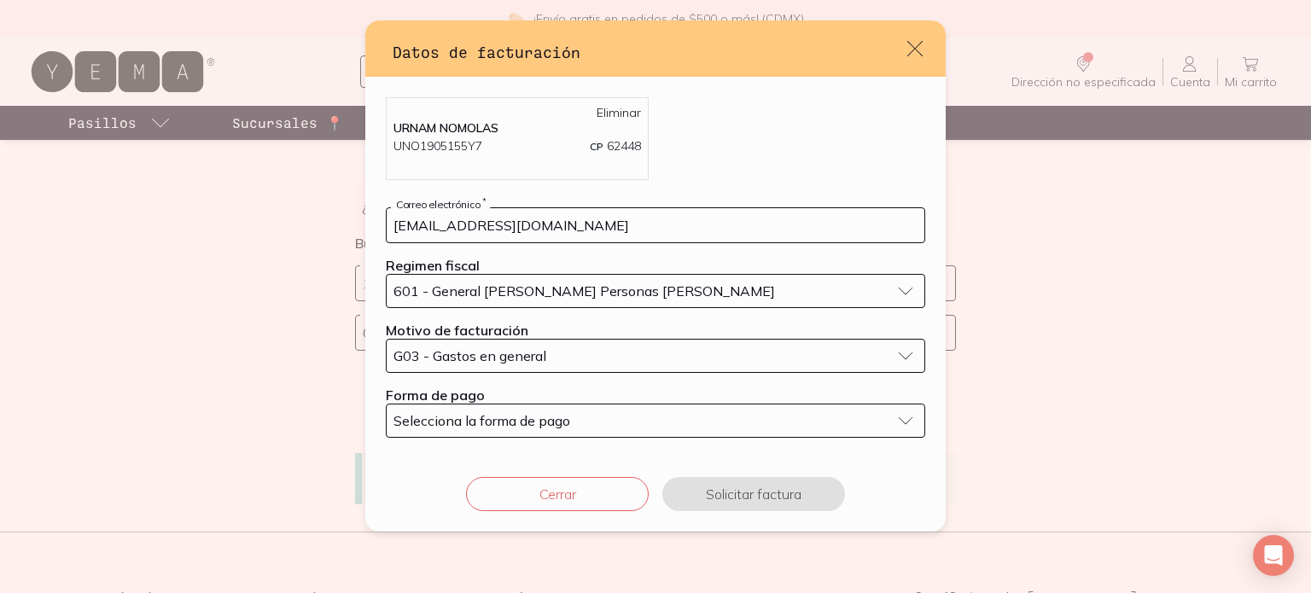
click at [894, 421] on button "Selecciona la forma de pago" at bounding box center [655, 421] width 539 height 34
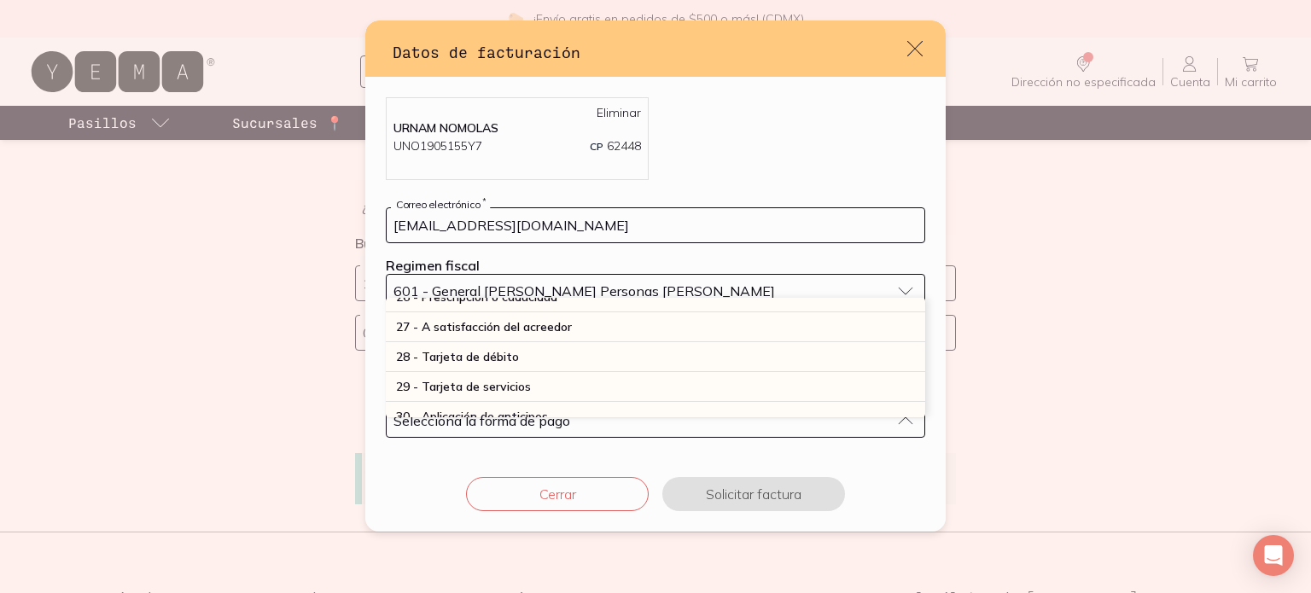
scroll to position [512, 0]
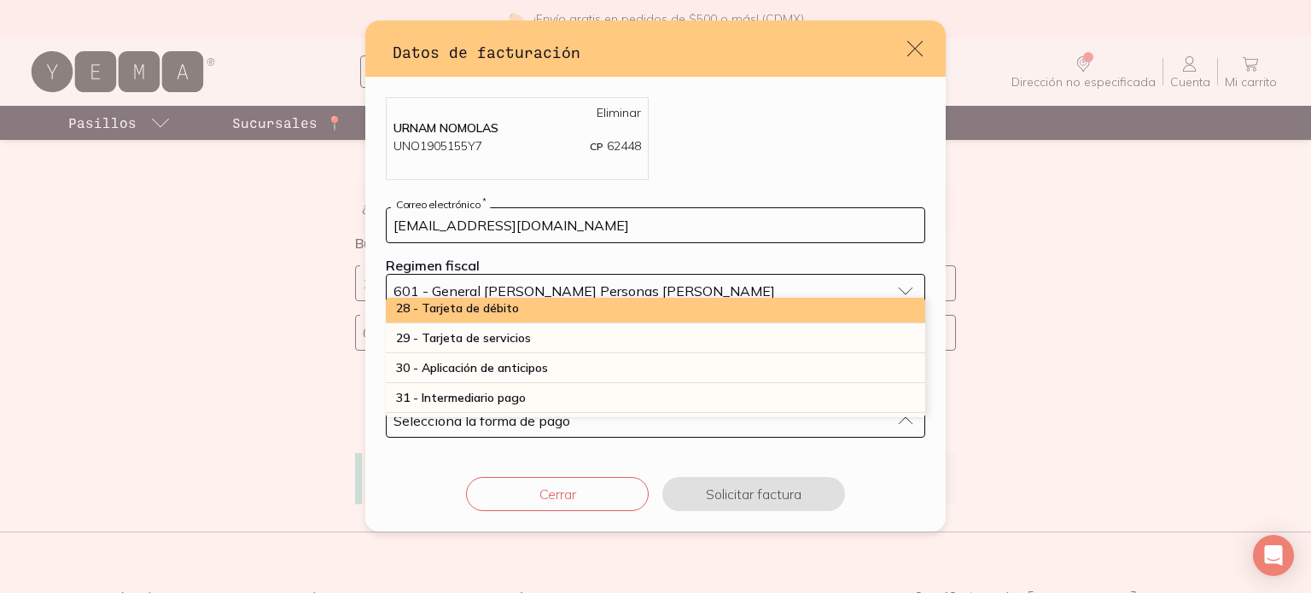
click at [587, 303] on div "28 - Tarjeta de débito" at bounding box center [655, 309] width 539 height 30
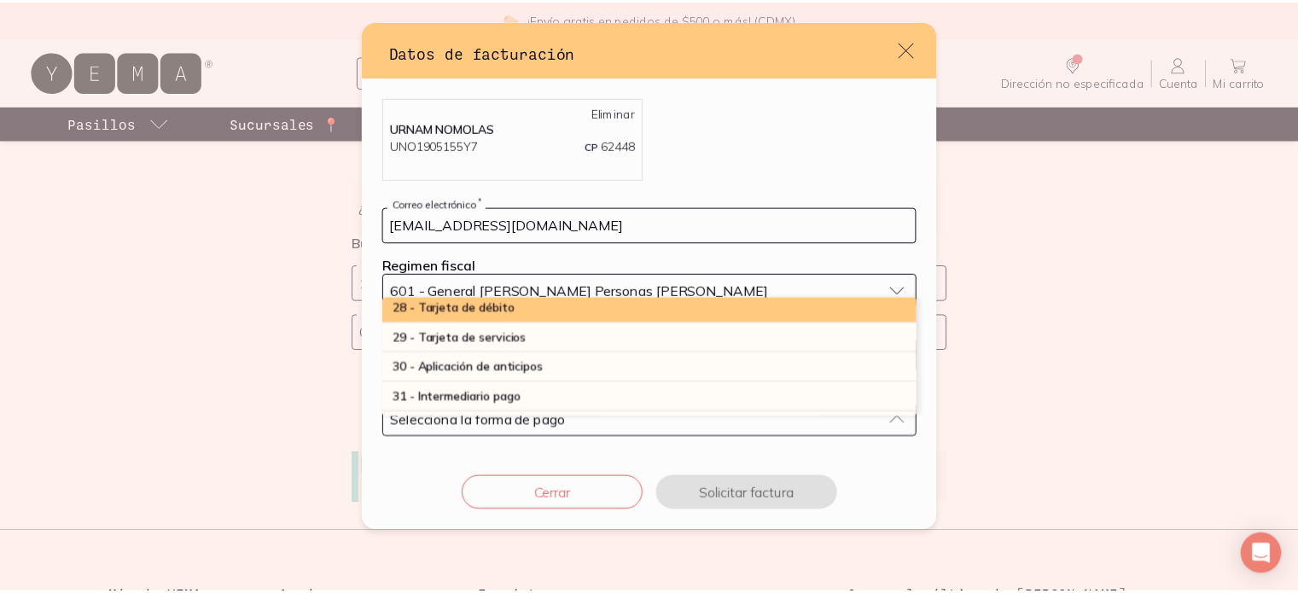
scroll to position [505, 0]
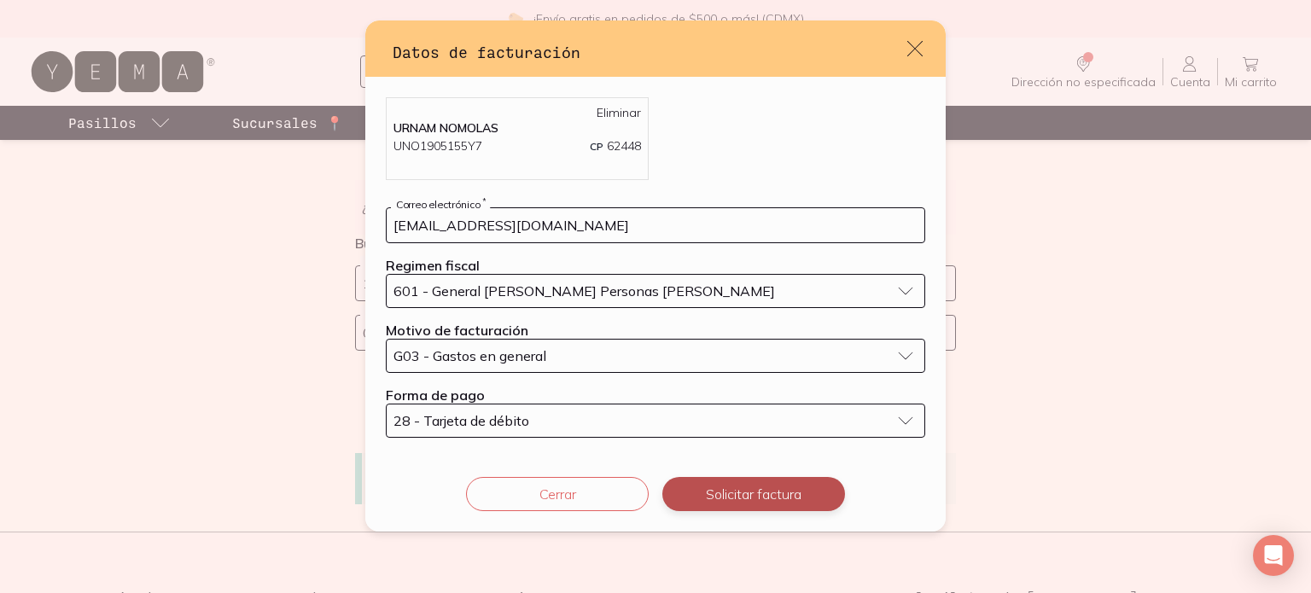
click at [778, 500] on button "Solicitar factura" at bounding box center [753, 494] width 183 height 34
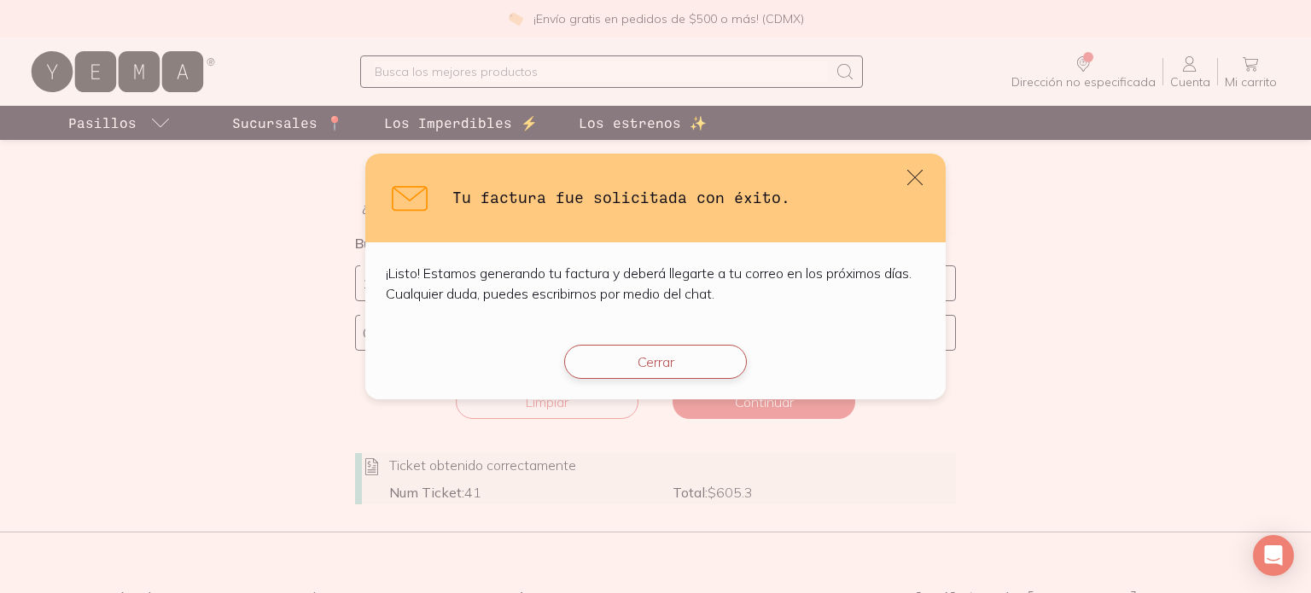
click at [656, 364] on button "Cerrar" at bounding box center [655, 362] width 183 height 34
